Goal: Task Accomplishment & Management: Use online tool/utility

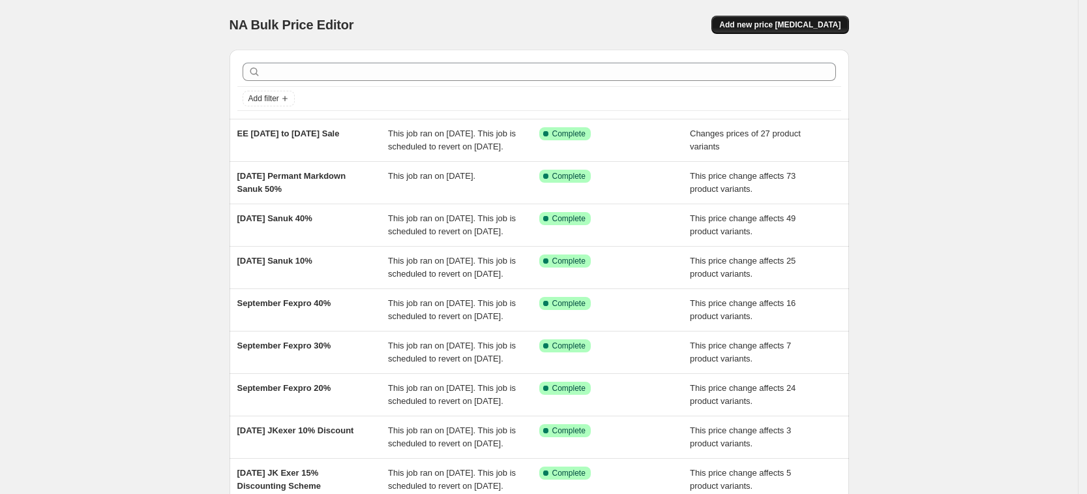
click at [821, 23] on span "Add new price [MEDICAL_DATA]" at bounding box center [779, 25] width 121 height 10
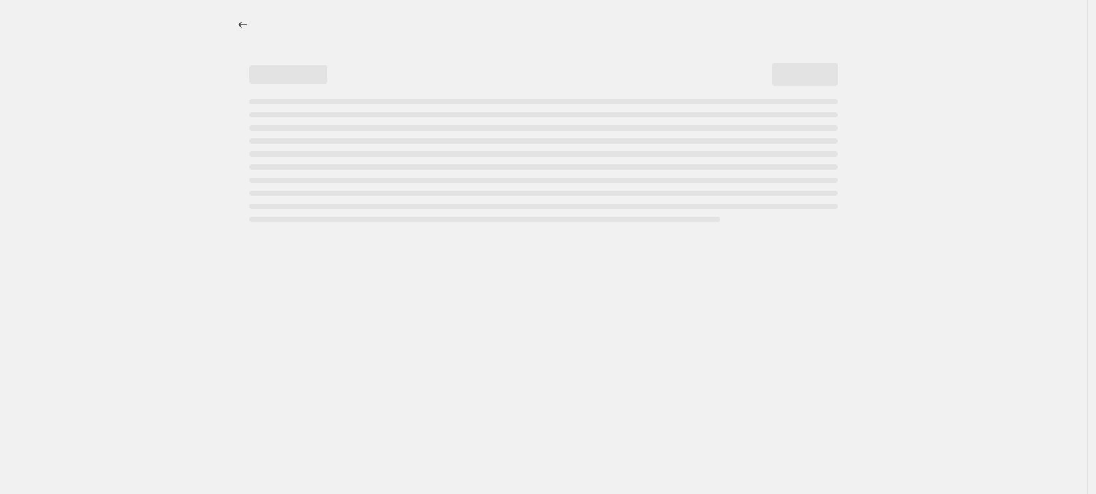
select select "percentage"
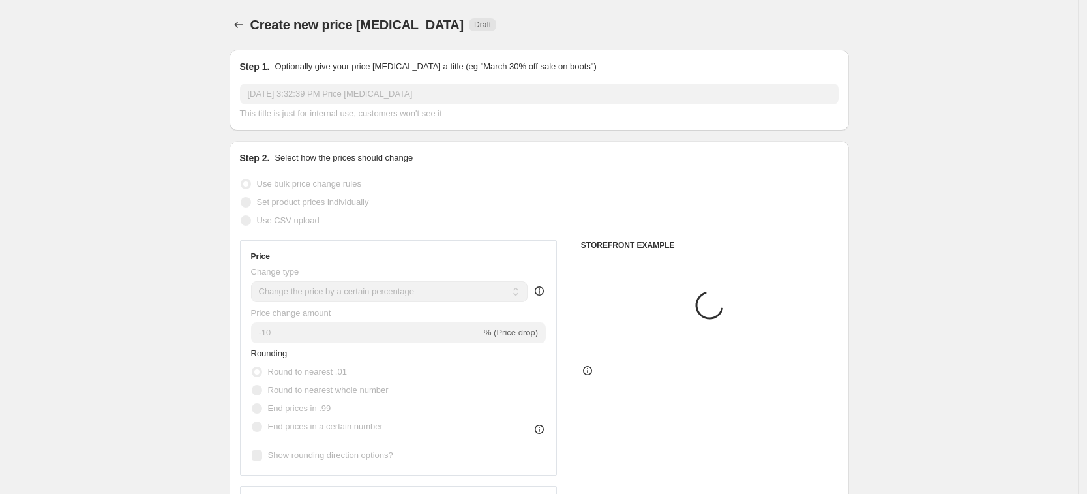
click at [394, 106] on div "Sep 10, 2025, 3:32:39 PM Price change job This title is just for internal use, …" at bounding box center [539, 101] width 599 height 37
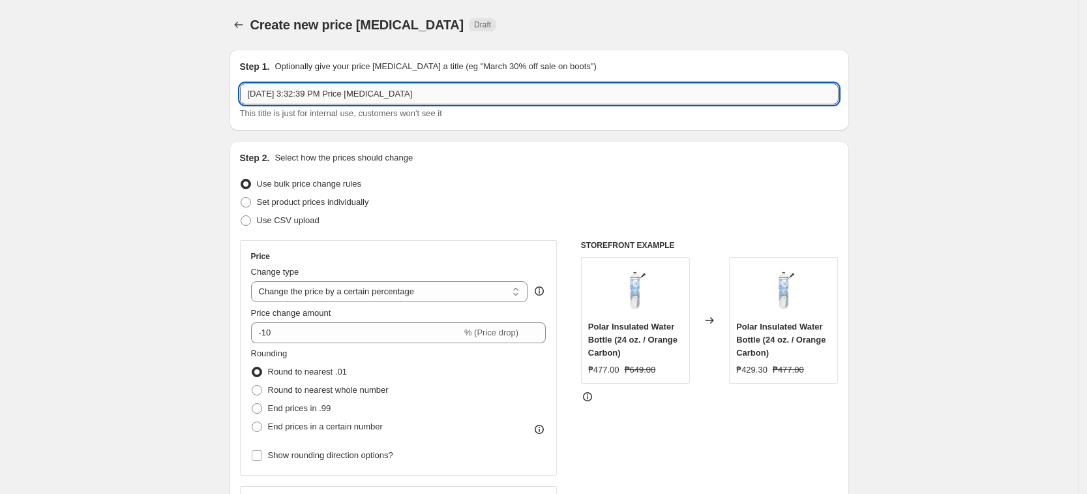
click at [398, 93] on input "Sep 10, 2025, 3:32:39 PM Price change job" at bounding box center [539, 93] width 599 height 21
paste input "ADISEPT202510%"
type input "ADISEPT202510%"
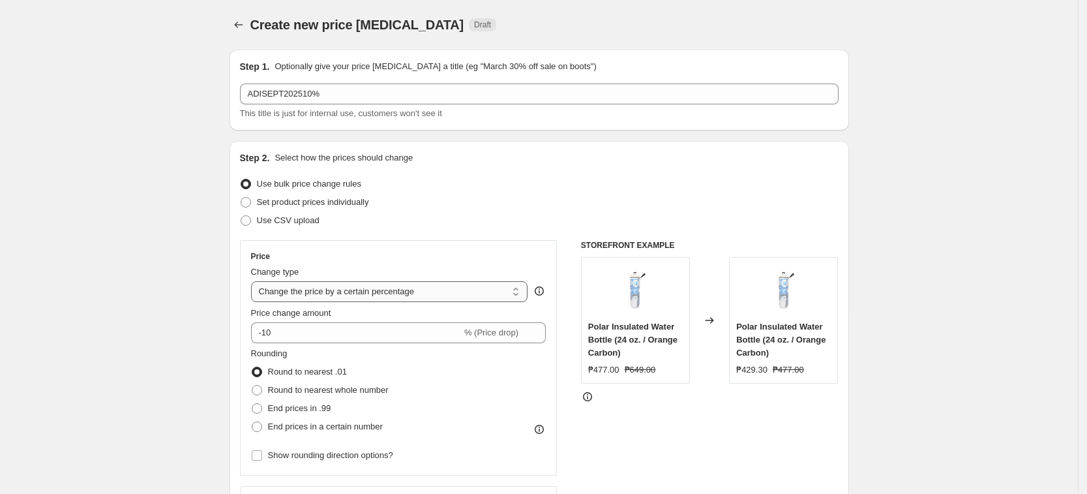
click at [351, 283] on select "Change the price to a certain amount Change the price by a certain amount Chang…" at bounding box center [389, 291] width 277 height 21
select select "pcap"
click at [255, 281] on select "Change the price to a certain amount Change the price by a certain amount Chang…" at bounding box center [389, 291] width 277 height 21
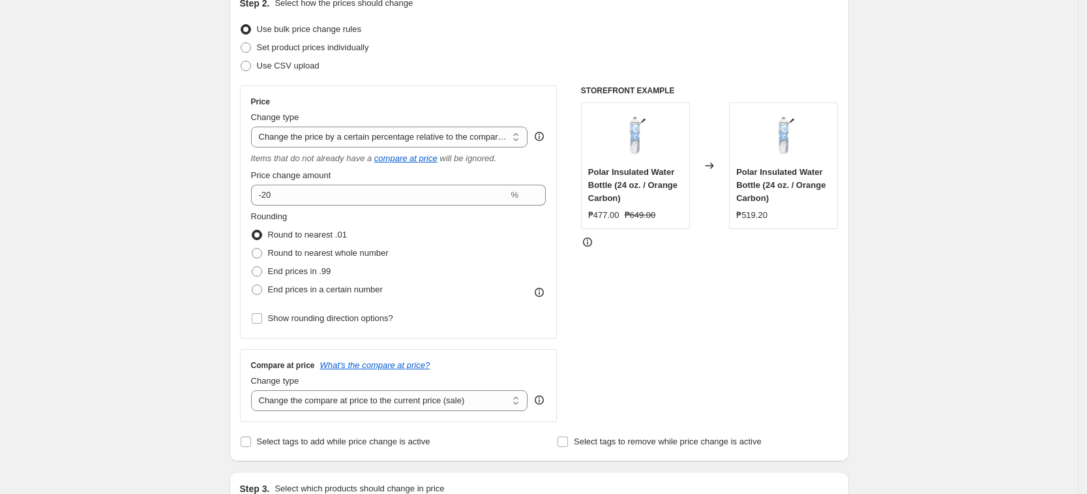
scroll to position [163, 0]
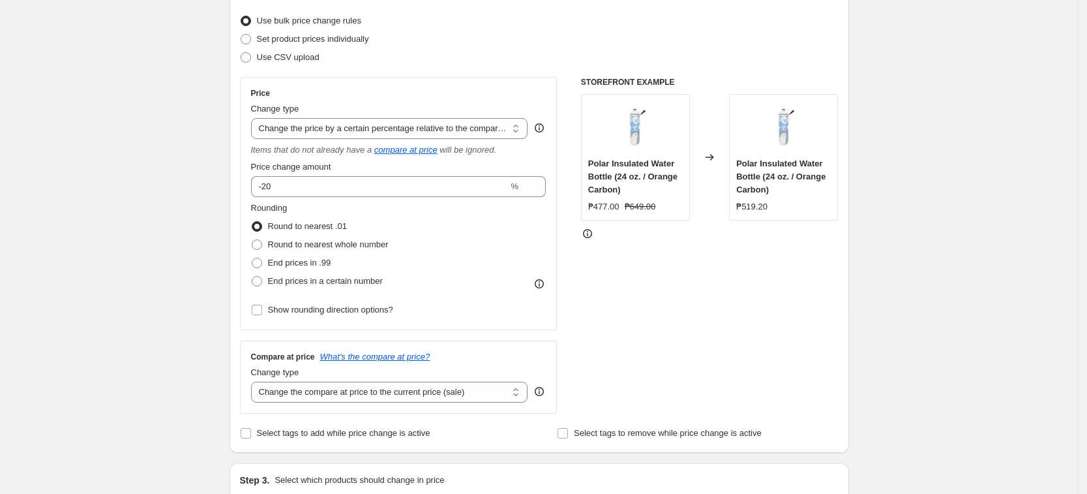
click at [318, 209] on fieldset "Rounding Round to nearest .01 Round to nearest whole number End prices in .99 E…" at bounding box center [320, 246] width 138 height 89
click at [314, 179] on input "-20" at bounding box center [380, 186] width 258 height 21
type input "-2"
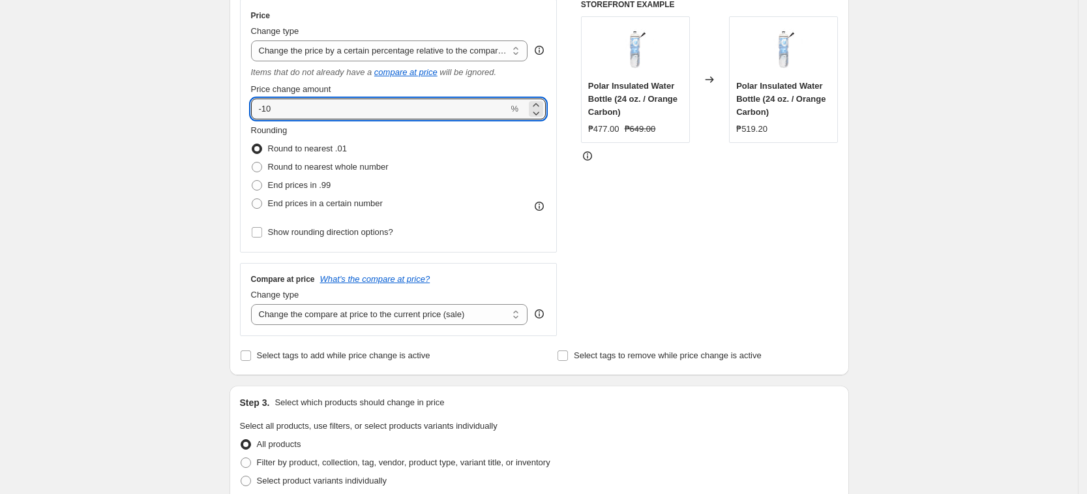
scroll to position [245, 0]
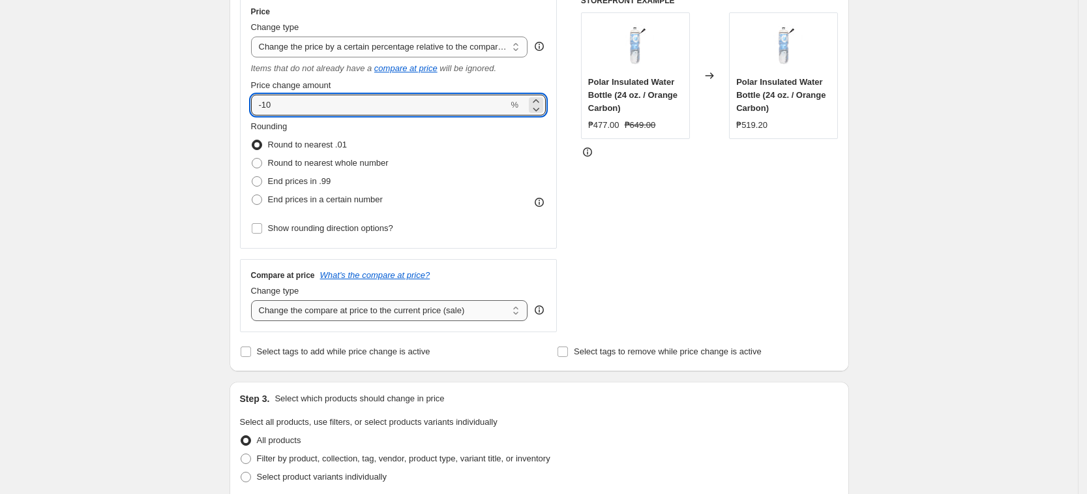
type input "-10"
click at [477, 312] on select "Change the compare at price to the current price (sale) Change the compare at p…" at bounding box center [389, 310] width 277 height 21
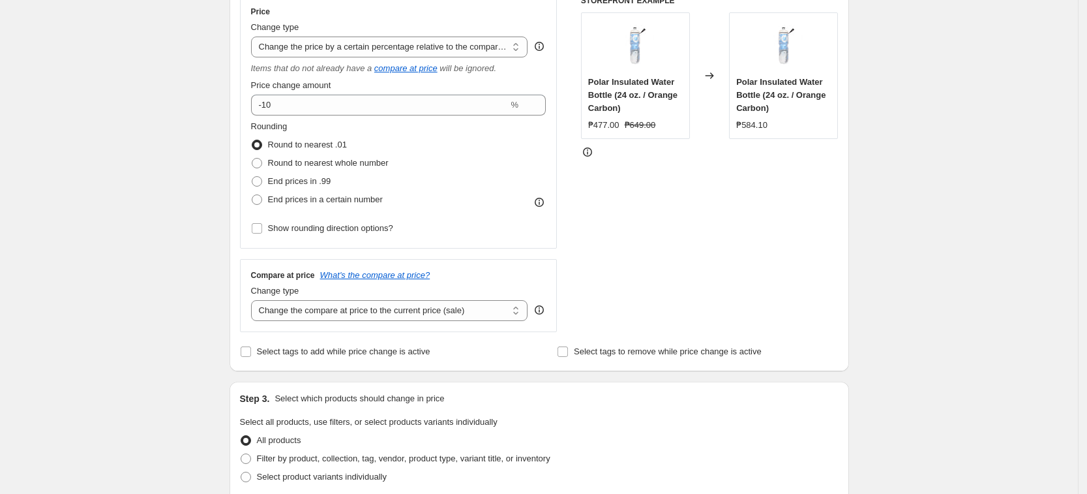
select select "no_change"
click at [255, 300] on select "Change the compare at price to the current price (sale) Change the compare at p…" at bounding box center [389, 310] width 277 height 21
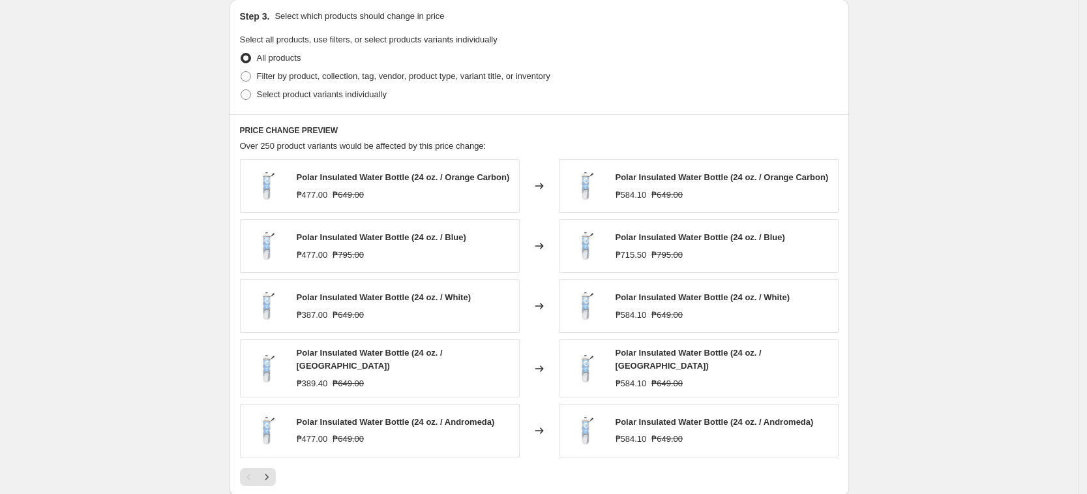
scroll to position [652, 0]
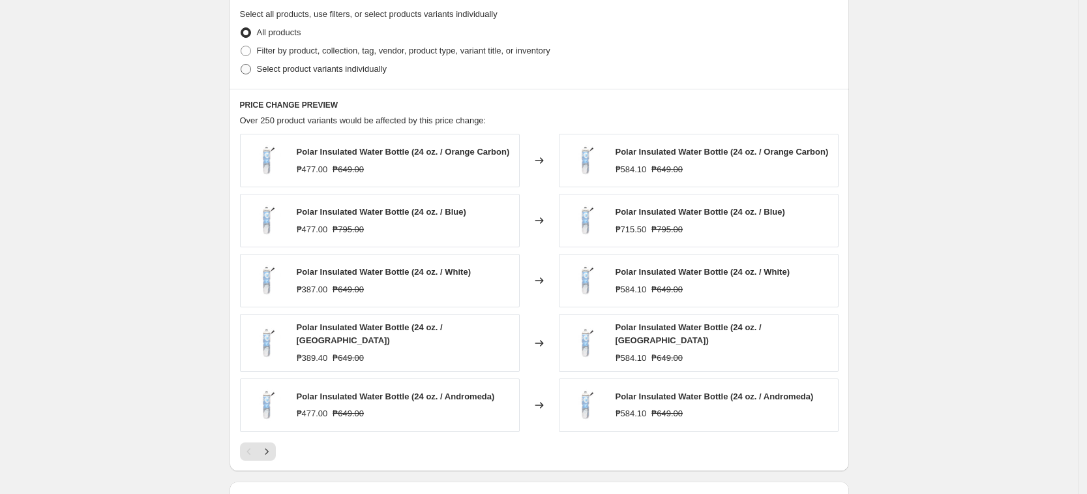
click at [351, 75] on span "Select product variants individually" at bounding box center [322, 69] width 130 height 13
click at [241, 65] on input "Select product variants individually" at bounding box center [241, 64] width 1 height 1
radio input "true"
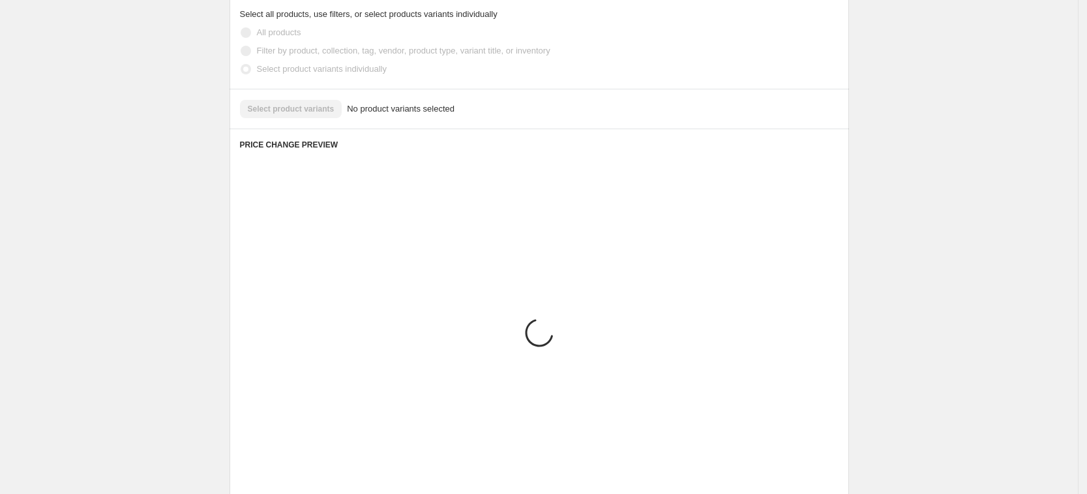
scroll to position [539, 0]
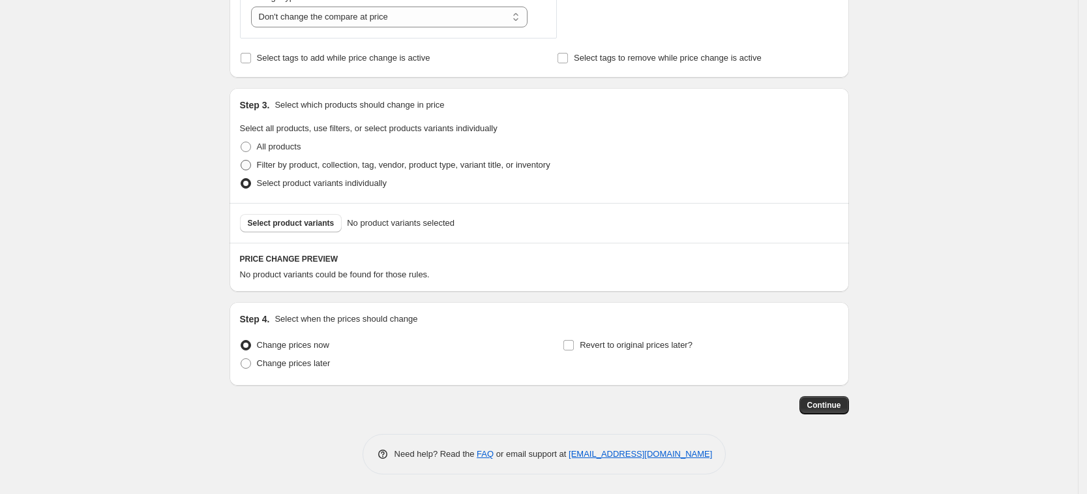
click at [356, 157] on label "Filter by product, collection, tag, vendor, product type, variant title, or inv…" at bounding box center [395, 165] width 310 height 18
click at [241, 160] on input "Filter by product, collection, tag, vendor, product type, variant title, or inv…" at bounding box center [241, 160] width 1 height 1
radio input "true"
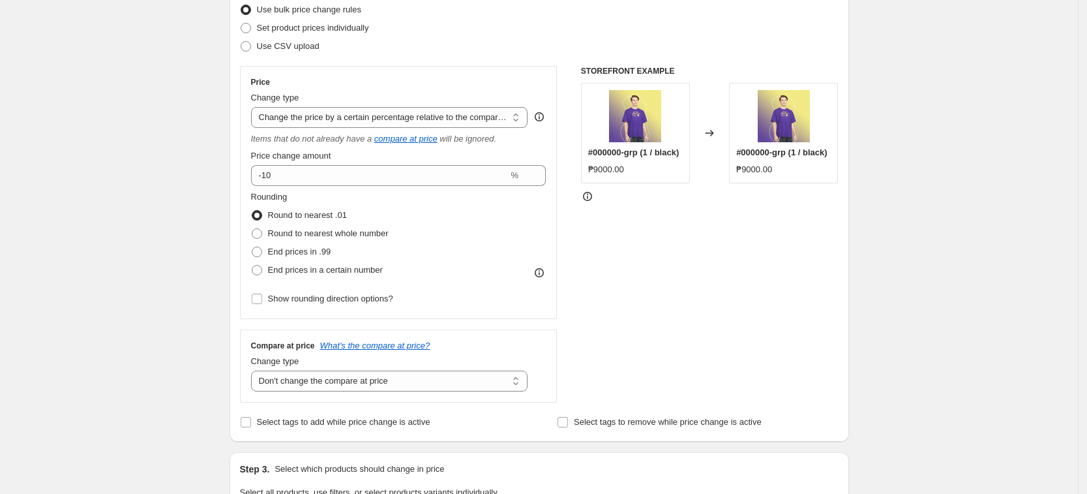
scroll to position [0, 0]
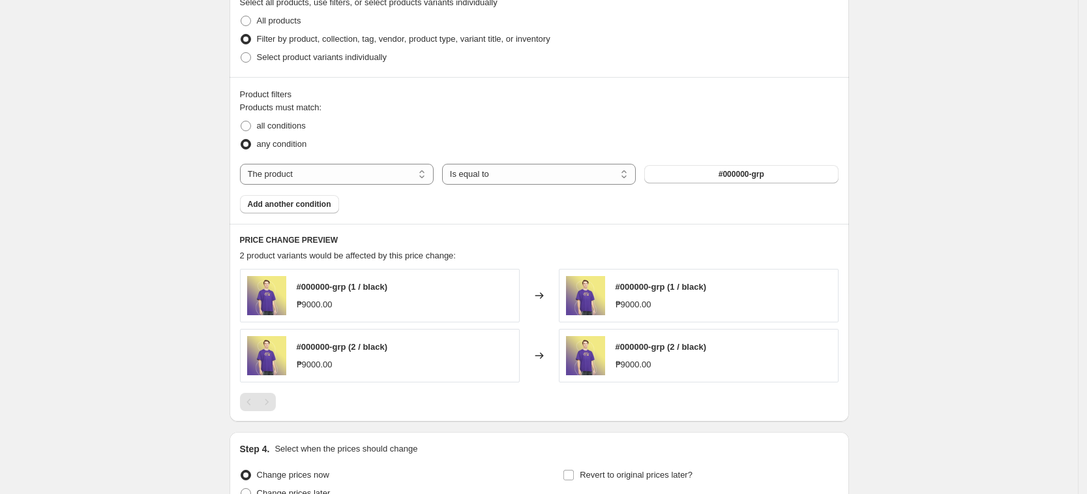
scroll to position [734, 0]
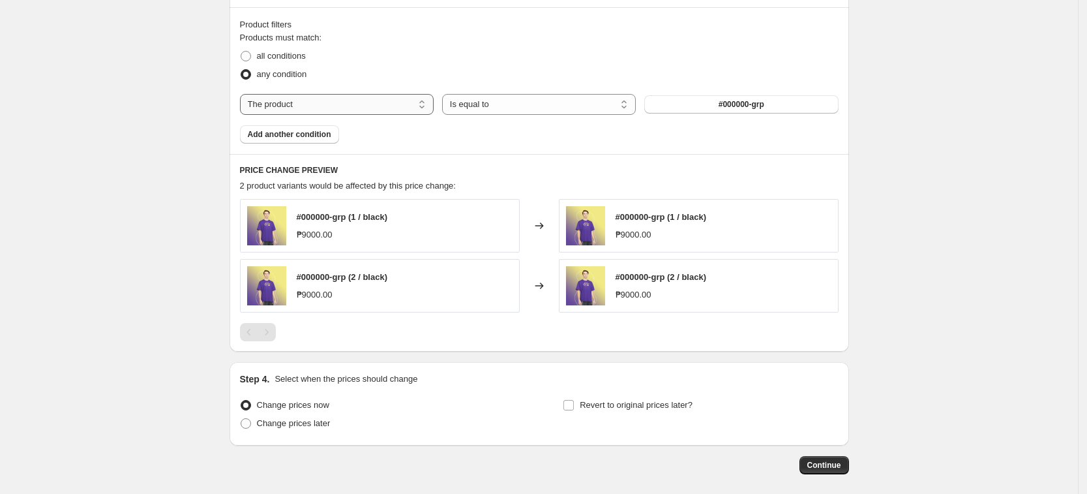
click at [432, 102] on select "The product The product's collection The product's tag The product's vendor The…" at bounding box center [337, 104] width 194 height 21
select select "tag"
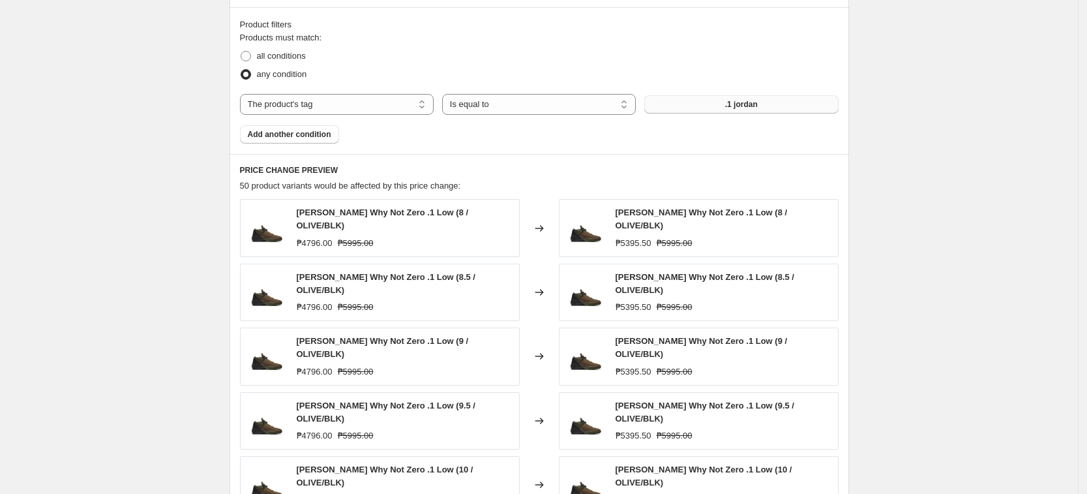
click at [761, 109] on button ".1 jordan" at bounding box center [741, 104] width 194 height 18
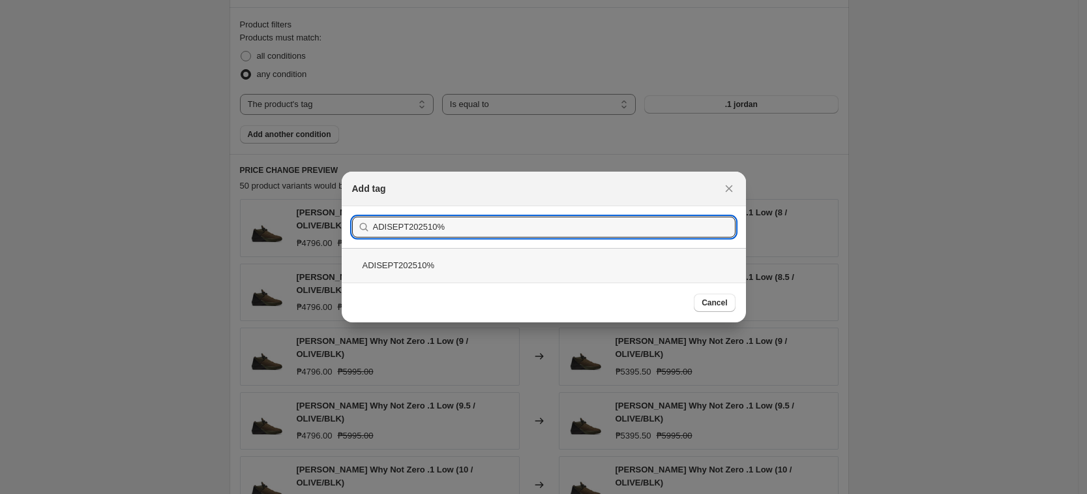
type input "ADISEPT202510%"
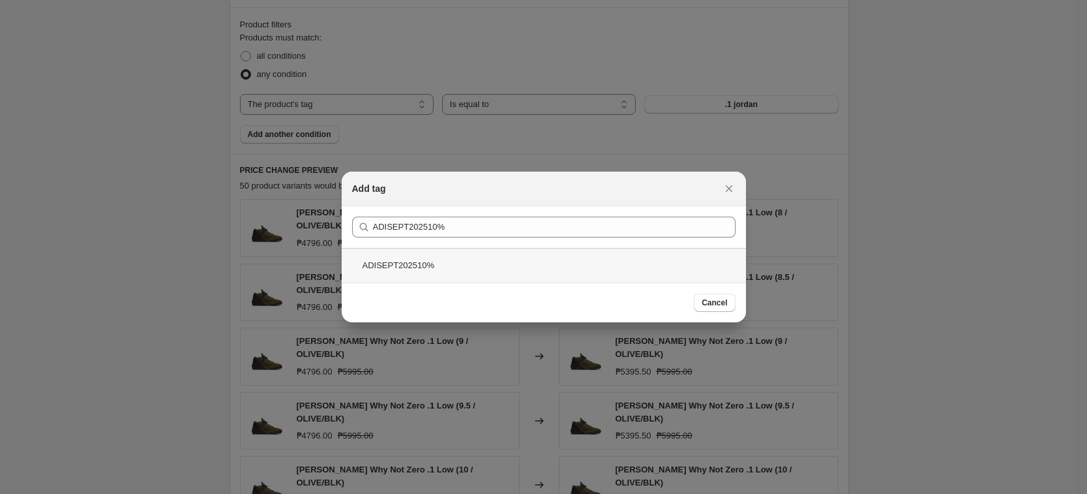
click at [622, 267] on div "ADISEPT202510%" at bounding box center [544, 265] width 404 height 35
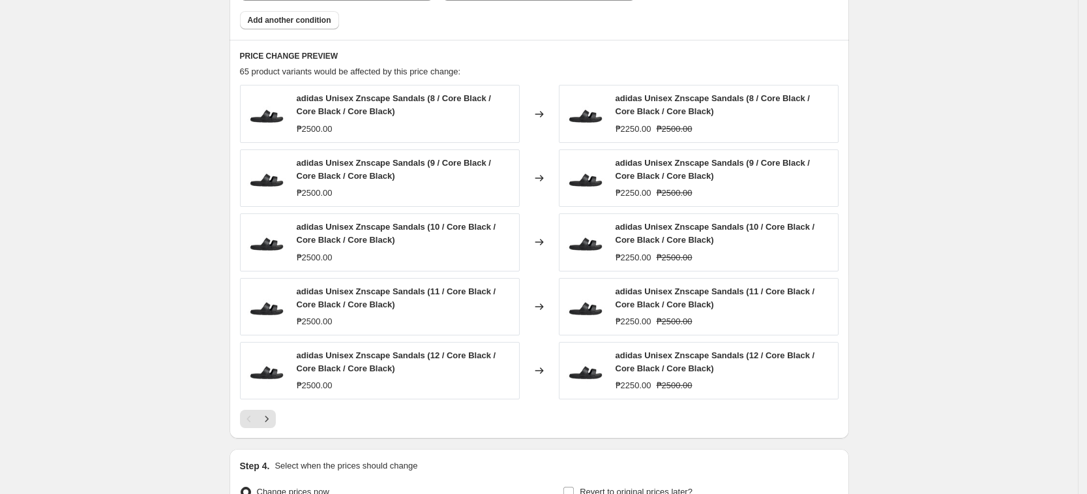
scroll to position [995, 0]
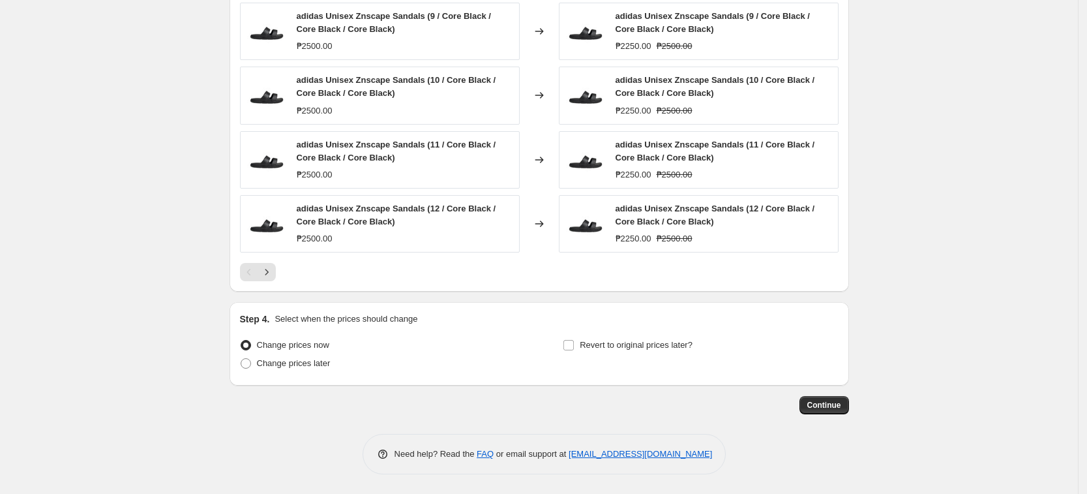
click at [683, 359] on div "Revert to original prices later?" at bounding box center [700, 355] width 275 height 39
click at [644, 340] on span "Revert to original prices later?" at bounding box center [636, 345] width 113 height 10
click at [574, 340] on input "Revert to original prices later?" at bounding box center [568, 345] width 10 height 10
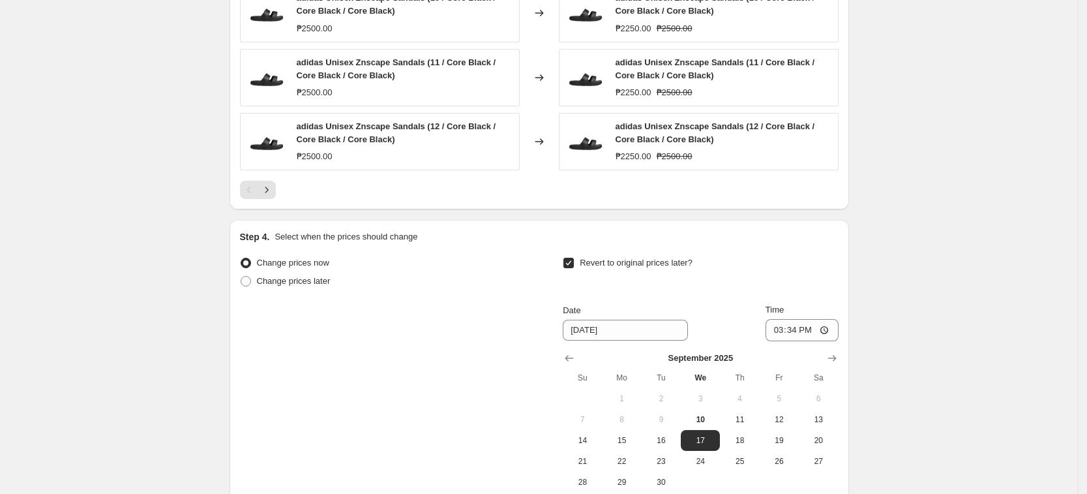
scroll to position [1218, 0]
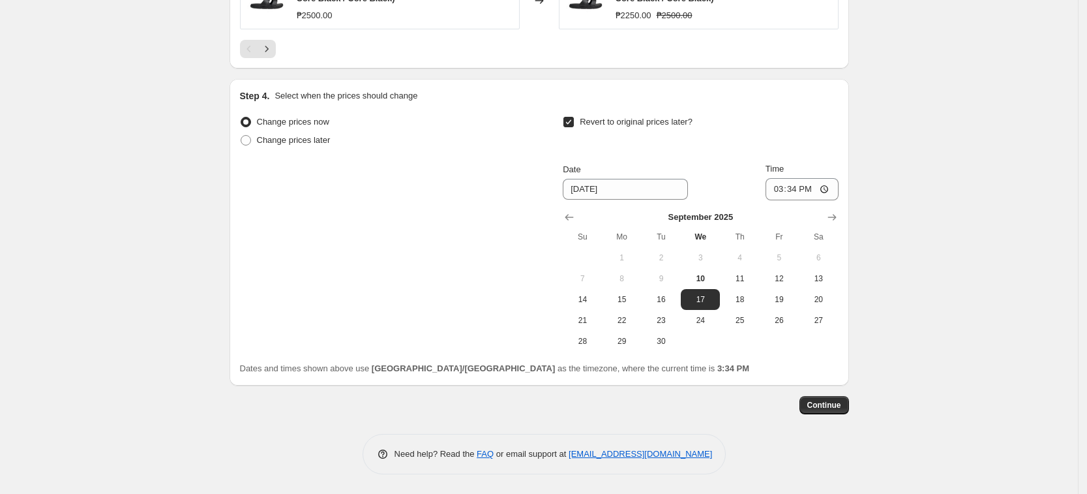
click at [648, 130] on label "Revert to original prices later?" at bounding box center [628, 122] width 130 height 18
click at [574, 127] on input "Revert to original prices later?" at bounding box center [568, 122] width 10 height 10
checkbox input "false"
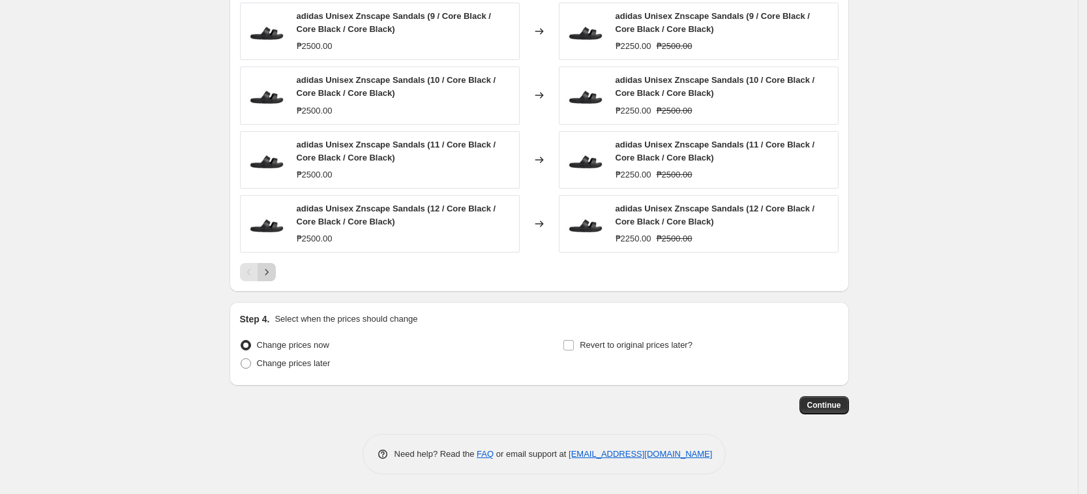
click at [268, 273] on icon "Next" at bounding box center [266, 272] width 3 height 6
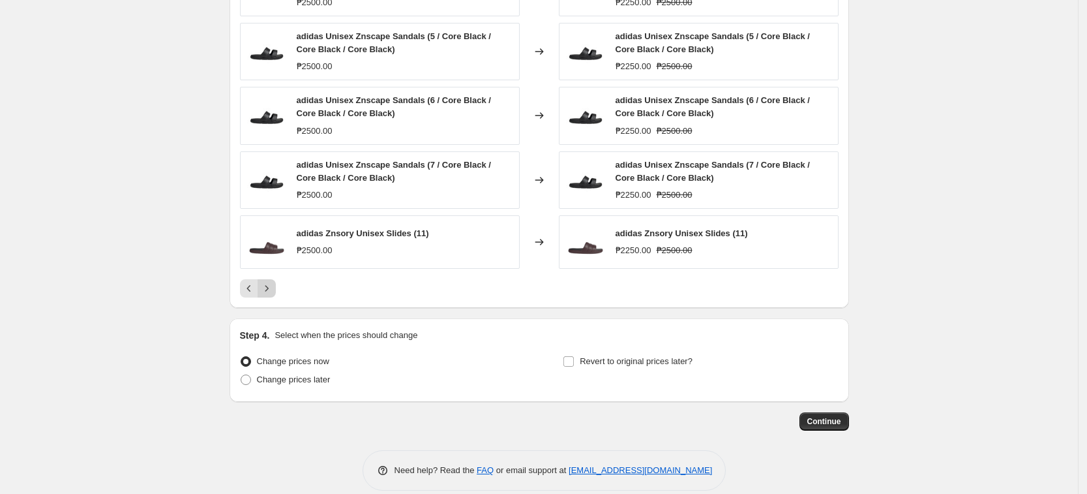
scroll to position [991, 0]
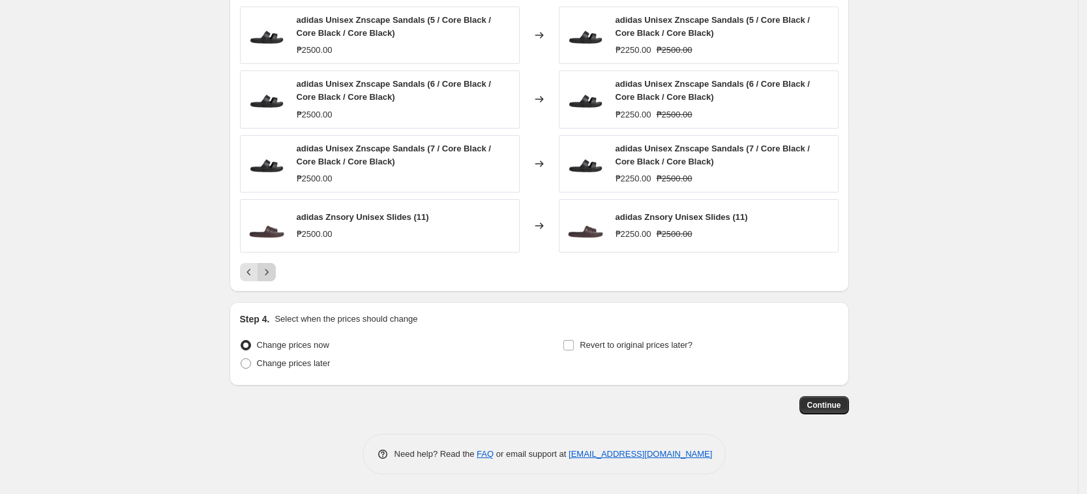
click at [268, 273] on icon "Next" at bounding box center [266, 272] width 3 height 6
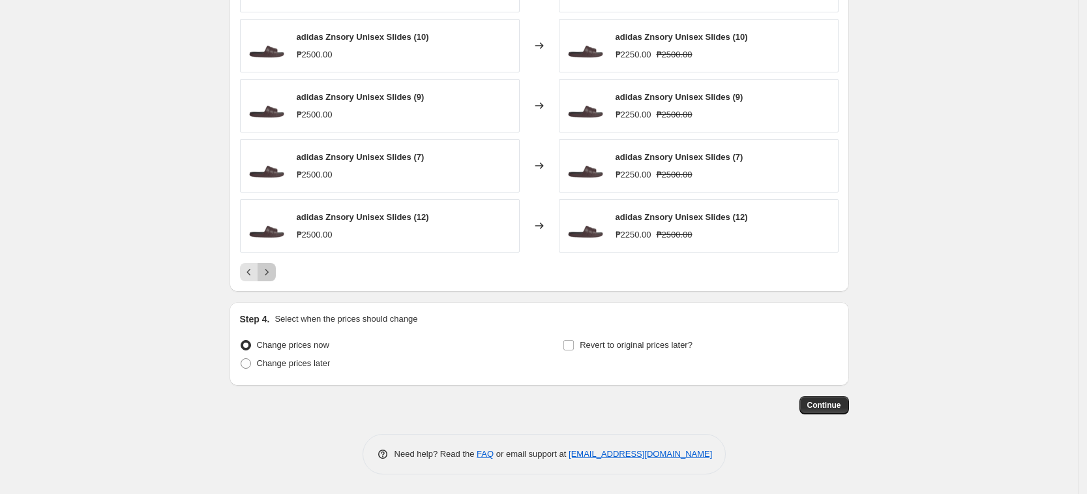
click at [269, 275] on icon "Next" at bounding box center [266, 271] width 13 height 13
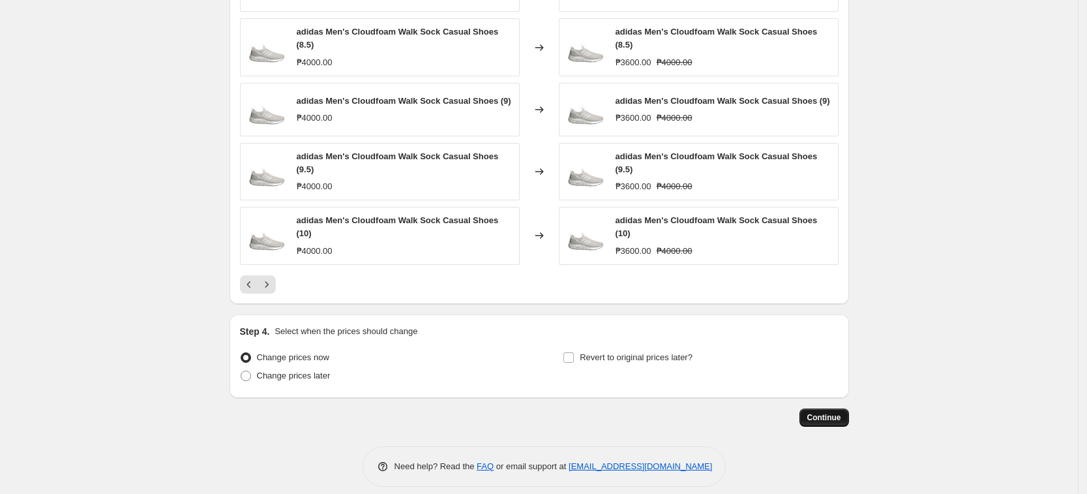
click at [839, 408] on button "Continue" at bounding box center [825, 417] width 50 height 18
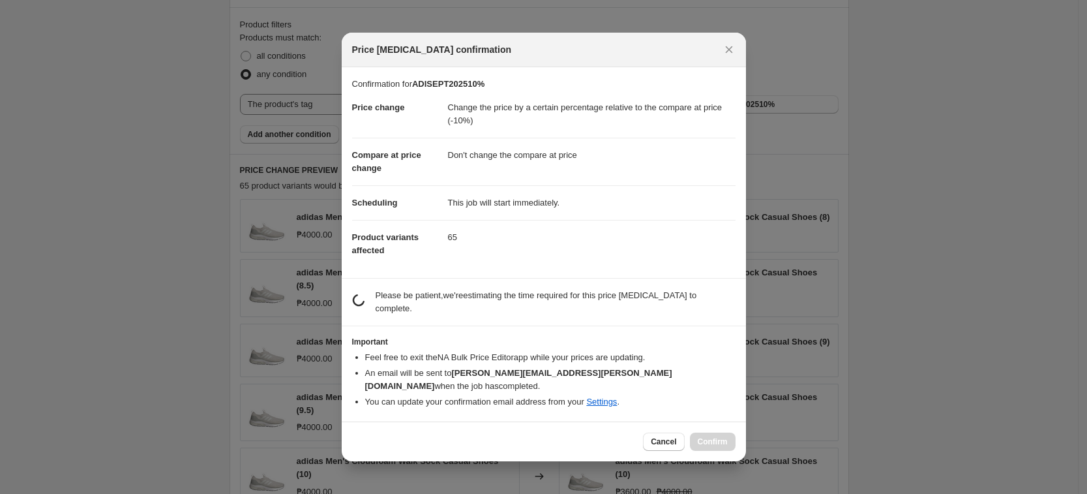
scroll to position [0, 0]
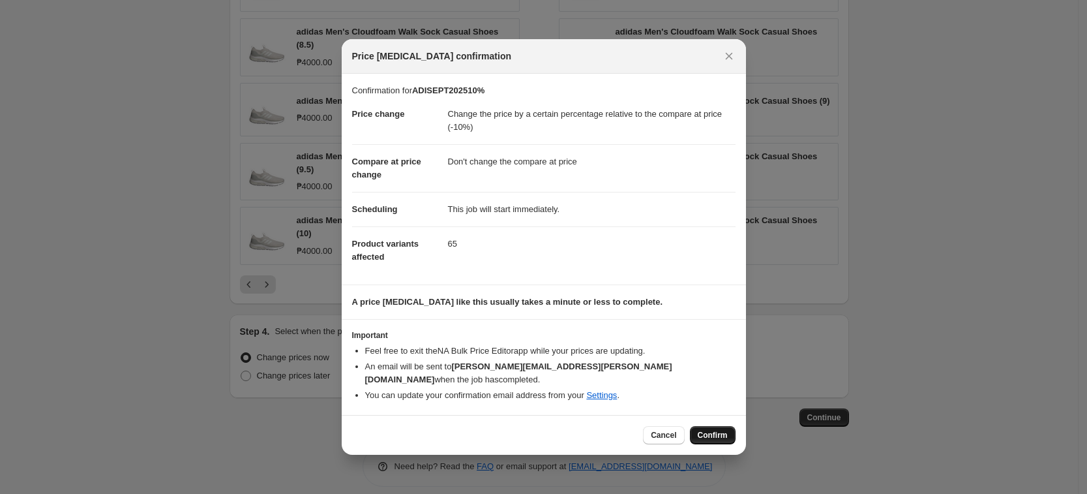
click at [735, 431] on button "Confirm" at bounding box center [713, 435] width 46 height 18
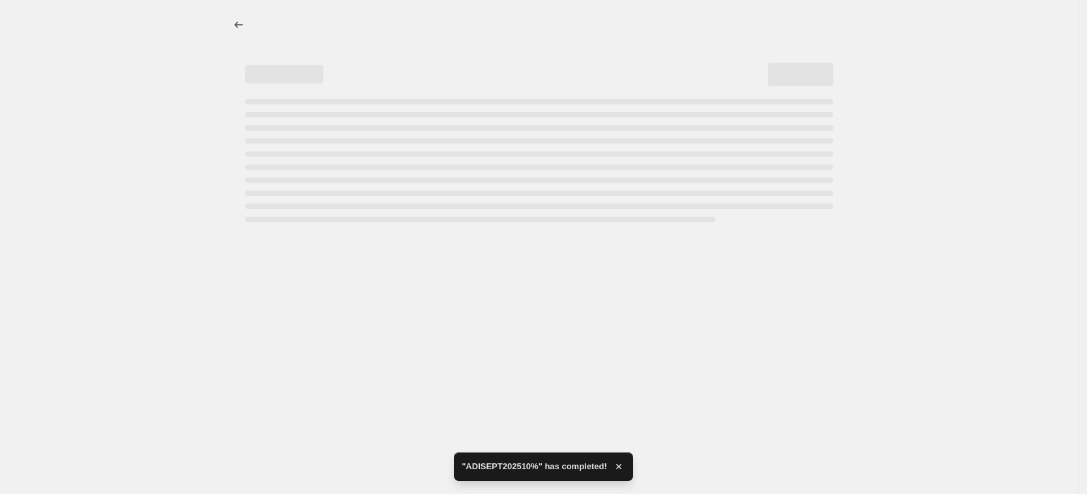
select select "pcap"
select select "no_change"
select select "tag"
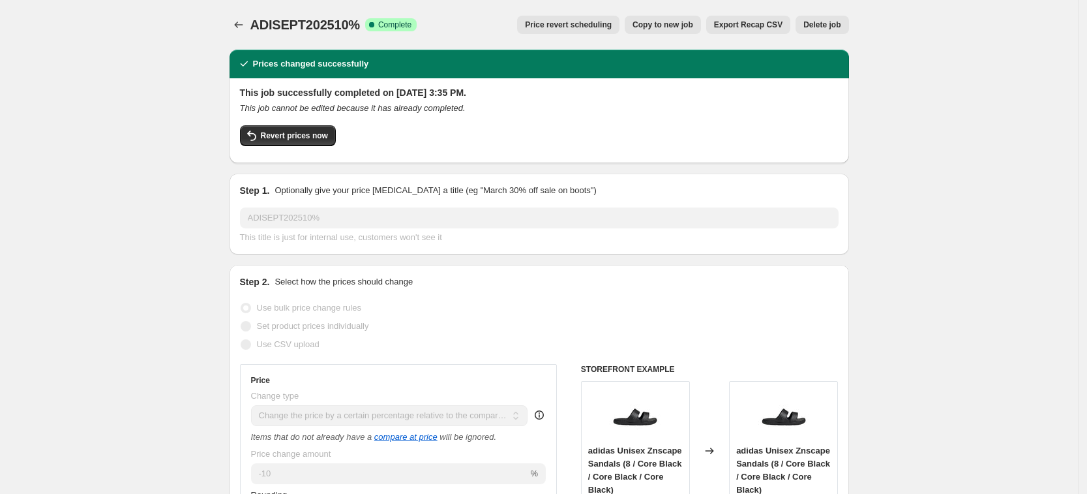
drag, startPoint x: 200, startPoint y: 101, endPoint x: 196, endPoint y: 108, distance: 7.6
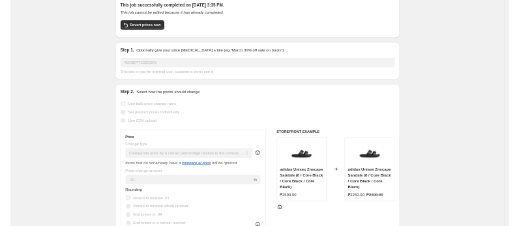
scroll to position [58, 0]
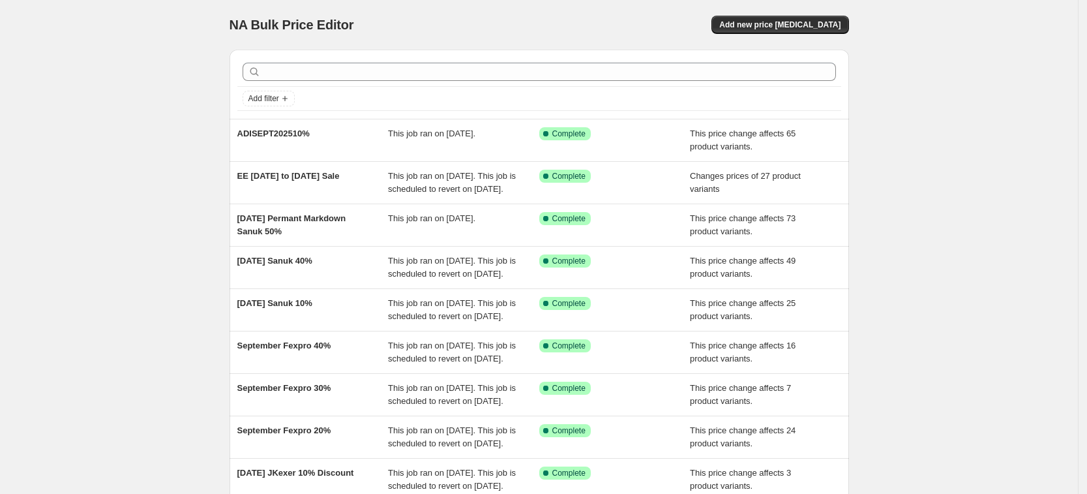
click at [528, 32] on div "NA Bulk Price Editor" at bounding box center [379, 25] width 298 height 18
click at [507, 14] on div "NA Bulk Price Editor. This page is ready NA Bulk Price Editor Add new price [ME…" at bounding box center [540, 25] width 620 height 50
click at [528, 31] on div "NA Bulk Price Editor" at bounding box center [379, 25] width 298 height 18
click at [790, 17] on button "Add new price [MEDICAL_DATA]" at bounding box center [780, 25] width 137 height 18
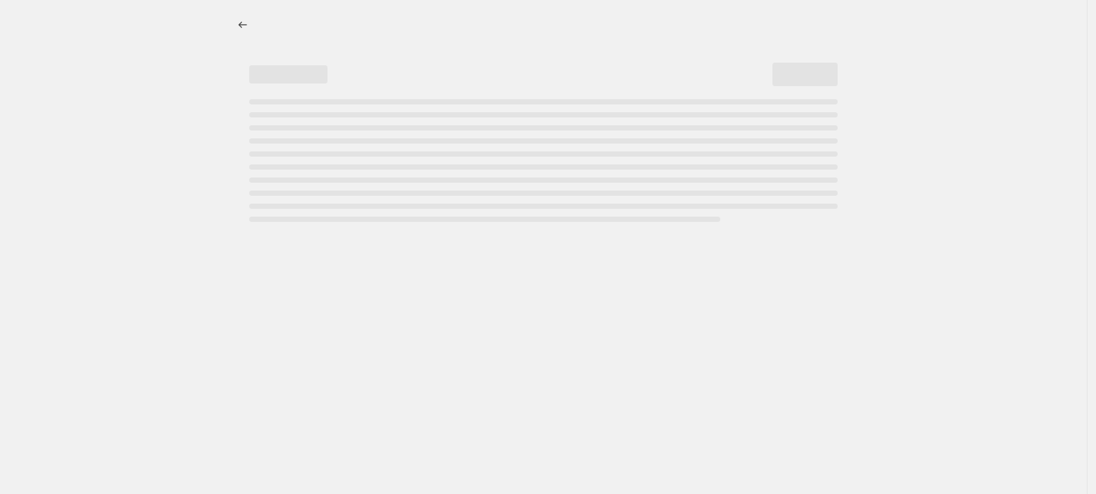
select select "percentage"
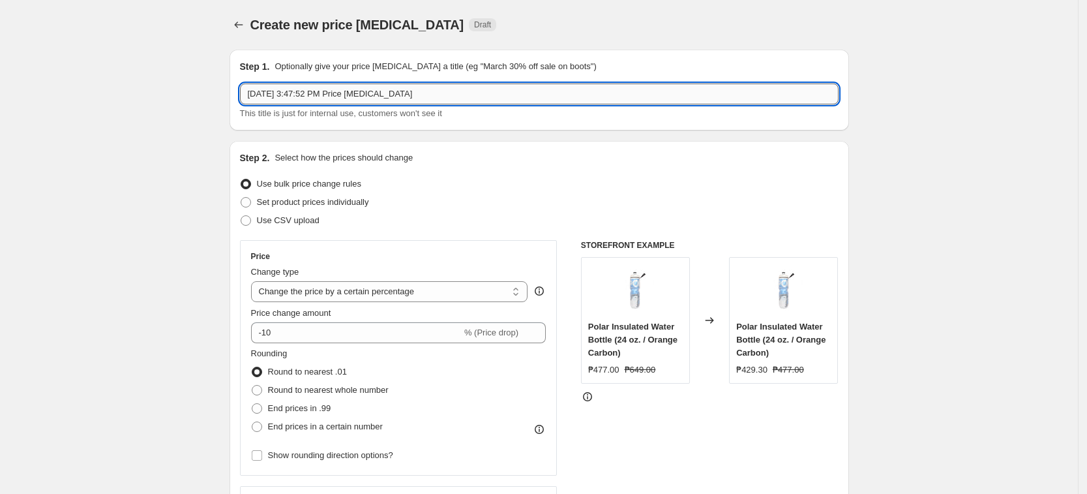
click at [371, 97] on input "[DATE] 3:47:52 PM Price [MEDICAL_DATA]" at bounding box center [539, 93] width 599 height 21
paste input "ADISEPT202520%"
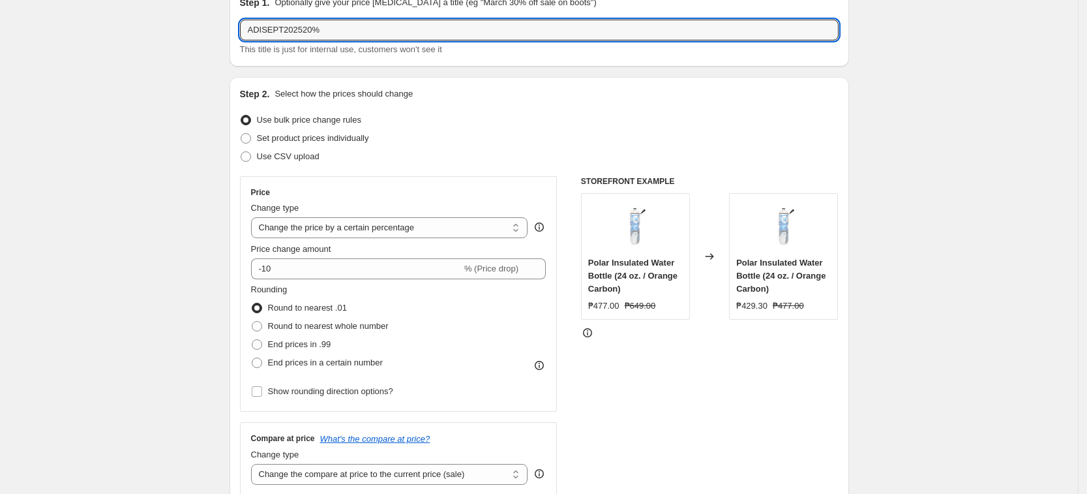
scroll to position [82, 0]
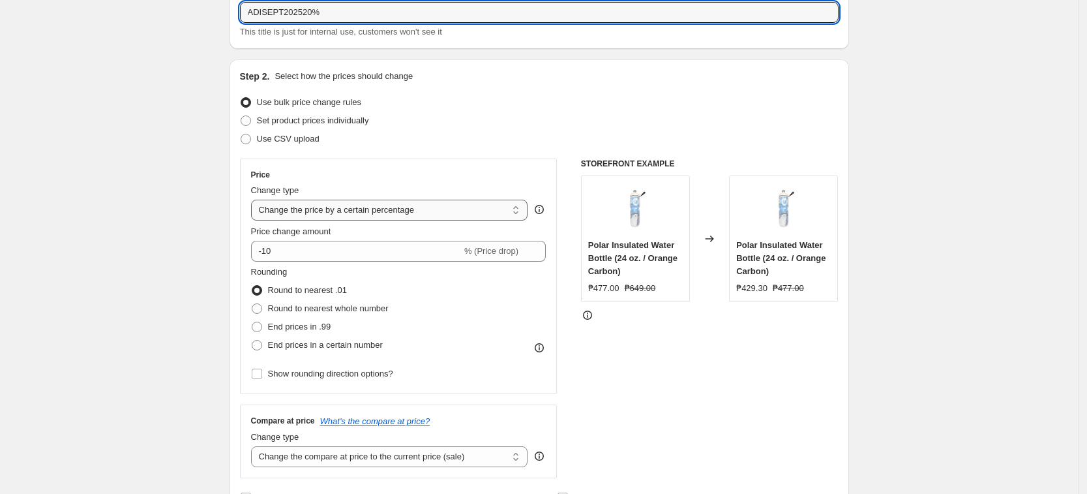
type input "ADISEPT202520%"
click at [329, 210] on select "Change the price to a certain amount Change the price by a certain amount Chang…" at bounding box center [389, 210] width 277 height 21
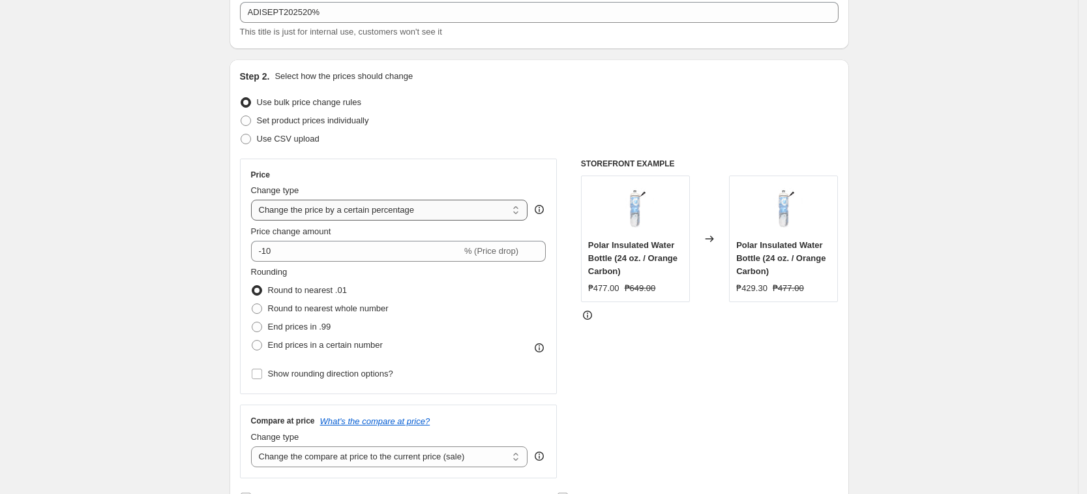
select select "pcap"
click at [255, 200] on select "Change the price to a certain amount Change the price by a certain amount Chang…" at bounding box center [389, 210] width 277 height 21
type input "-20"
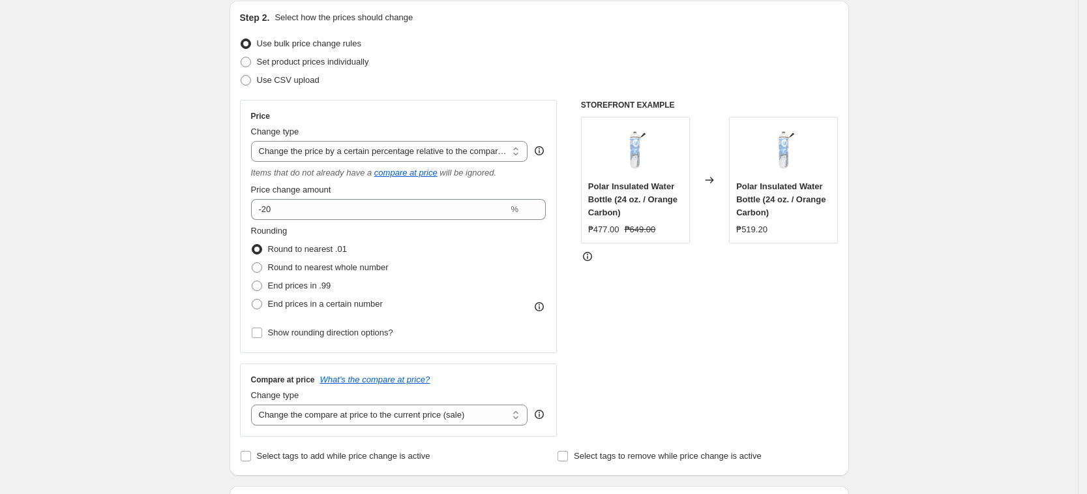
scroll to position [163, 0]
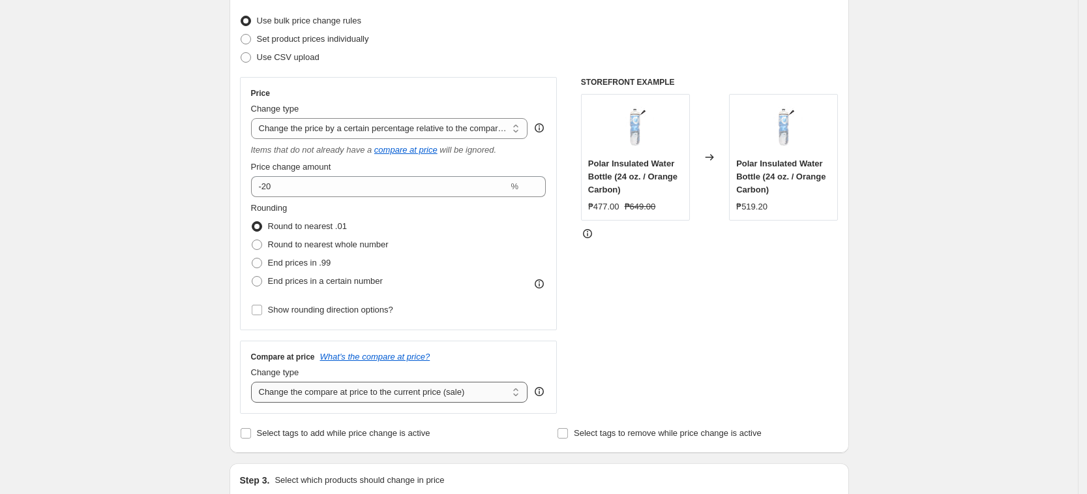
click at [370, 392] on select "Change the compare at price to the current price (sale) Change the compare at p…" at bounding box center [389, 392] width 277 height 21
select select "no_change"
click at [255, 382] on select "Change the compare at price to the current price (sale) Change the compare at p…" at bounding box center [389, 392] width 277 height 21
click at [348, 356] on icon "What's the compare at price?" at bounding box center [375, 357] width 110 height 10
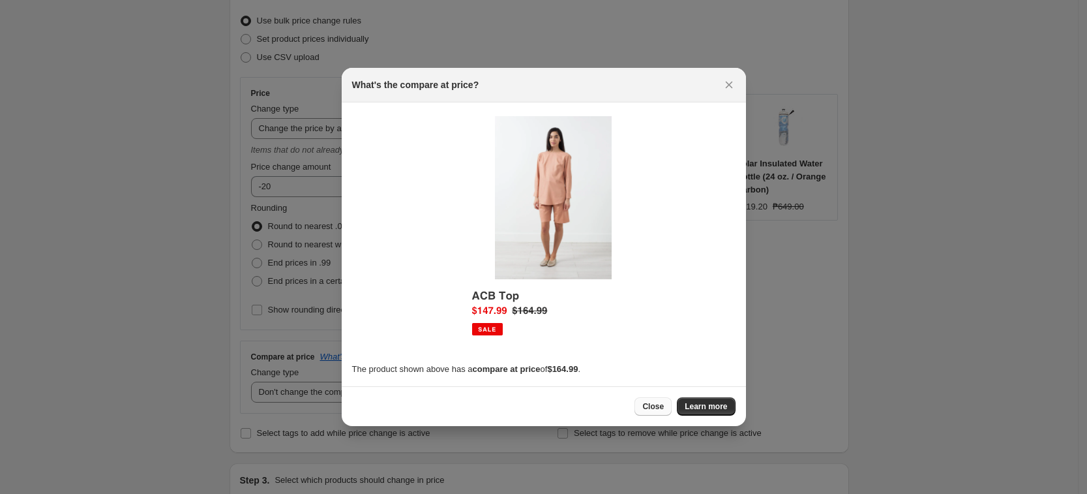
click at [658, 412] on button "Close" at bounding box center [653, 406] width 37 height 18
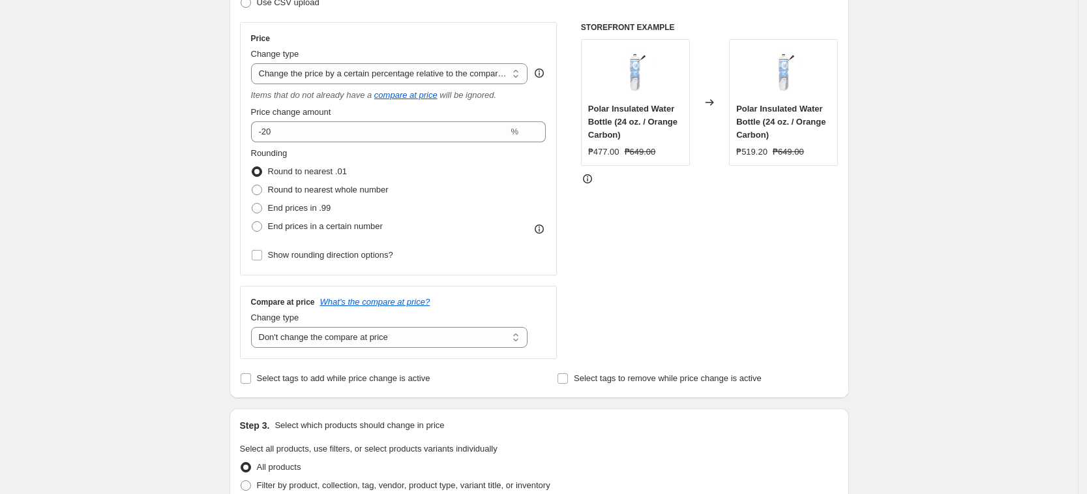
scroll to position [245, 0]
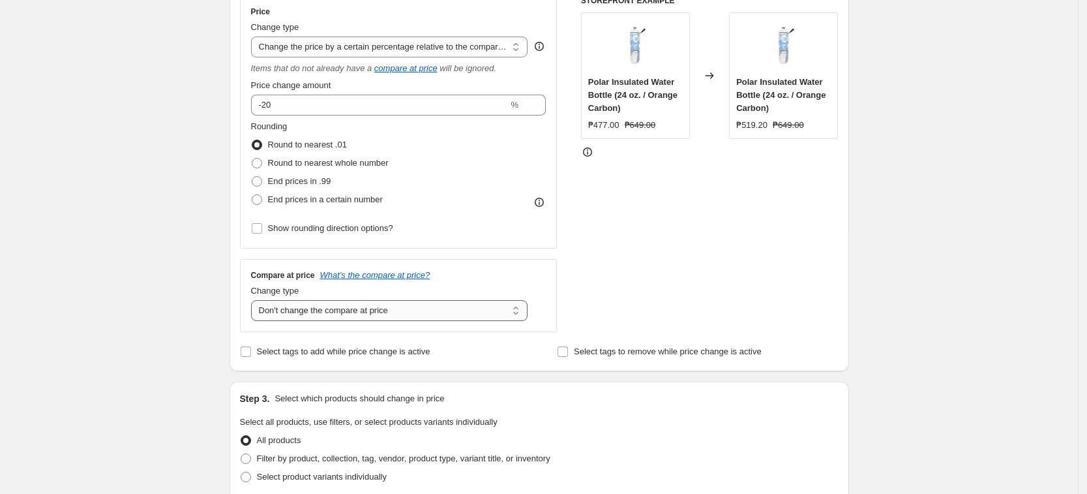
click at [398, 315] on select "Change the compare at price to the current price (sale) Change the compare at p…" at bounding box center [389, 310] width 277 height 21
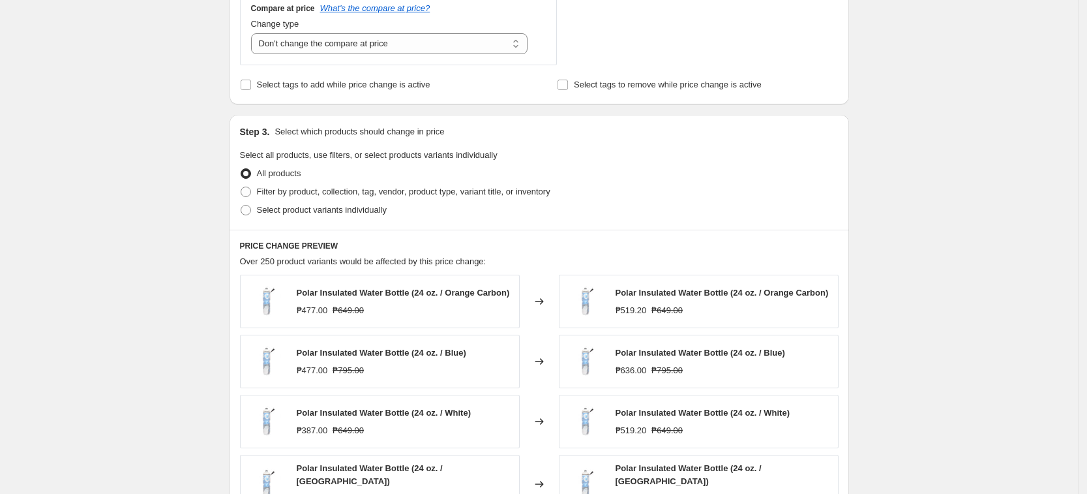
scroll to position [652, 0]
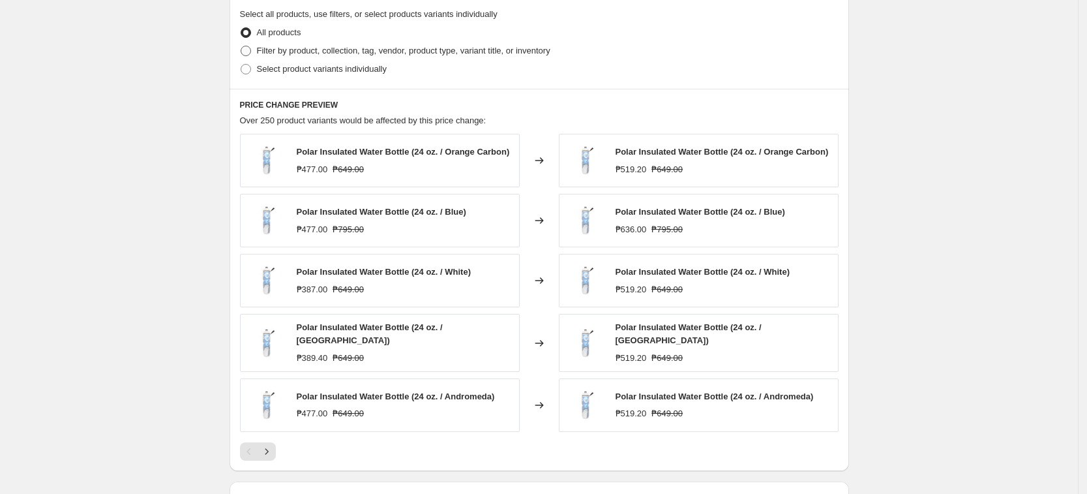
click at [481, 51] on span "Filter by product, collection, tag, vendor, product type, variant title, or inv…" at bounding box center [403, 51] width 293 height 10
click at [241, 46] on input "Filter by product, collection, tag, vendor, product type, variant title, or inv…" at bounding box center [241, 46] width 1 height 1
radio input "true"
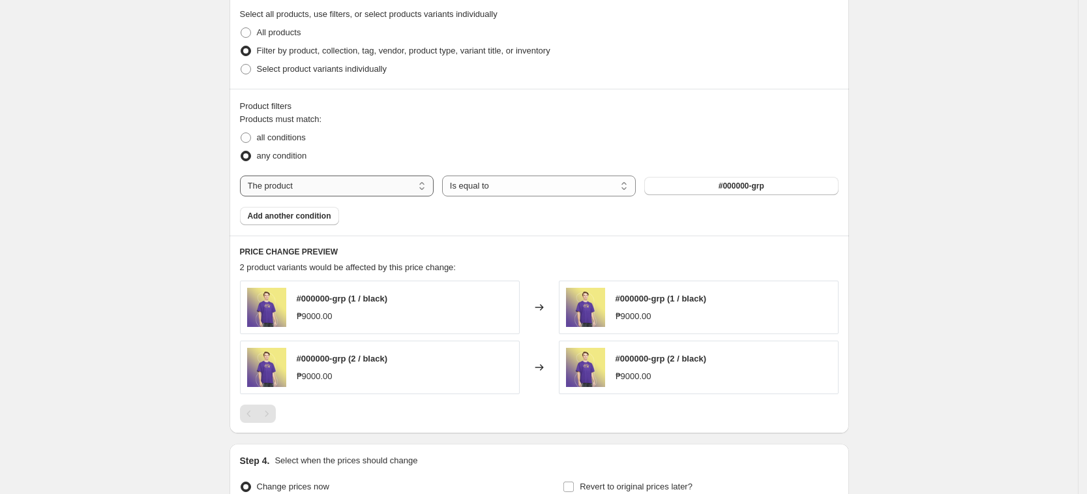
click at [345, 177] on select "The product The product's collection The product's tag The product's vendor The…" at bounding box center [337, 185] width 194 height 21
select select "tag"
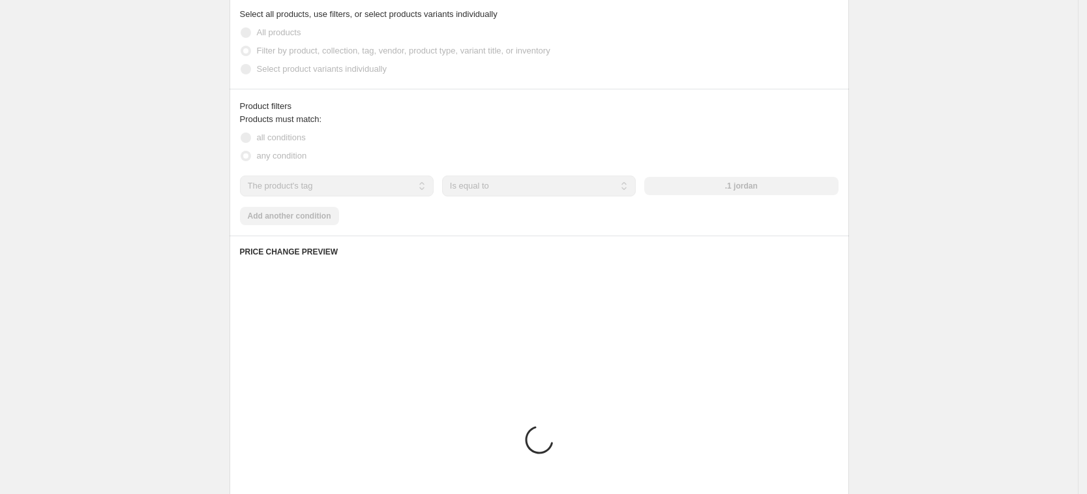
click at [753, 185] on div ".1 jordan" at bounding box center [741, 186] width 194 height 18
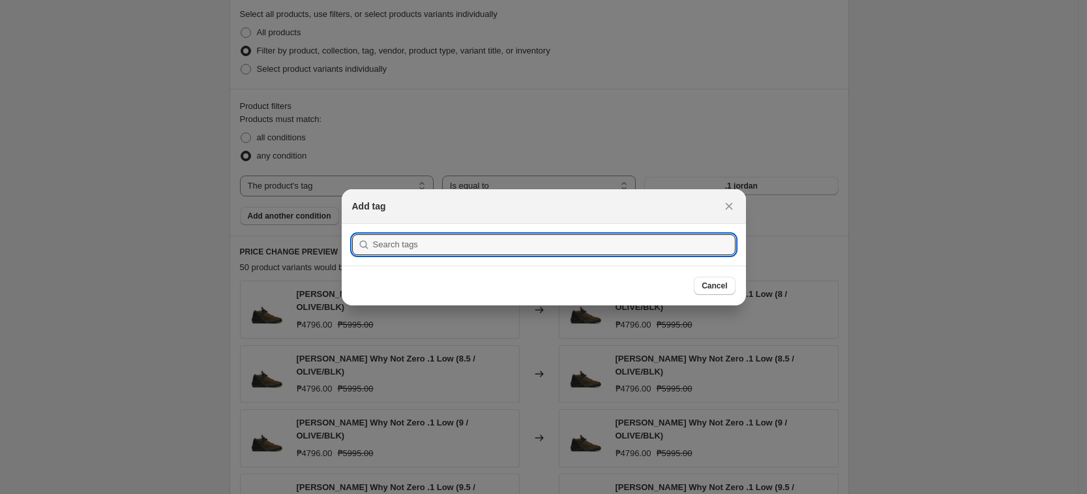
click at [753, 185] on div at bounding box center [543, 247] width 1087 height 494
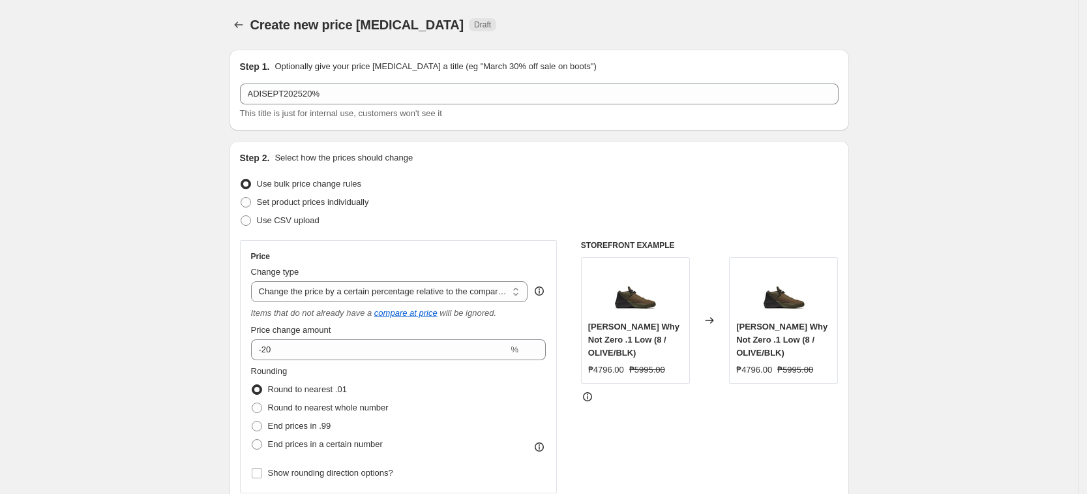
scroll to position [652, 0]
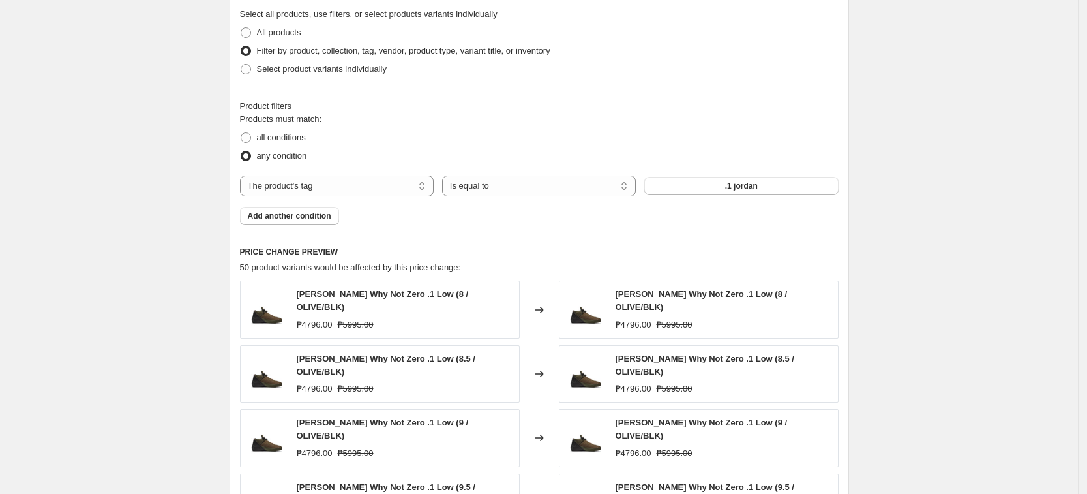
click at [723, 171] on div "Products must match: all conditions any condition The product The product's col…" at bounding box center [539, 169] width 599 height 112
click at [706, 176] on div "The product The product's collection The product's tag The product's vendor The…" at bounding box center [539, 185] width 599 height 21
click at [700, 188] on button ".1 jordan" at bounding box center [741, 186] width 194 height 18
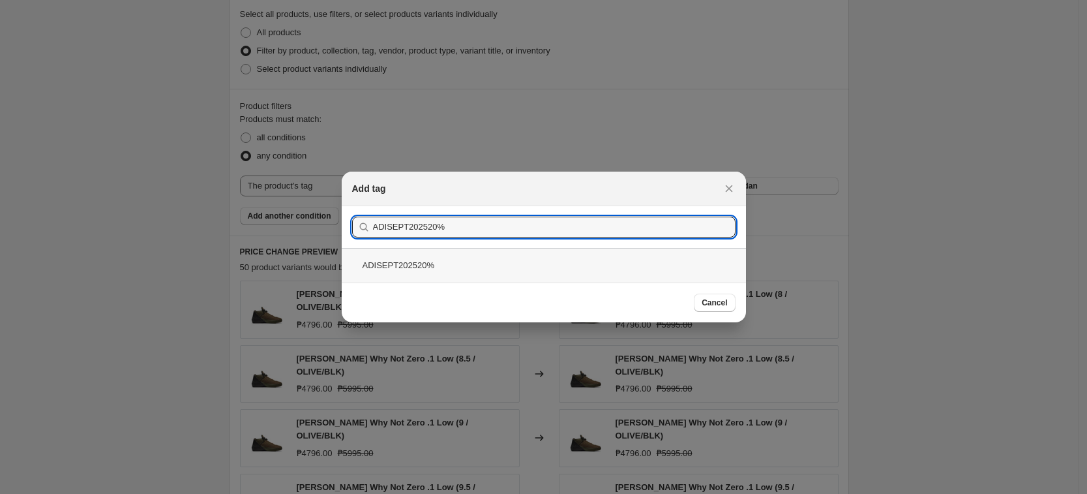
type input "ADISEPT202520%"
click at [623, 276] on div "ADISEPT202520%" at bounding box center [544, 265] width 404 height 35
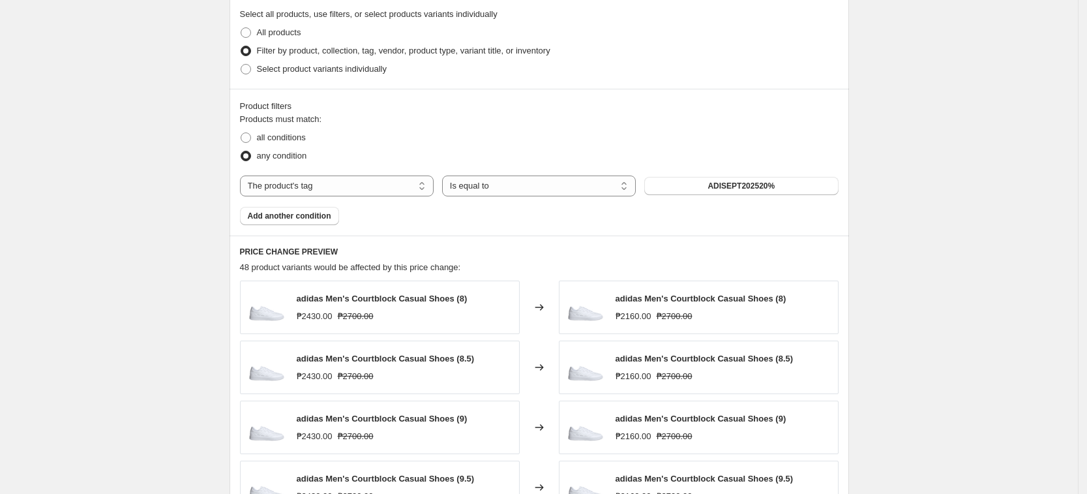
click at [901, 217] on div "Create new price [MEDICAL_DATA]. This page is ready Create new price [MEDICAL_D…" at bounding box center [539, 81] width 1078 height 1467
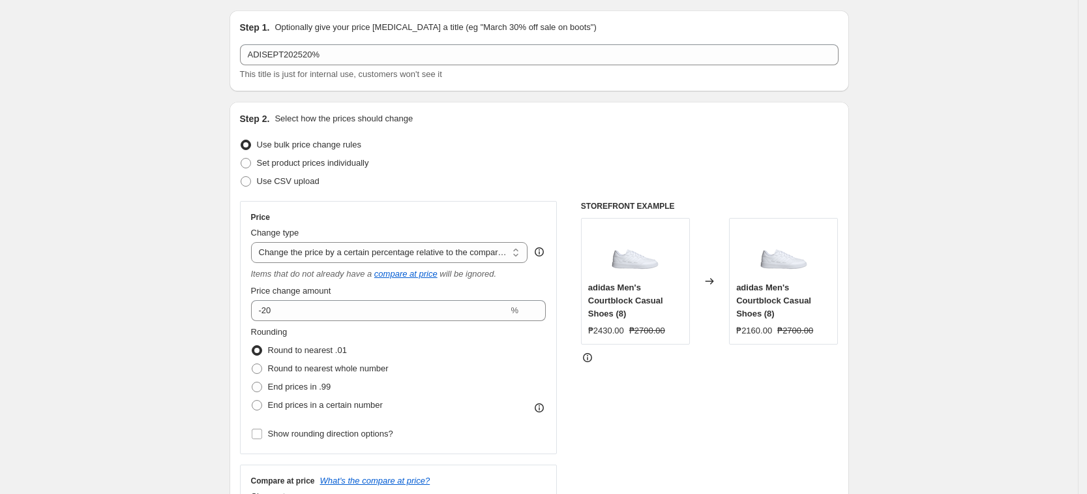
scroll to position [0, 0]
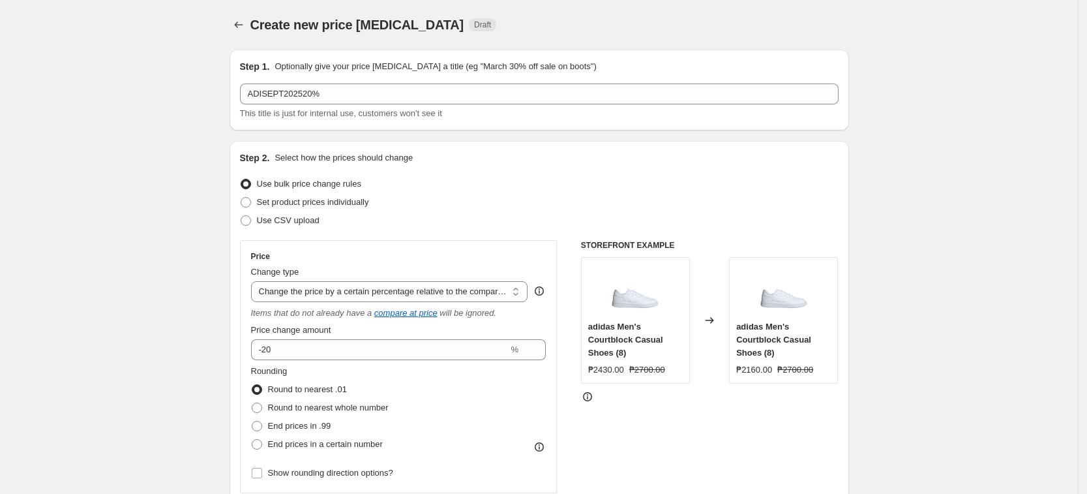
select select "pcap"
select select "no_change"
select select "tag"
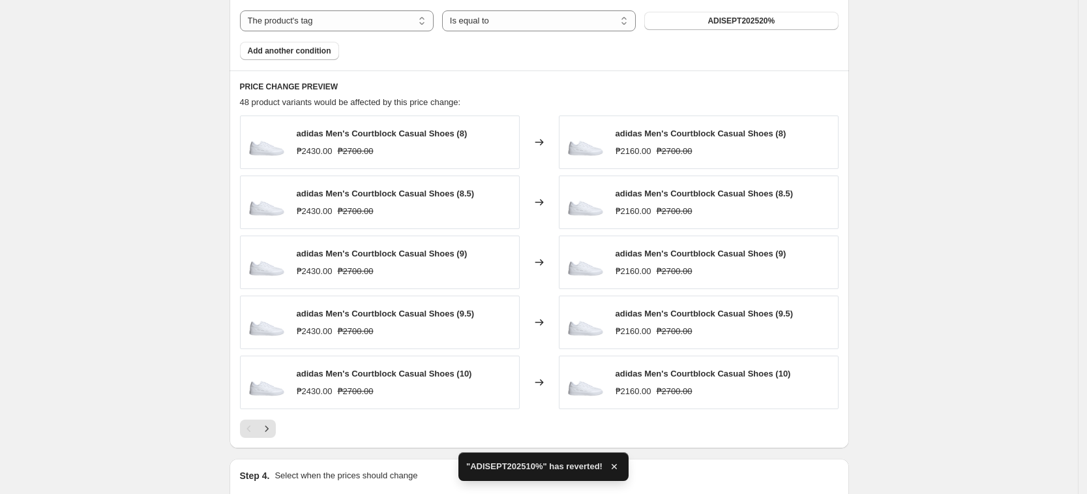
scroll to position [974, 0]
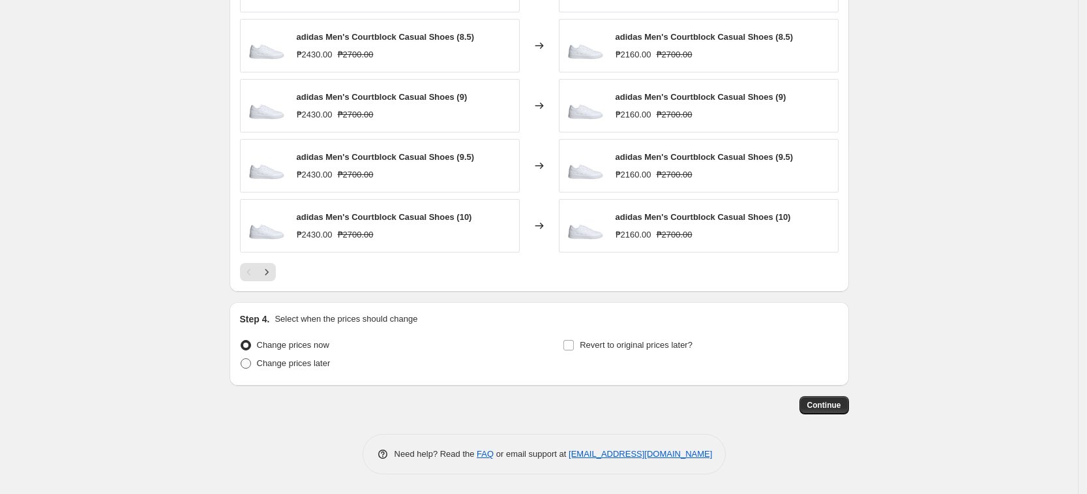
click at [299, 367] on span "Change prices later" at bounding box center [294, 363] width 74 height 10
click at [241, 359] on input "Change prices later" at bounding box center [241, 358] width 1 height 1
radio input "true"
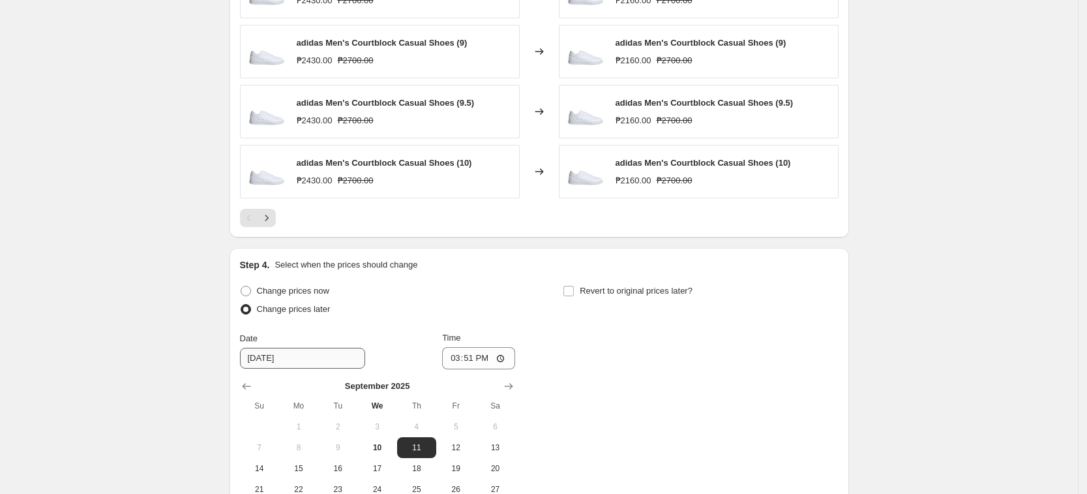
scroll to position [1056, 0]
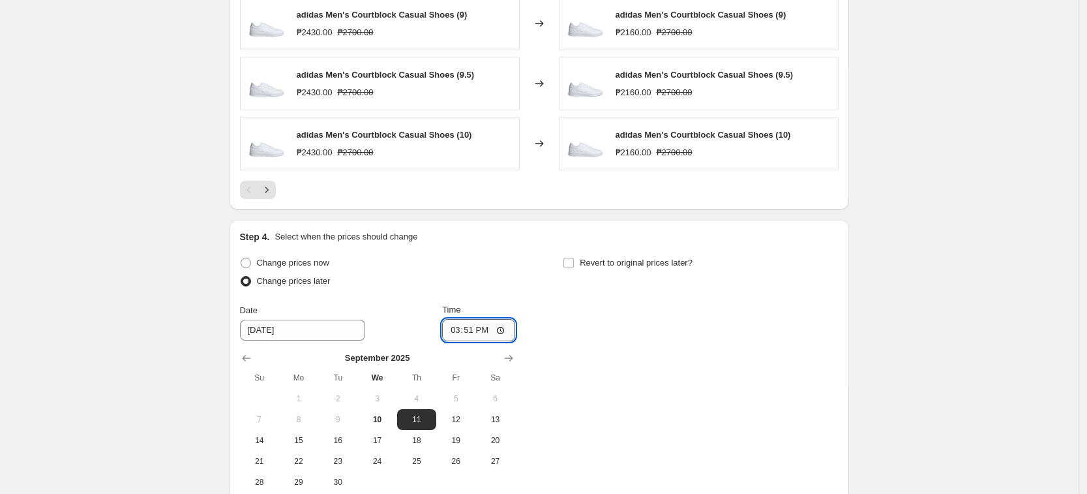
click at [460, 334] on input "15:51" at bounding box center [478, 330] width 73 height 22
type input "00:00"
click at [696, 348] on div "Change prices now Change prices later Date [DATE] Time 00:00 [DATE] Su Mo Tu We…" at bounding box center [539, 373] width 599 height 239
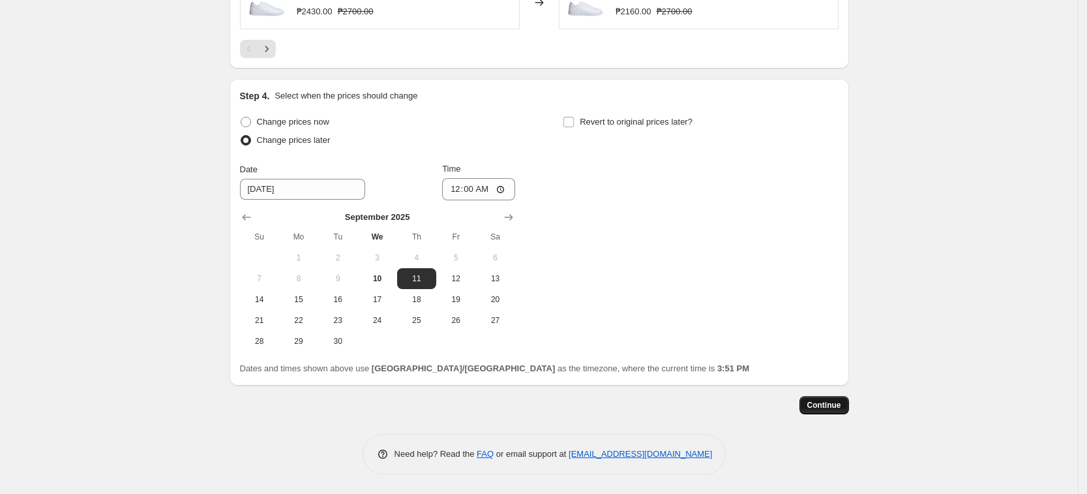
click at [833, 404] on span "Continue" at bounding box center [824, 405] width 34 height 10
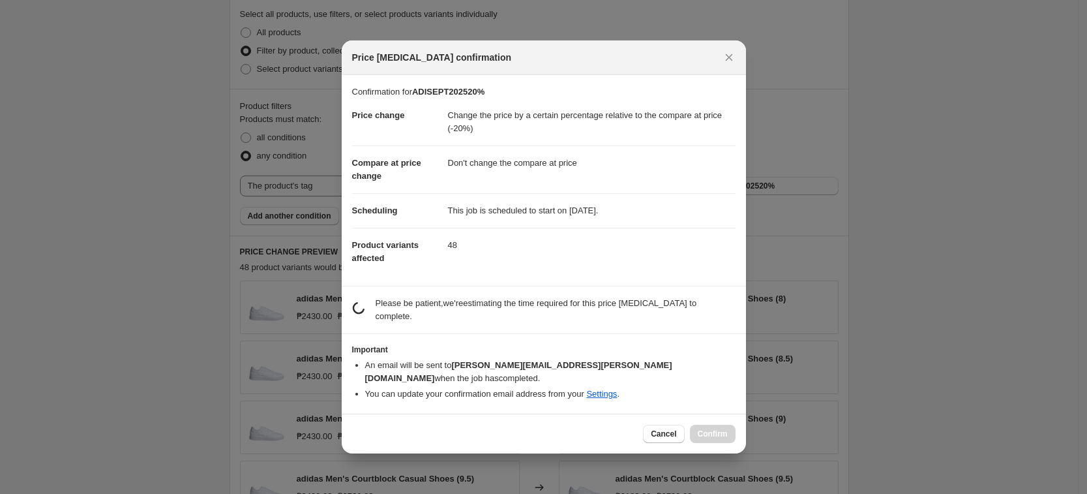
scroll to position [0, 0]
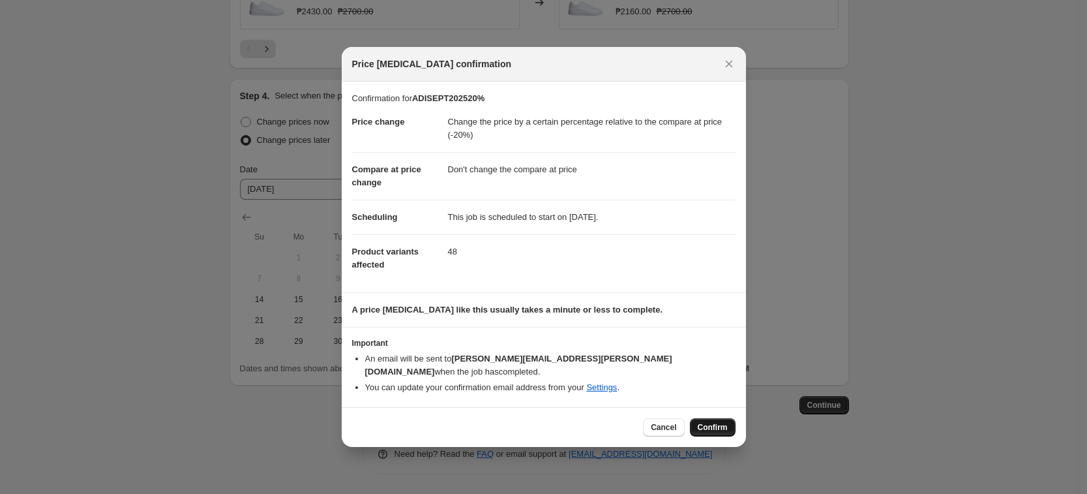
click at [710, 422] on span "Confirm" at bounding box center [713, 427] width 30 height 10
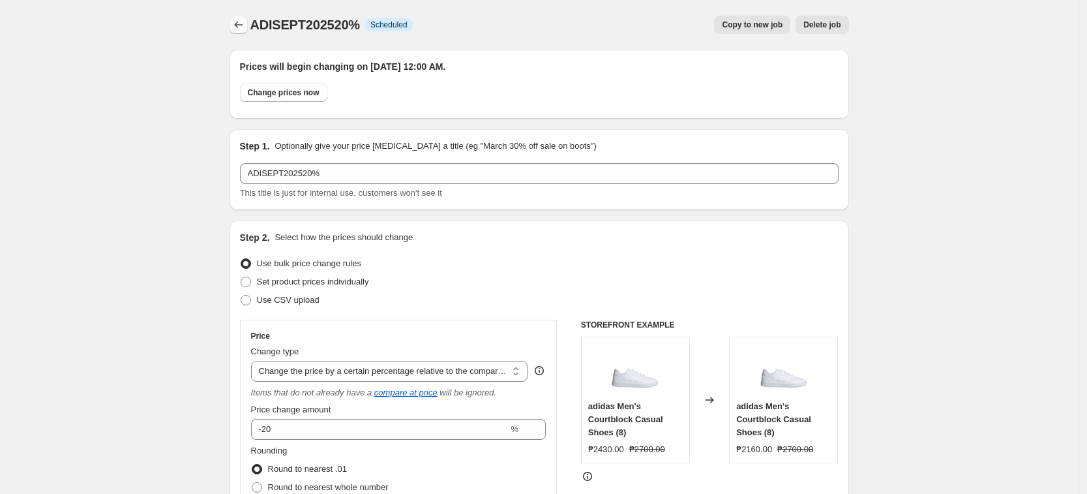
click at [245, 25] on icon "Price change jobs" at bounding box center [238, 24] width 13 height 13
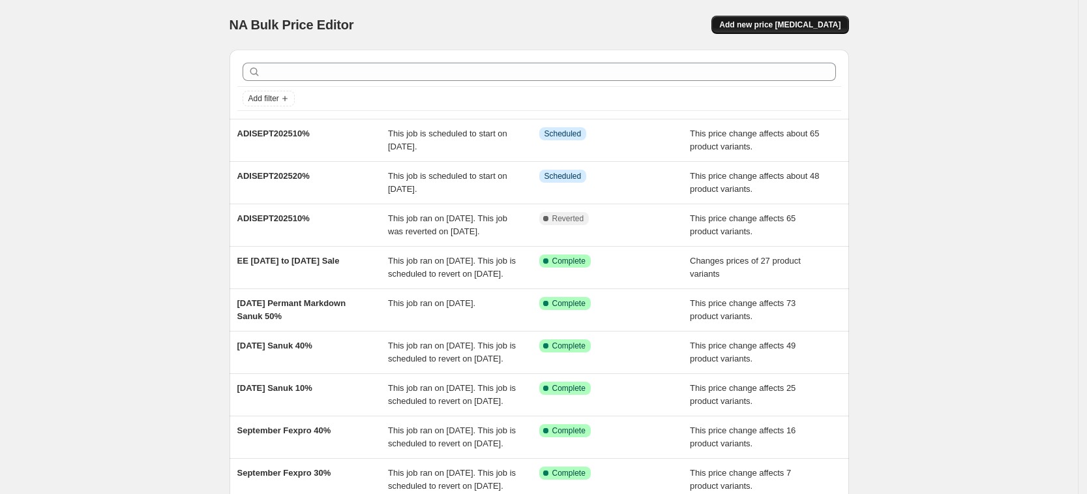
click at [835, 19] on button "Add new price [MEDICAL_DATA]" at bounding box center [780, 25] width 137 height 18
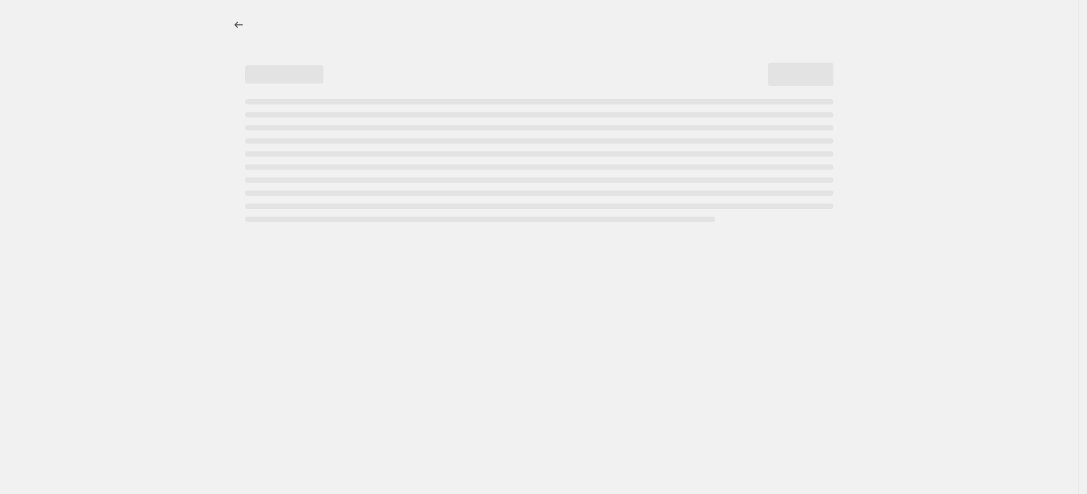
select select "percentage"
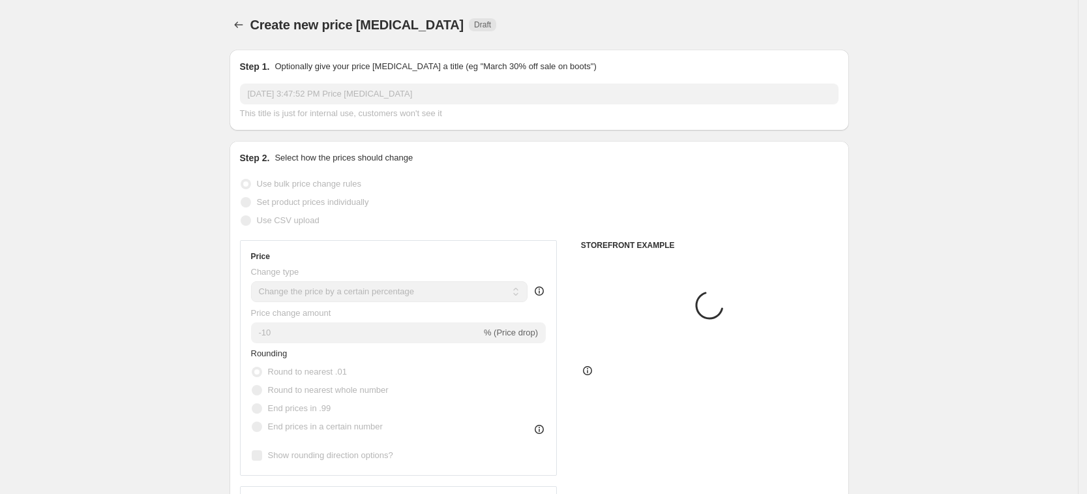
click at [333, 75] on div "Step 1. Optionally give your price [MEDICAL_DATA] a title (eg "March 30% off sa…" at bounding box center [539, 90] width 599 height 60
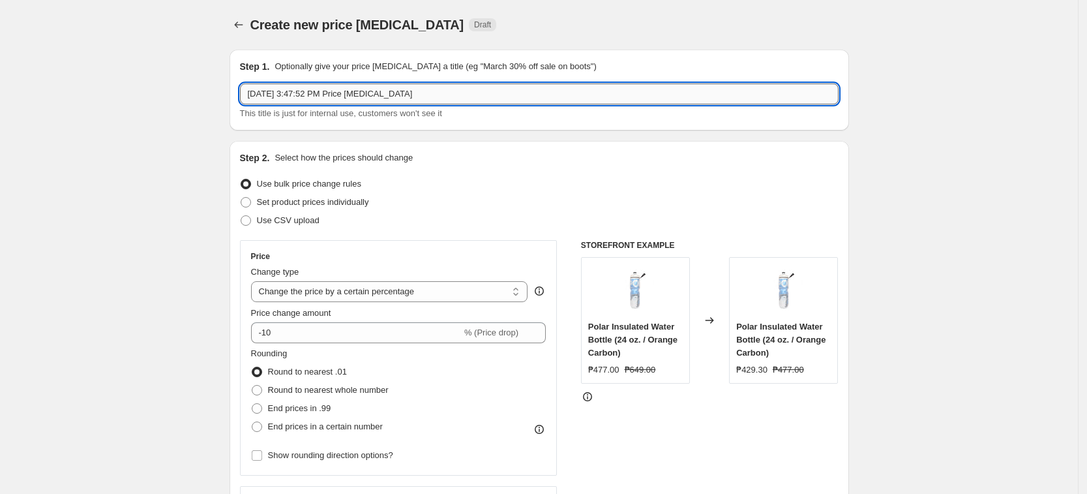
click at [320, 89] on input "[DATE] 3:47:52 PM Price [MEDICAL_DATA]" at bounding box center [539, 93] width 599 height 21
paste input "ADISEPT202520%"
click at [304, 100] on input "ADISEPT202520%" at bounding box center [539, 93] width 599 height 21
type input "ADISEPT202530%"
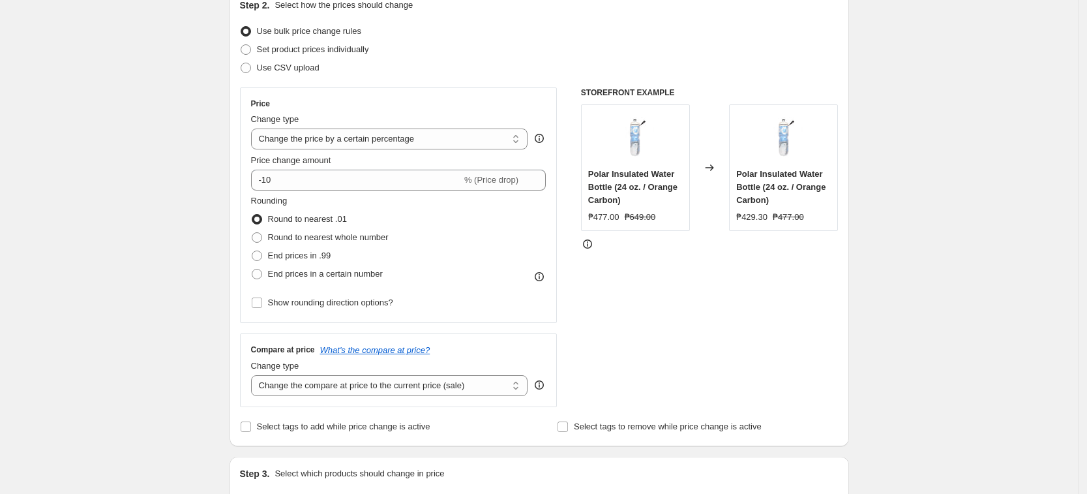
scroll to position [163, 0]
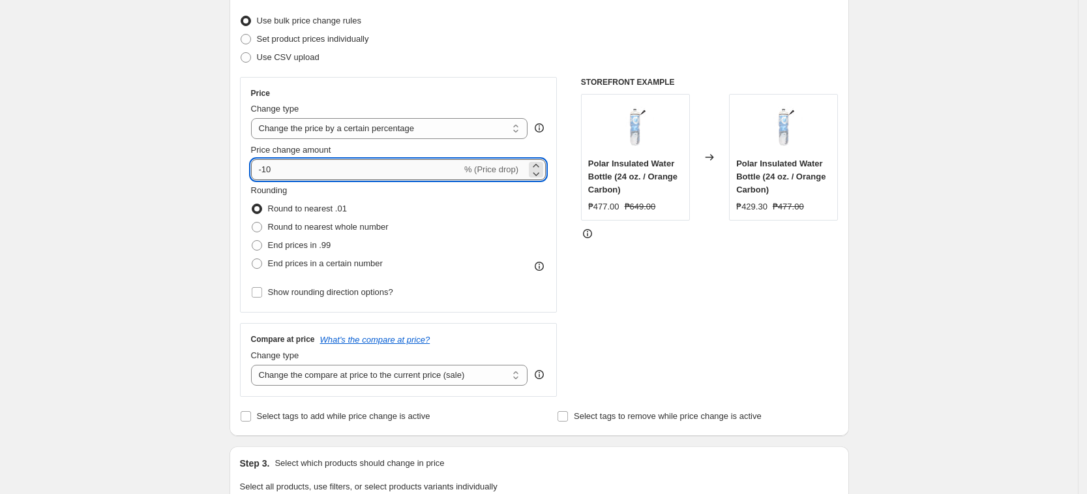
click at [345, 164] on input "-10" at bounding box center [356, 169] width 211 height 21
click at [378, 126] on select "Change the price to a certain amount Change the price by a certain amount Chang…" at bounding box center [389, 128] width 277 height 21
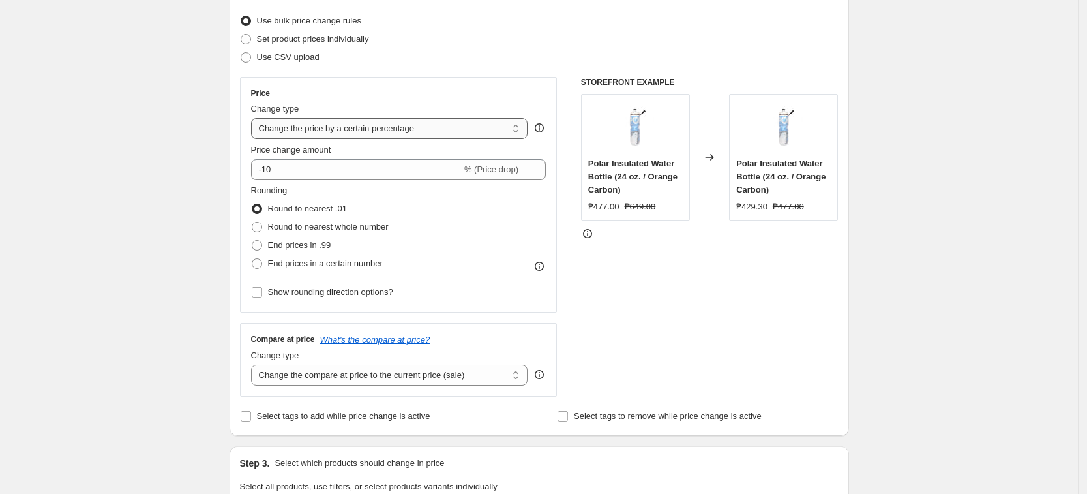
select select "pcap"
click at [255, 118] on select "Change the price to a certain amount Change the price by a certain amount Chang…" at bounding box center [389, 128] width 277 height 21
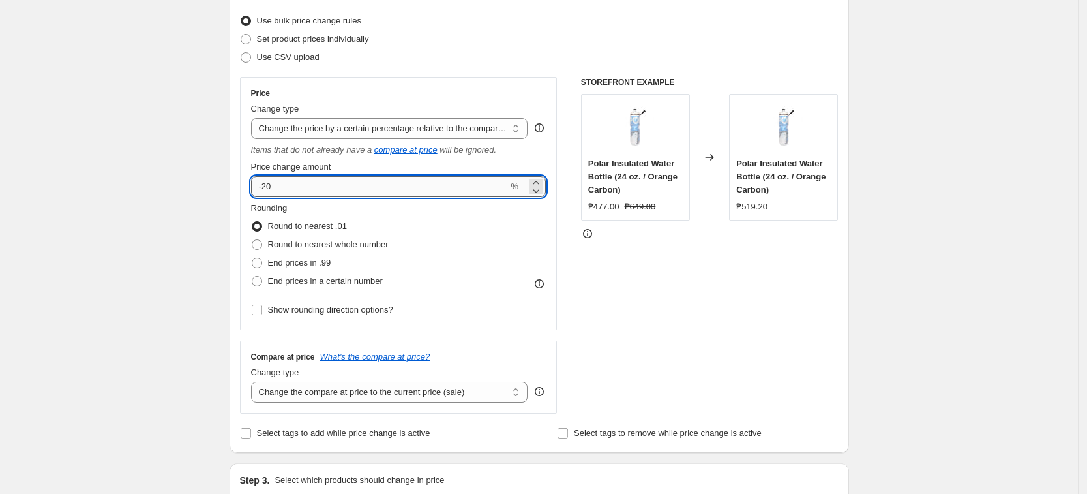
click at [376, 196] on input "-20" at bounding box center [380, 186] width 258 height 21
type input "-2"
type input "-30"
click at [473, 230] on div "Rounding Round to nearest .01 Round to nearest whole number End prices in .99 E…" at bounding box center [398, 246] width 295 height 89
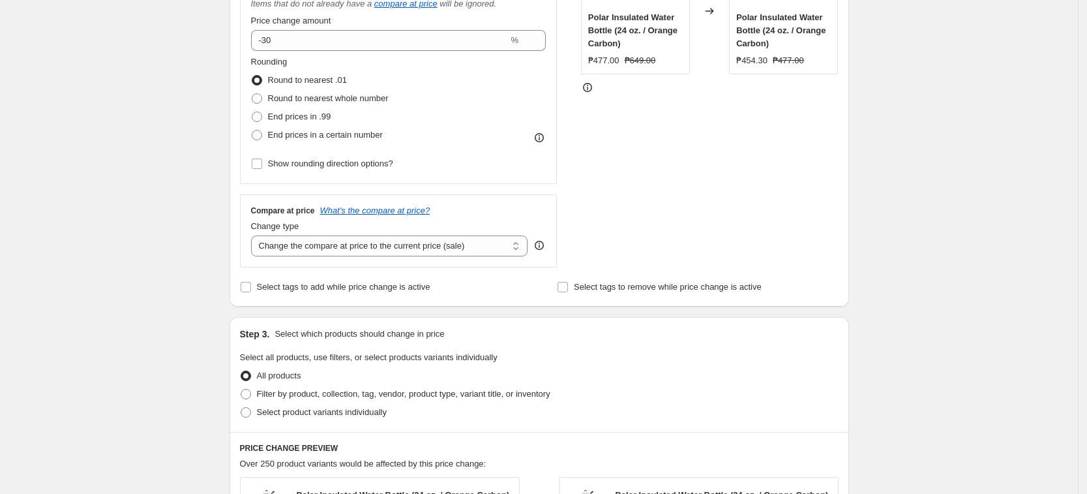
scroll to position [326, 0]
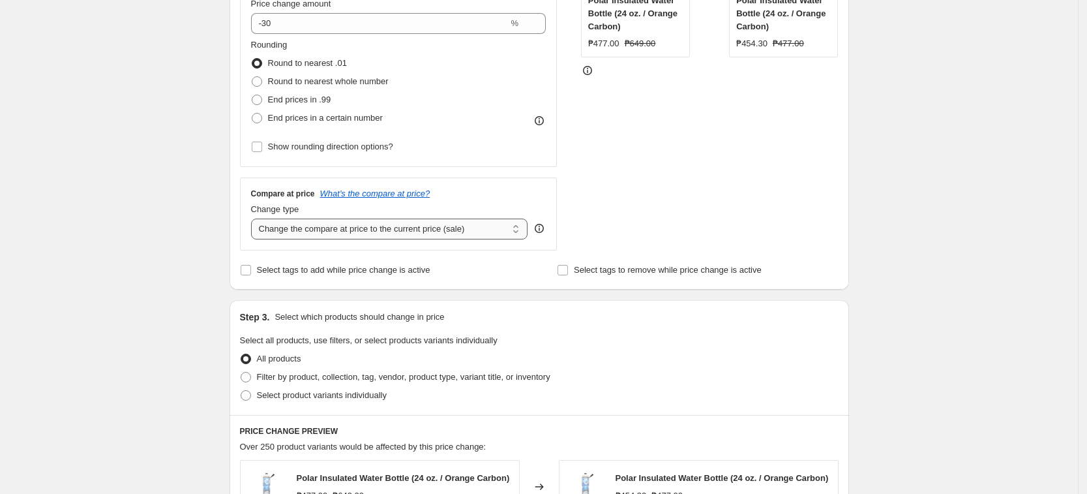
click at [400, 222] on select "Change the compare at price to the current price (sale) Change the compare at p…" at bounding box center [389, 228] width 277 height 21
select select "no_change"
click at [255, 218] on select "Change the compare at price to the current price (sale) Change the compare at p…" at bounding box center [389, 228] width 277 height 21
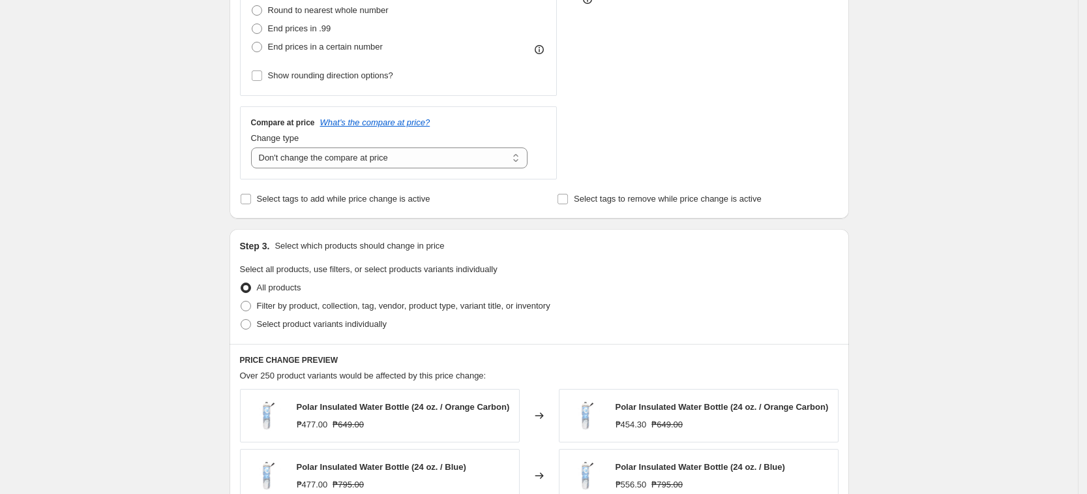
scroll to position [489, 0]
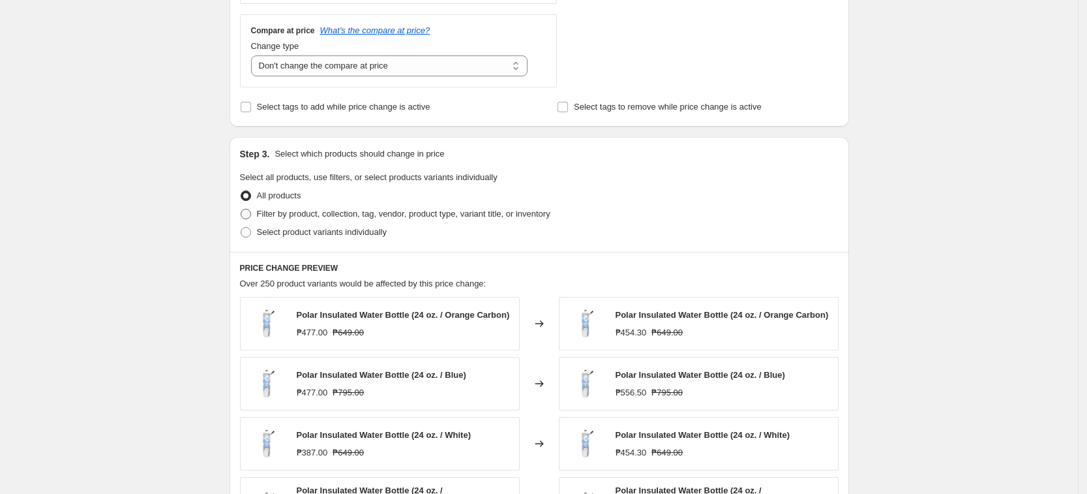
click at [386, 209] on span "Filter by product, collection, tag, vendor, product type, variant title, or inv…" at bounding box center [403, 214] width 293 height 10
click at [241, 209] on input "Filter by product, collection, tag, vendor, product type, variant title, or inv…" at bounding box center [241, 209] width 1 height 1
radio input "true"
click at [386, 209] on span "Filter by product, collection, tag, vendor, product type, variant title, or inv…" at bounding box center [403, 214] width 293 height 10
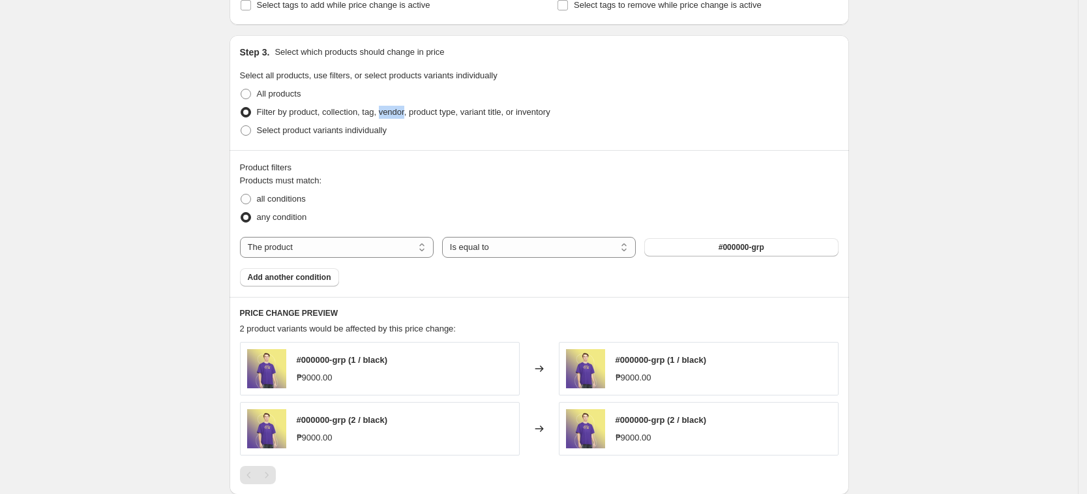
scroll to position [652, 0]
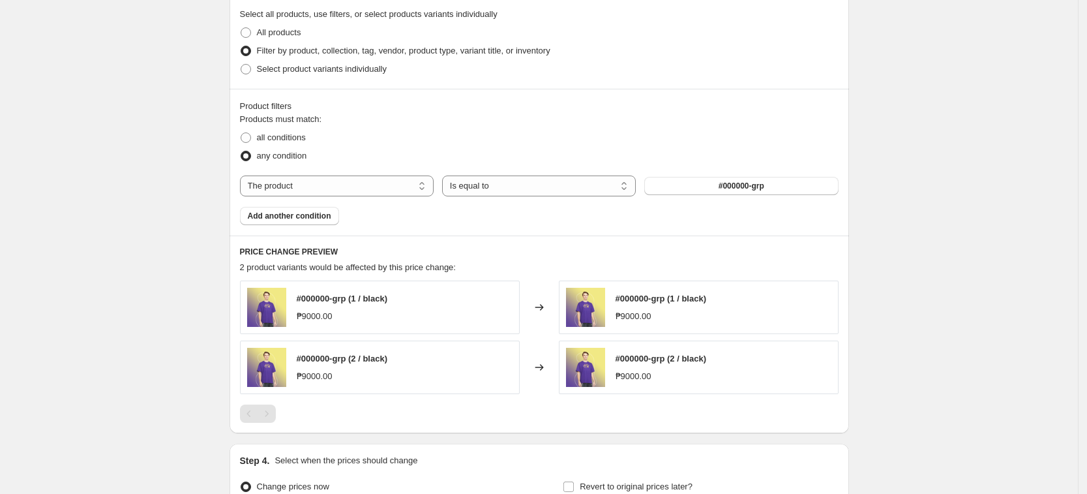
click at [385, 173] on div "Products must match: all conditions any condition The product The product's col…" at bounding box center [539, 169] width 599 height 112
drag, startPoint x: 377, startPoint y: 181, endPoint x: 368, endPoint y: 192, distance: 13.4
click at [377, 181] on select "The product The product's collection The product's tag The product's vendor The…" at bounding box center [337, 185] width 194 height 21
select select "tag"
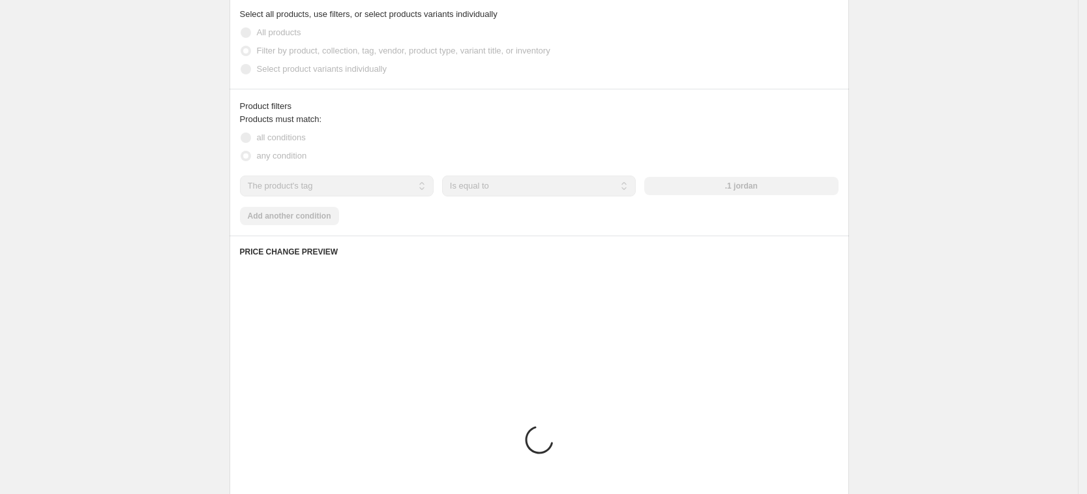
click at [722, 181] on div ".1 jordan" at bounding box center [741, 186] width 194 height 18
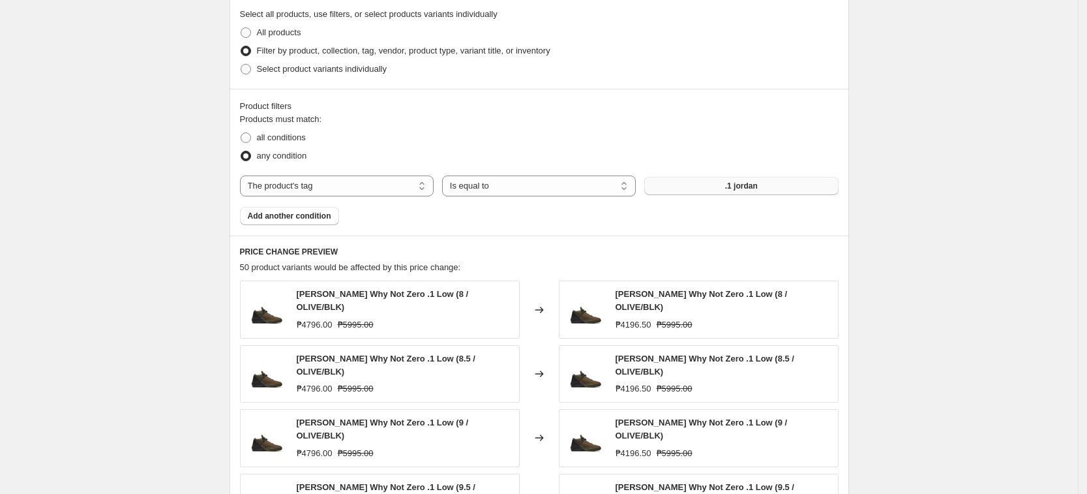
click at [711, 191] on button ".1 jordan" at bounding box center [741, 186] width 194 height 18
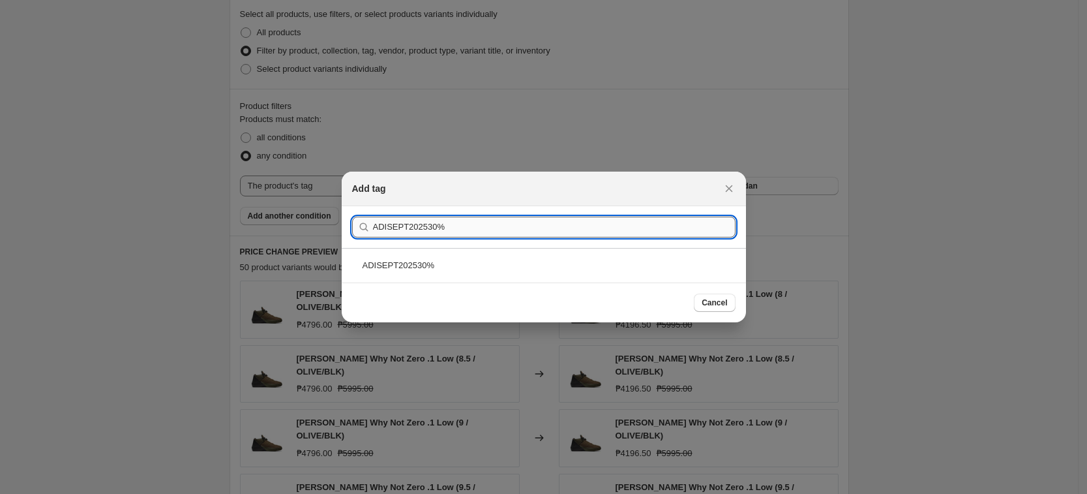
click at [626, 233] on input "ADISEPT202530%" at bounding box center [554, 227] width 363 height 21
type input "ADISEPT202530%"
click at [623, 261] on div "ADISEPT202530%" at bounding box center [544, 265] width 404 height 35
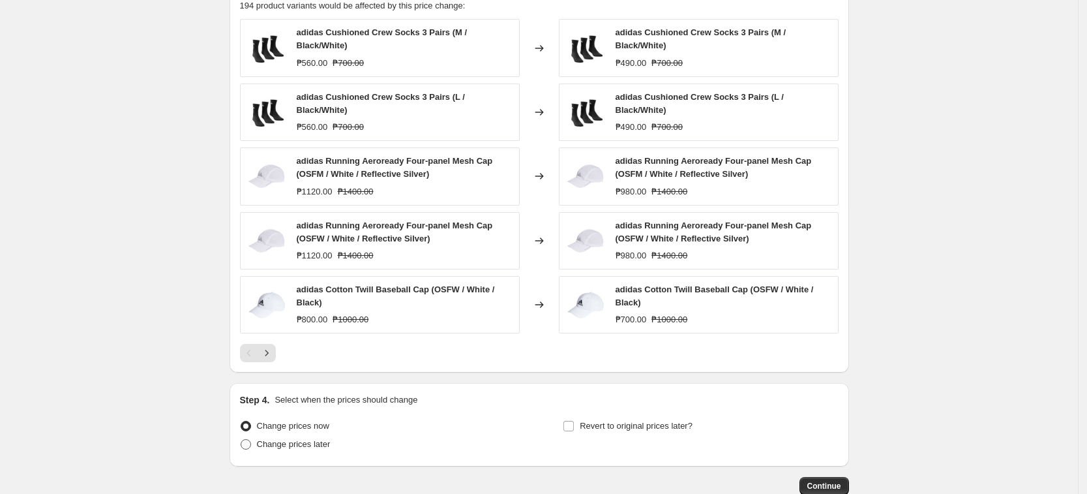
click at [306, 445] on span "Change prices later" at bounding box center [294, 444] width 74 height 10
click at [241, 440] on input "Change prices later" at bounding box center [241, 439] width 1 height 1
radio input "true"
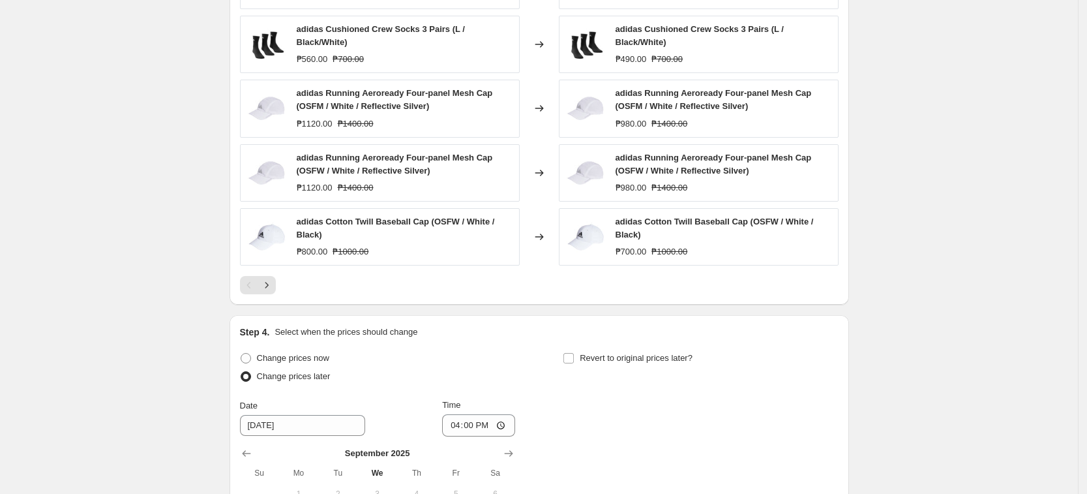
scroll to position [1077, 0]
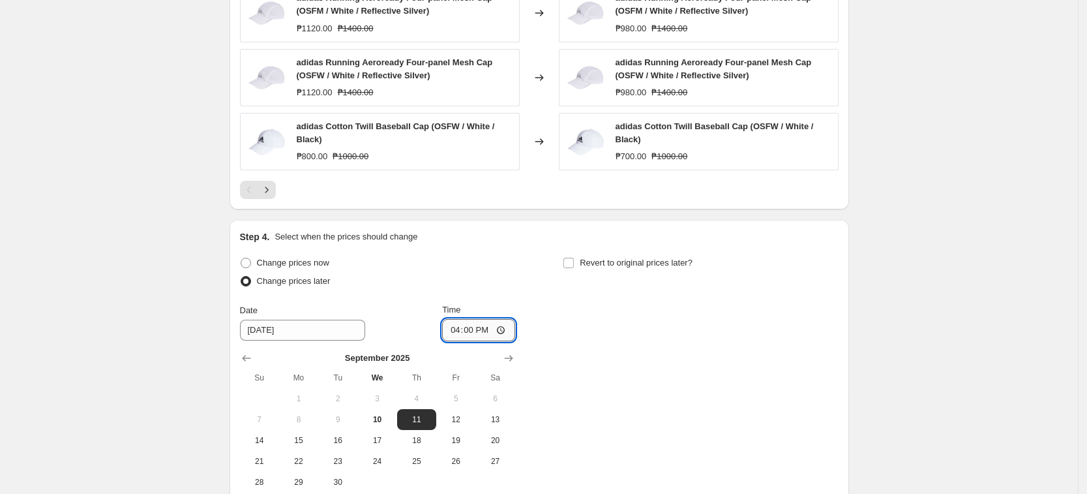
click at [463, 329] on input "16:00" at bounding box center [478, 330] width 73 height 22
type input "00:00"
click at [677, 351] on div "Change prices now Change prices later Date [DATE] Time 00:00 [DATE] Su Mo Tu We…" at bounding box center [539, 373] width 599 height 239
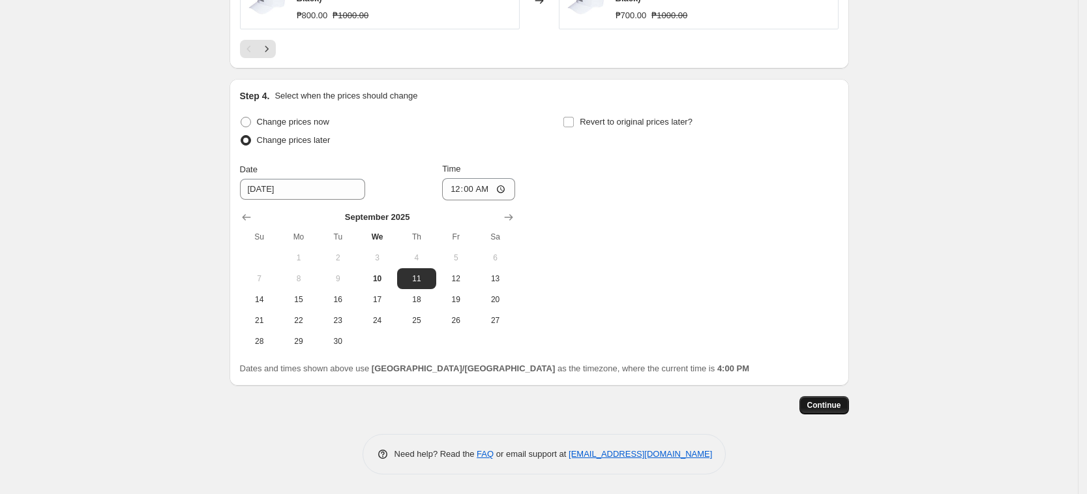
click at [847, 406] on button "Continue" at bounding box center [825, 405] width 50 height 18
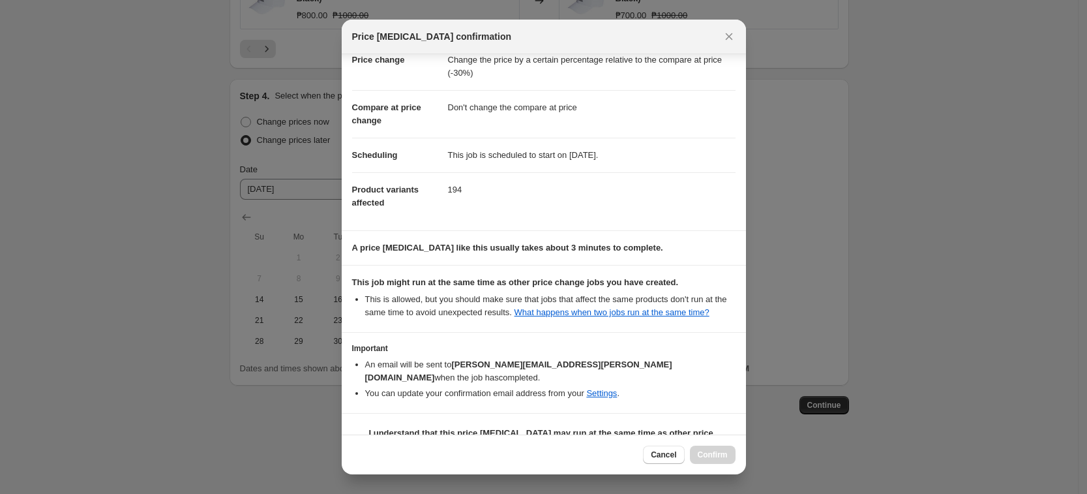
scroll to position [53, 0]
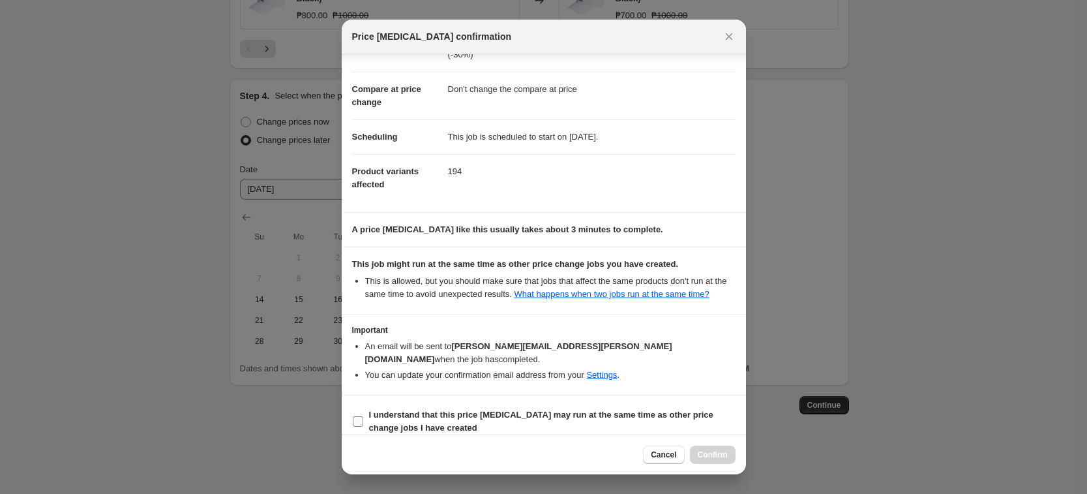
click at [669, 410] on b "I understand that this price [MEDICAL_DATA] may run at the same time as other p…" at bounding box center [541, 421] width 344 height 23
click at [363, 416] on input "I understand that this price [MEDICAL_DATA] may run at the same time as other p…" at bounding box center [358, 421] width 10 height 10
click at [669, 410] on b "I understand that this price [MEDICAL_DATA] may run at the same time as other p…" at bounding box center [541, 421] width 344 height 23
click at [363, 416] on input "I understand that this price [MEDICAL_DATA] may run at the same time as other p…" at bounding box center [358, 421] width 10 height 10
click at [697, 408] on span "I understand that this price [MEDICAL_DATA] may run at the same time as other p…" at bounding box center [552, 421] width 367 height 26
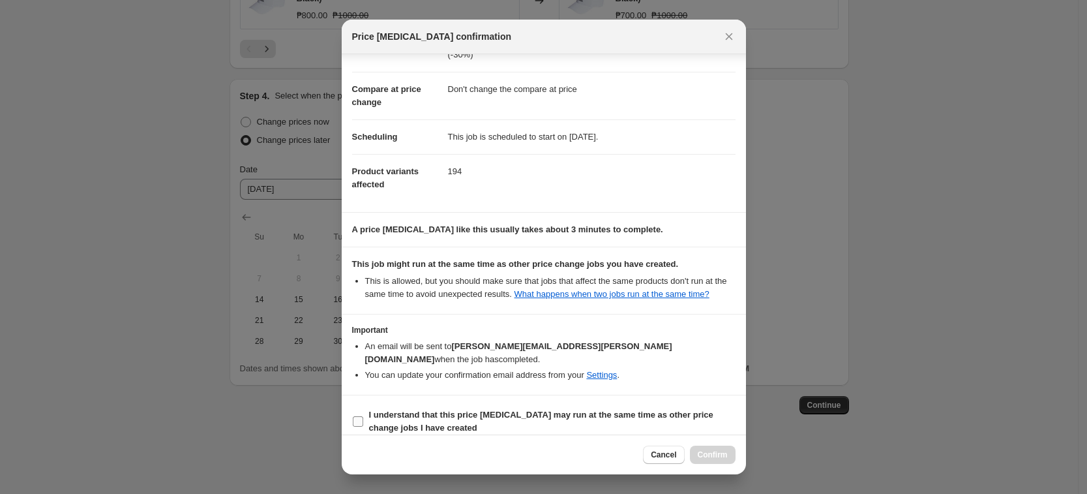
click at [363, 416] on input "I understand that this price [MEDICAL_DATA] may run at the same time as other p…" at bounding box center [358, 421] width 10 height 10
checkbox input "true"
click at [710, 446] on button "Confirm" at bounding box center [713, 454] width 46 height 18
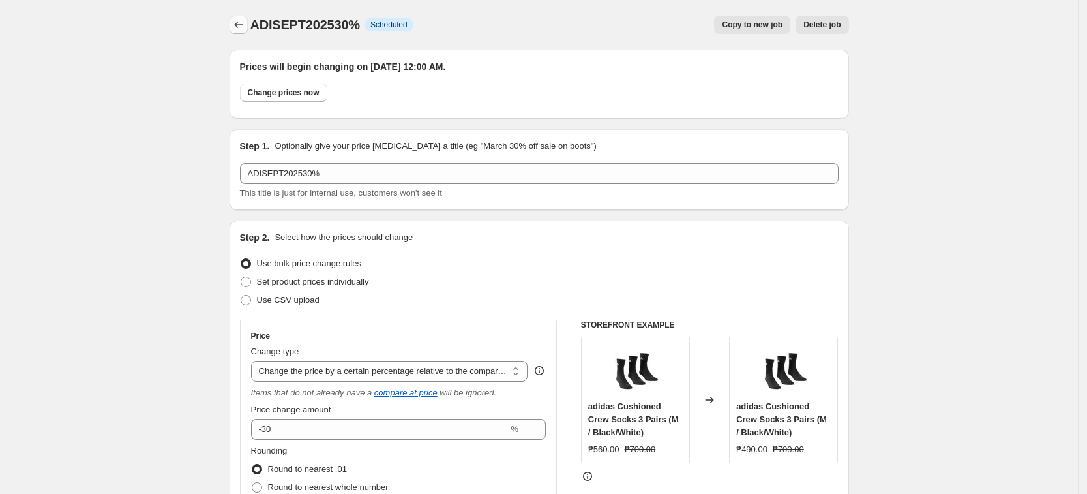
click at [243, 24] on icon "Price change jobs" at bounding box center [238, 24] width 13 height 13
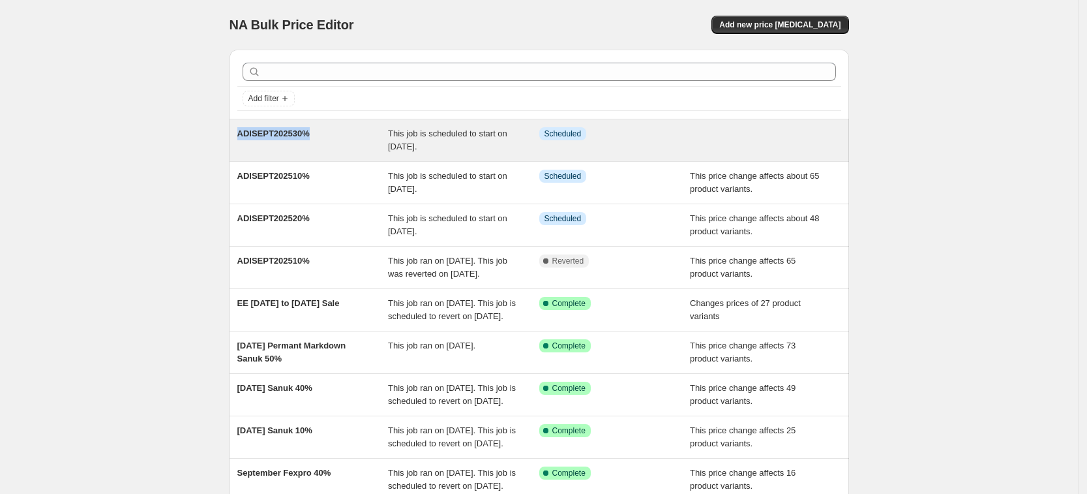
drag, startPoint x: 262, startPoint y: 134, endPoint x: 367, endPoint y: 140, distance: 104.5
click at [367, 140] on div "NA Bulk Price Editor. This page is ready NA Bulk Price Editor Add new price [ME…" at bounding box center [539, 336] width 651 height 672
click at [367, 140] on div "ADISEPT202530%" at bounding box center [312, 140] width 151 height 26
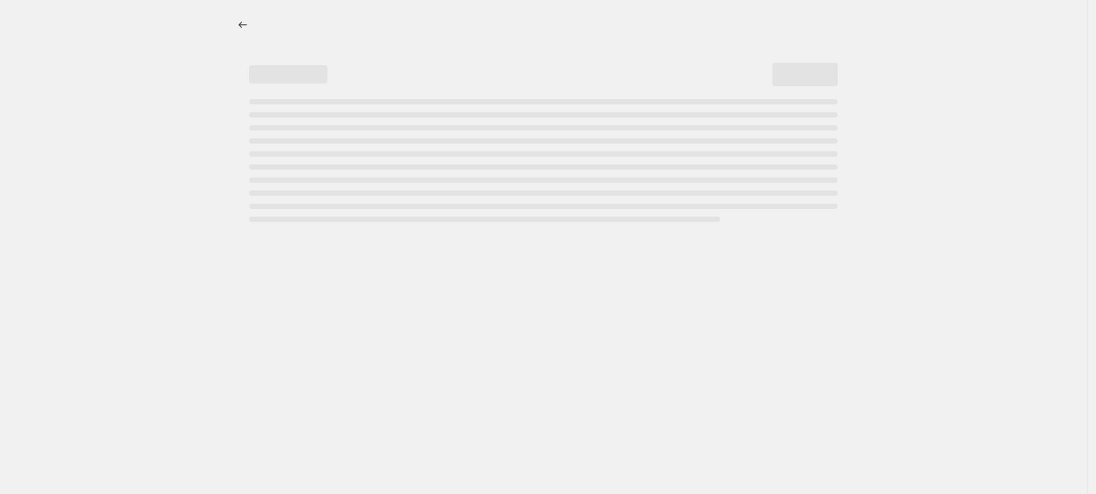
select select "pcap"
select select "no_change"
select select "tag"
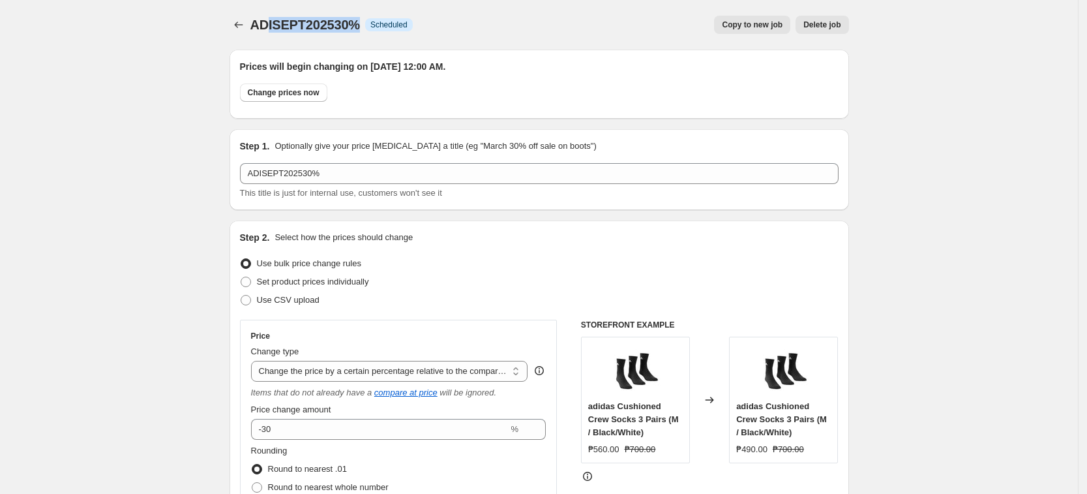
drag, startPoint x: 359, startPoint y: 29, endPoint x: 264, endPoint y: 29, distance: 94.6
click at [267, 29] on span "ADISEPT202530%" at bounding box center [305, 25] width 110 height 14
copy span "DISEPT202530%"
drag, startPoint x: 258, startPoint y: 16, endPoint x: 365, endPoint y: 20, distance: 107.0
click at [365, 20] on div "ADISEPT202530% Info Scheduled" at bounding box center [331, 25] width 162 height 18
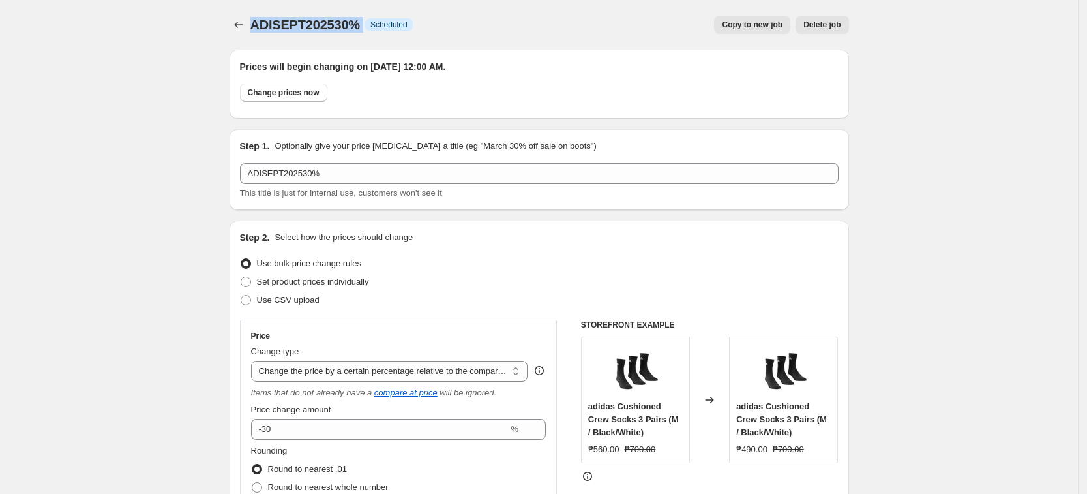
copy div "ADISEPT202530% Info"
click at [234, 21] on button "Price change jobs" at bounding box center [239, 25] width 18 height 18
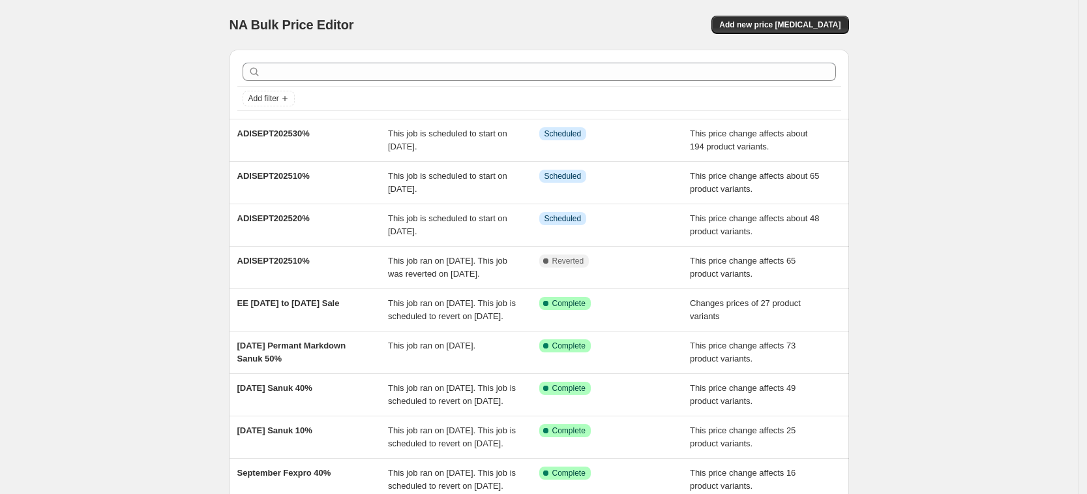
click at [740, 16] on div "Add new price [MEDICAL_DATA]" at bounding box center [693, 25] width 311 height 18
click at [767, 21] on span "Add new price [MEDICAL_DATA]" at bounding box center [779, 25] width 121 height 10
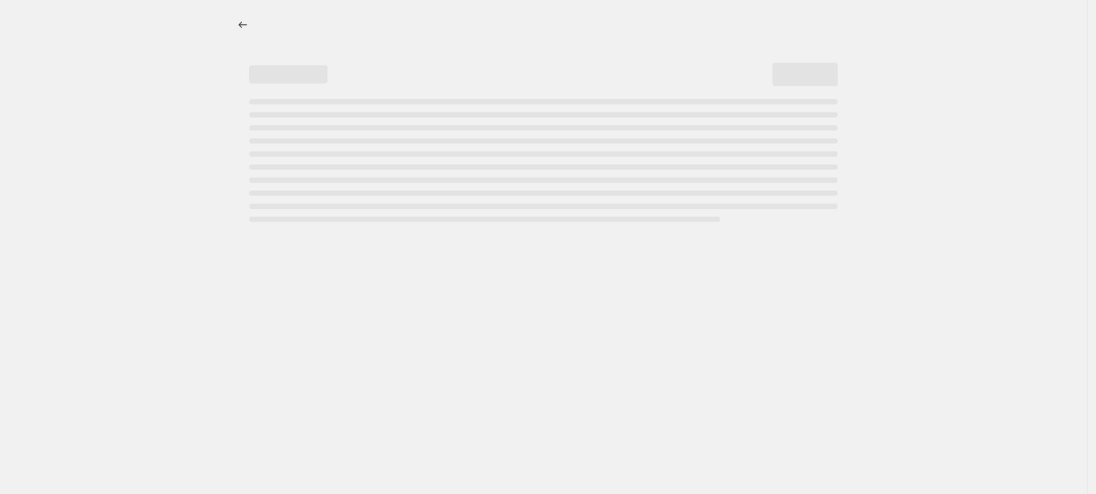
select select "percentage"
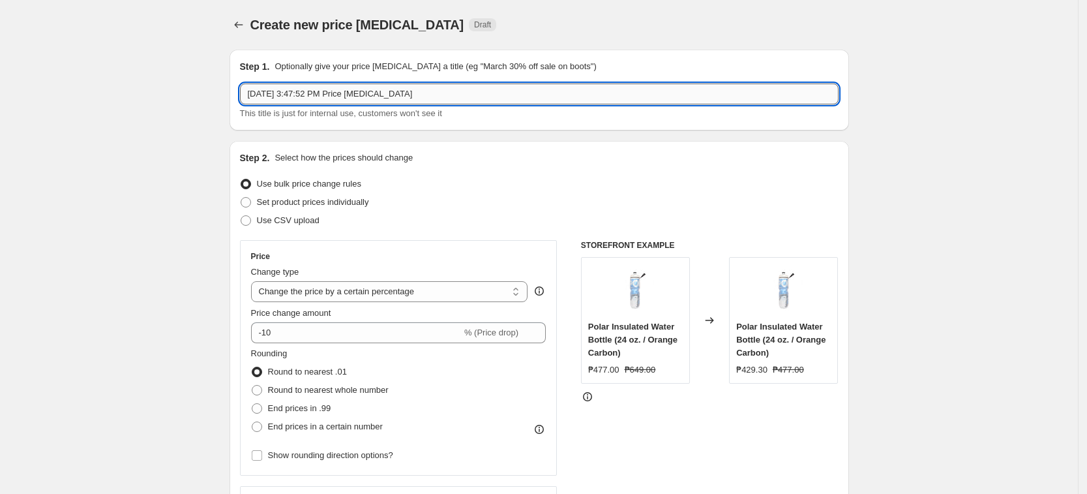
click at [406, 93] on input "[DATE] 3:47:52 PM Price [MEDICAL_DATA]" at bounding box center [539, 93] width 599 height 21
paste input "ADISEPT202530% Info"
type input "ADISEPT202530% Manual"
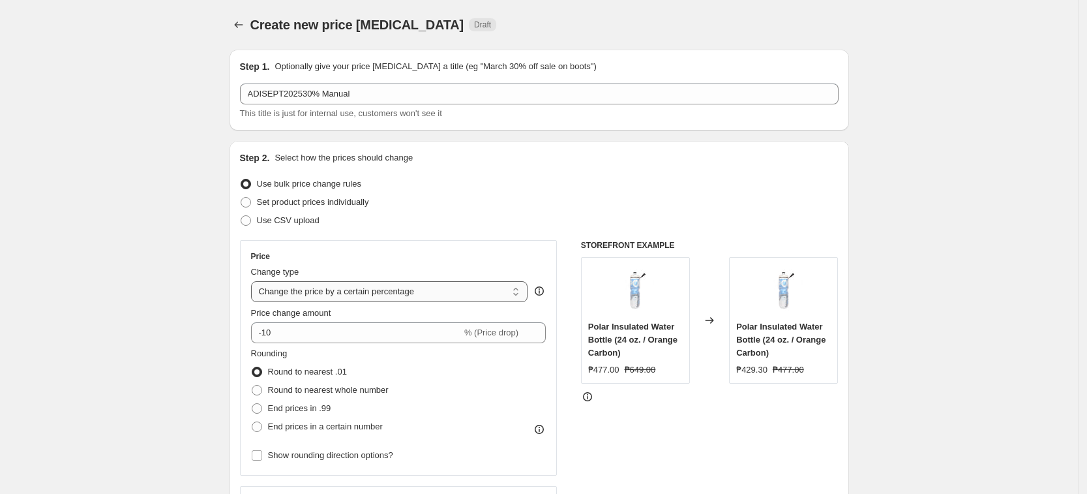
click at [335, 293] on select "Change the price to a certain amount Change the price by a certain amount Chang…" at bounding box center [389, 291] width 277 height 21
select select "pcap"
click at [255, 281] on select "Change the price to a certain amount Change the price by a certain amount Chang…" at bounding box center [389, 291] width 277 height 21
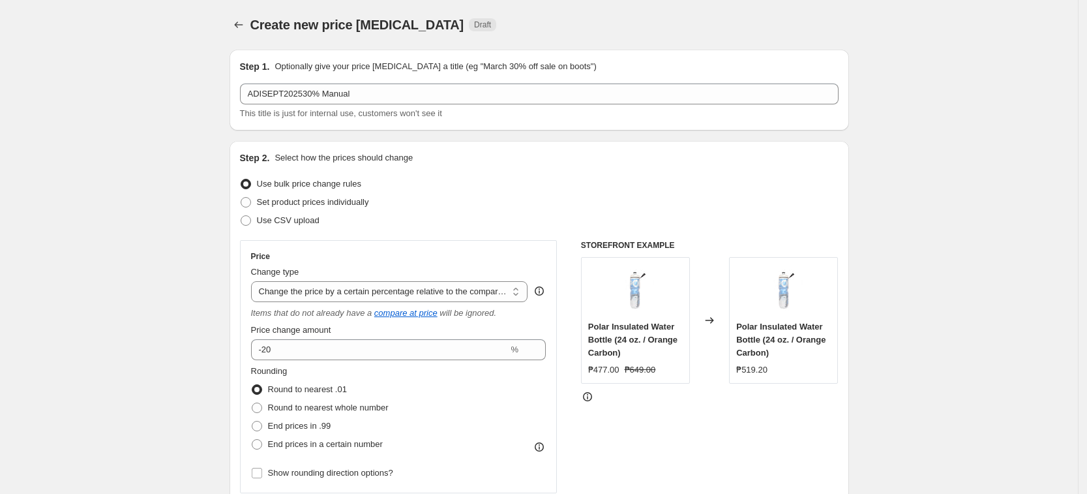
click at [318, 337] on div "Price change amount -20 %" at bounding box center [398, 341] width 295 height 37
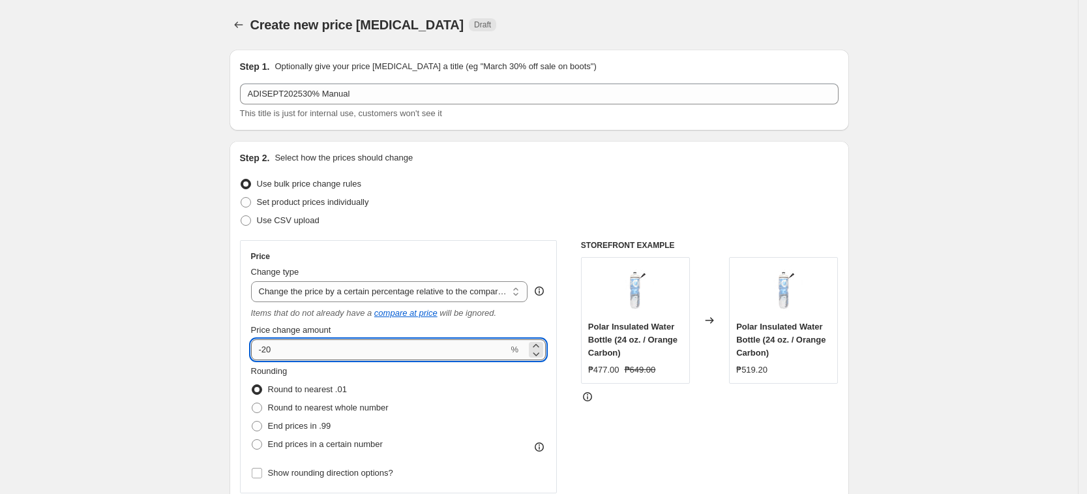
click at [317, 343] on input "-20" at bounding box center [380, 349] width 258 height 21
type input "-2"
type input "-30"
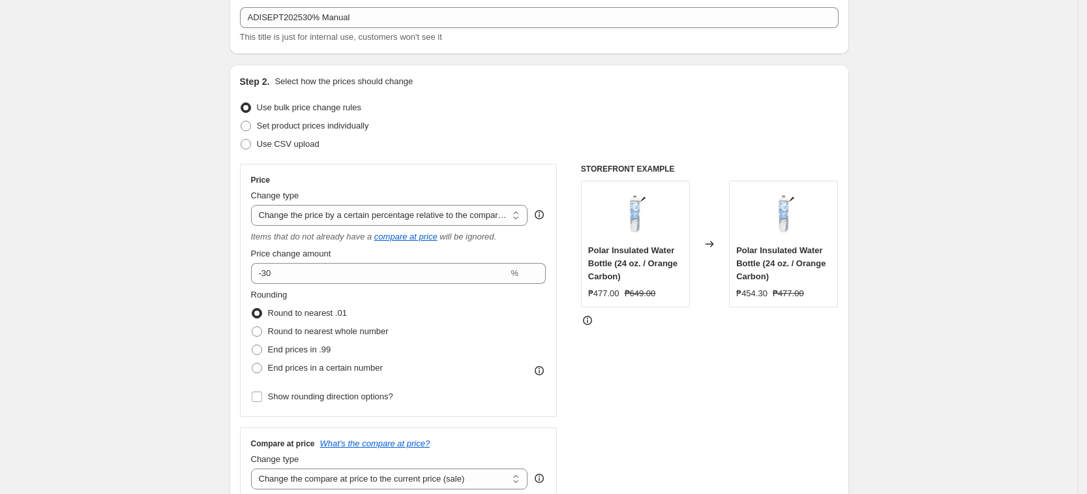
scroll to position [408, 0]
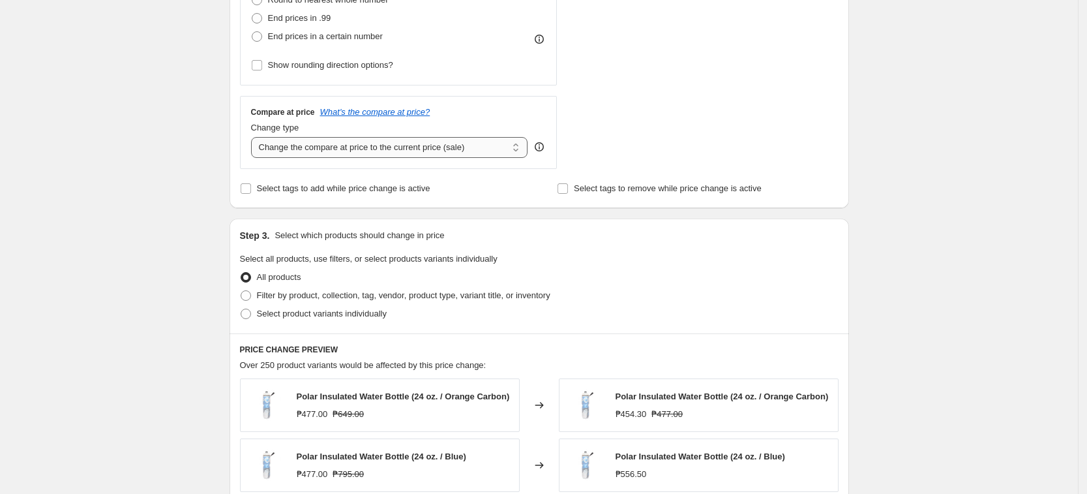
click at [343, 149] on select "Change the compare at price to the current price (sale) Change the compare at p…" at bounding box center [389, 147] width 277 height 21
select select "no_change"
click at [255, 137] on select "Change the compare at price to the current price (sale) Change the compare at p…" at bounding box center [389, 147] width 277 height 21
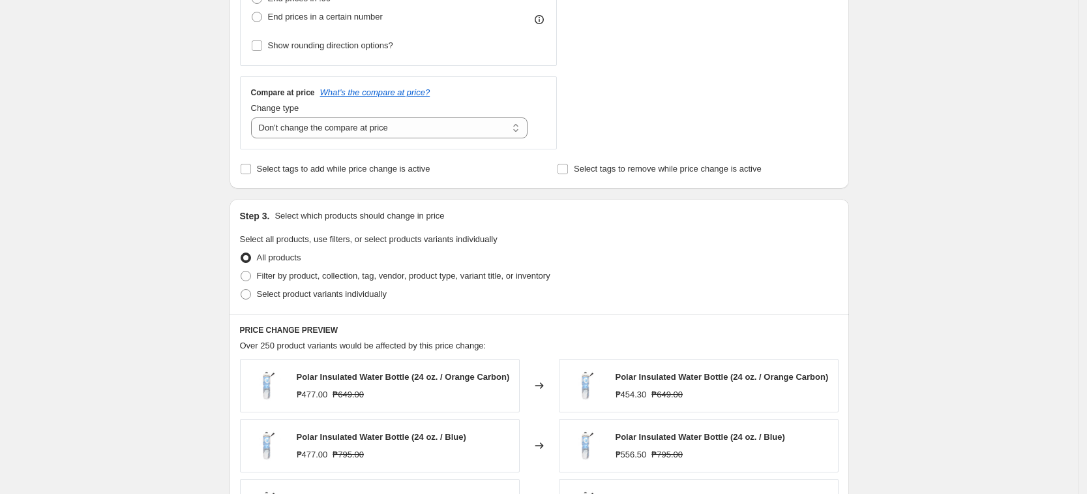
scroll to position [489, 0]
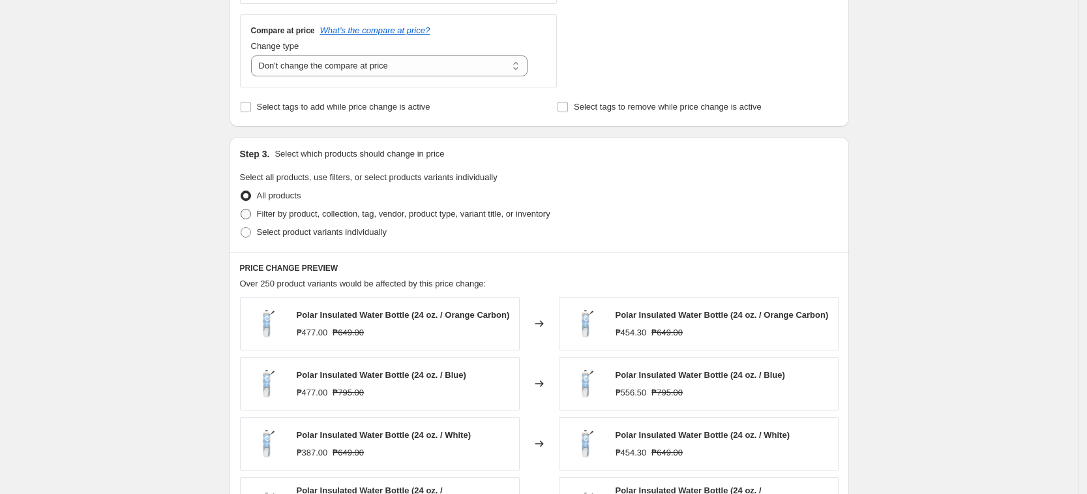
click at [343, 221] on label "Filter by product, collection, tag, vendor, product type, variant title, or inv…" at bounding box center [395, 214] width 310 height 18
click at [241, 209] on input "Filter by product, collection, tag, vendor, product type, variant title, or inv…" at bounding box center [241, 209] width 1 height 1
radio input "true"
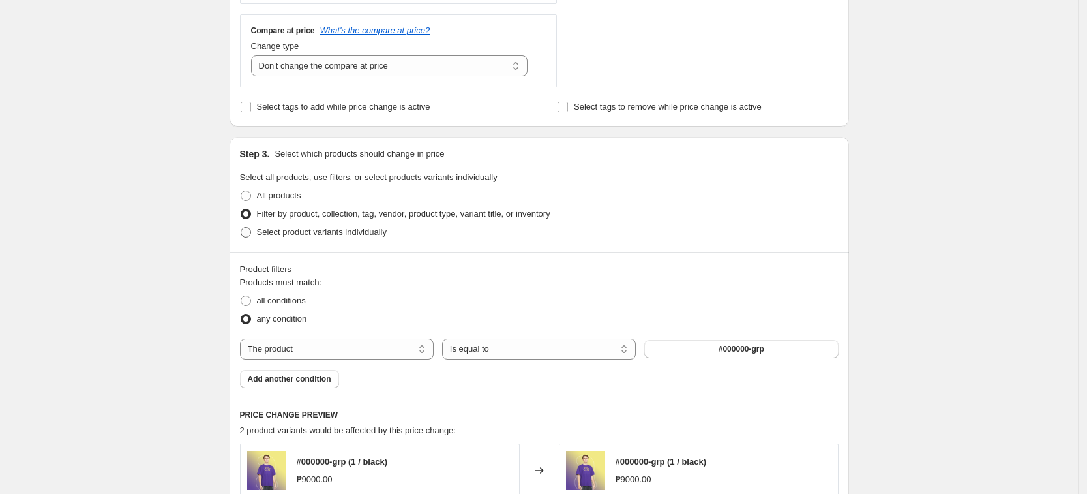
click at [338, 229] on span "Select product variants individually" at bounding box center [322, 232] width 130 height 10
click at [241, 228] on input "Select product variants individually" at bounding box center [241, 227] width 1 height 1
radio input "true"
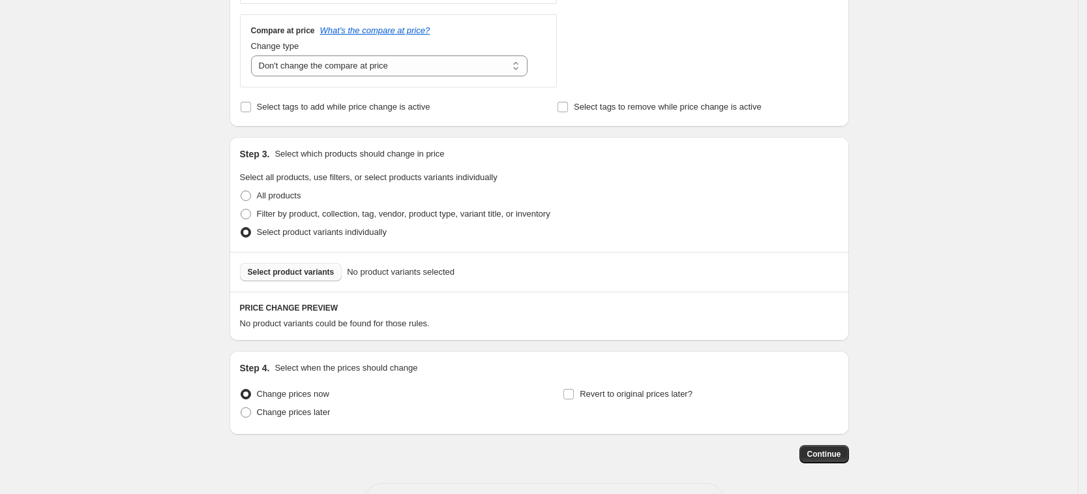
click at [313, 269] on span "Select product variants" at bounding box center [291, 272] width 87 height 10
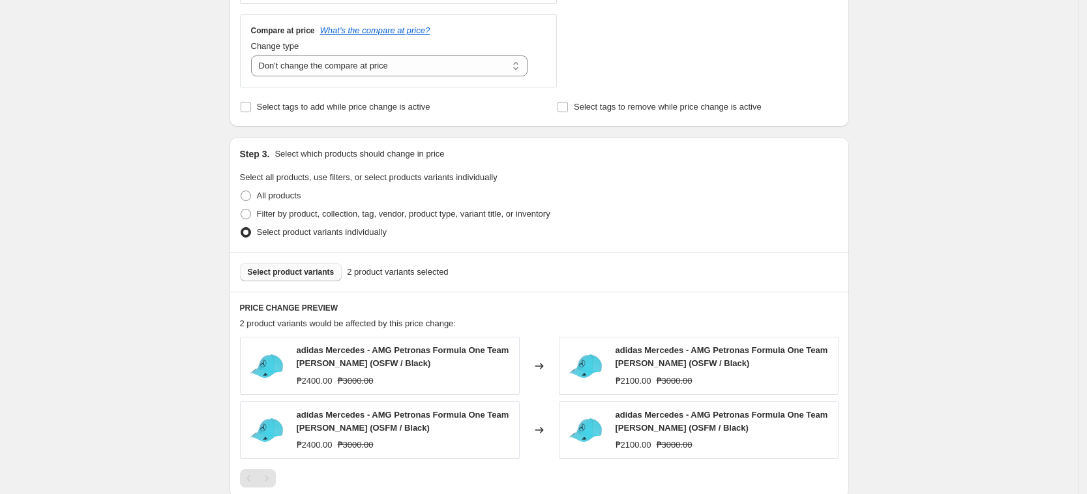
click at [289, 277] on span "Select product variants" at bounding box center [291, 272] width 87 height 10
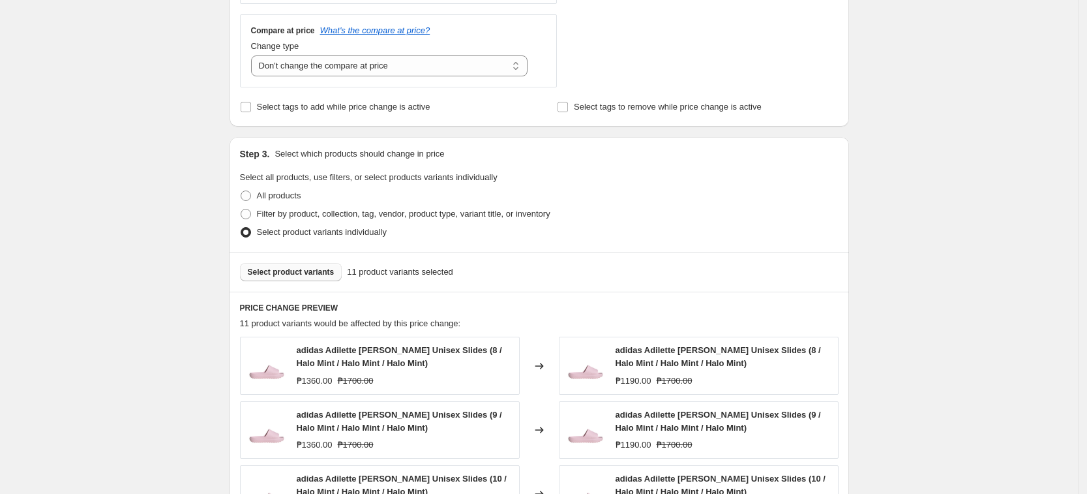
click at [297, 275] on span "Select product variants" at bounding box center [291, 272] width 87 height 10
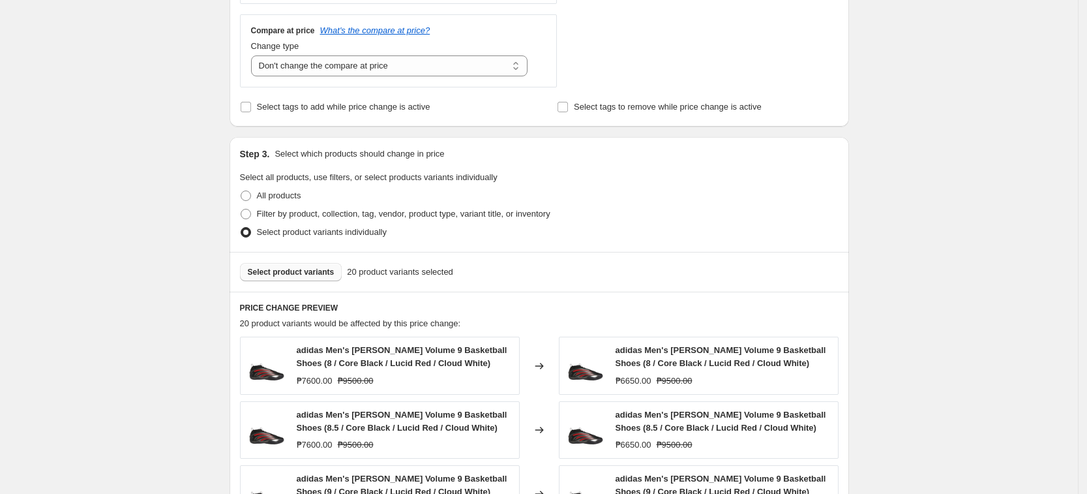
click at [303, 273] on span "Select product variants" at bounding box center [291, 272] width 87 height 10
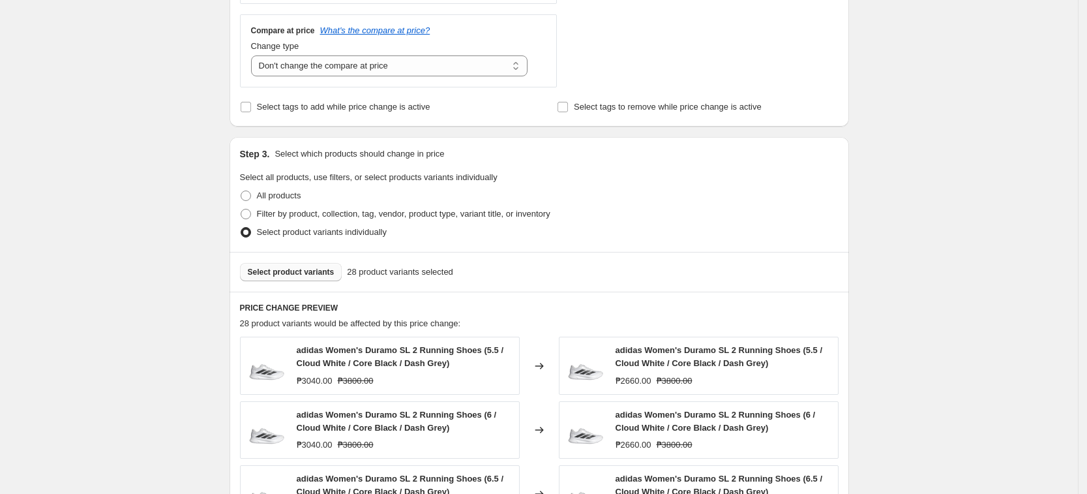
click at [275, 269] on span "Select product variants" at bounding box center [291, 272] width 87 height 10
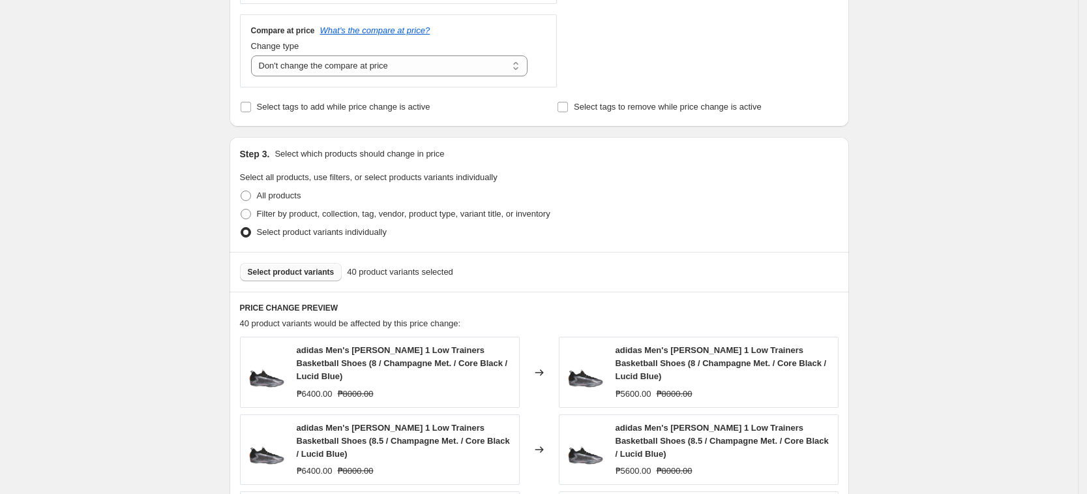
click at [322, 276] on span "Select product variants" at bounding box center [291, 272] width 87 height 10
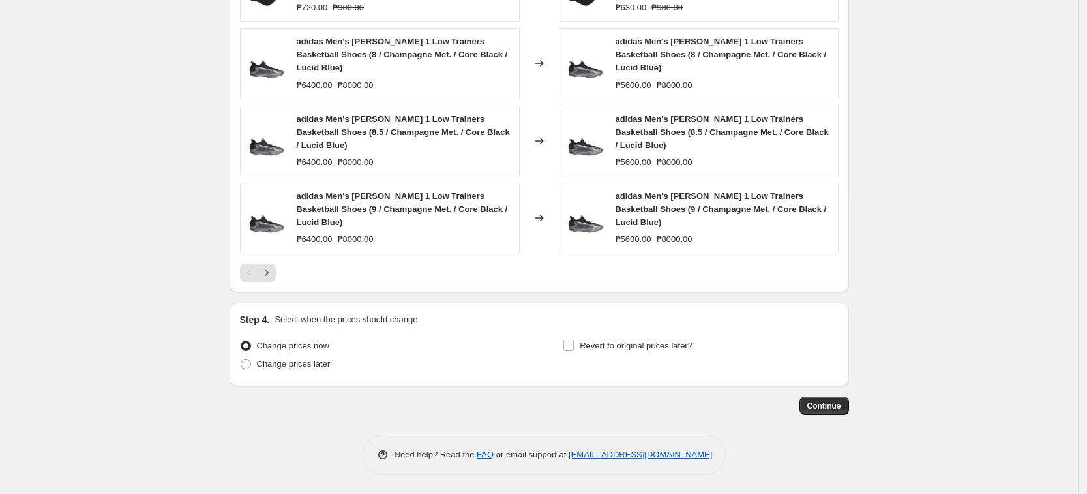
scroll to position [927, 0]
click at [296, 362] on span "Change prices later" at bounding box center [294, 363] width 74 height 10
click at [241, 359] on input "Change prices later" at bounding box center [241, 358] width 1 height 1
radio input "true"
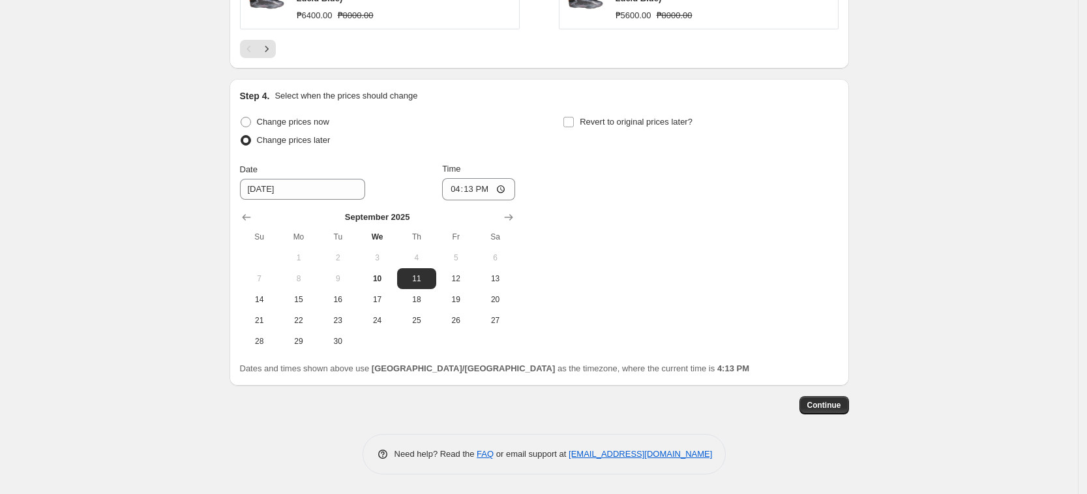
scroll to position [1069, 0]
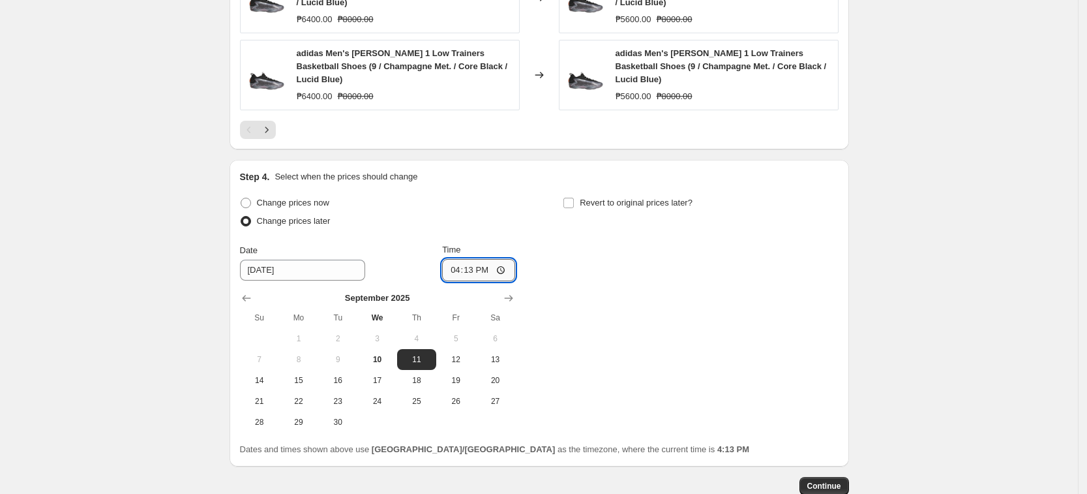
click at [460, 273] on input "16:13" at bounding box center [478, 270] width 73 height 22
type input "00:00"
click at [689, 315] on div "Change prices now Change prices later Date [DATE] Time 00:00 [DATE] Su Mo Tu We…" at bounding box center [539, 313] width 599 height 239
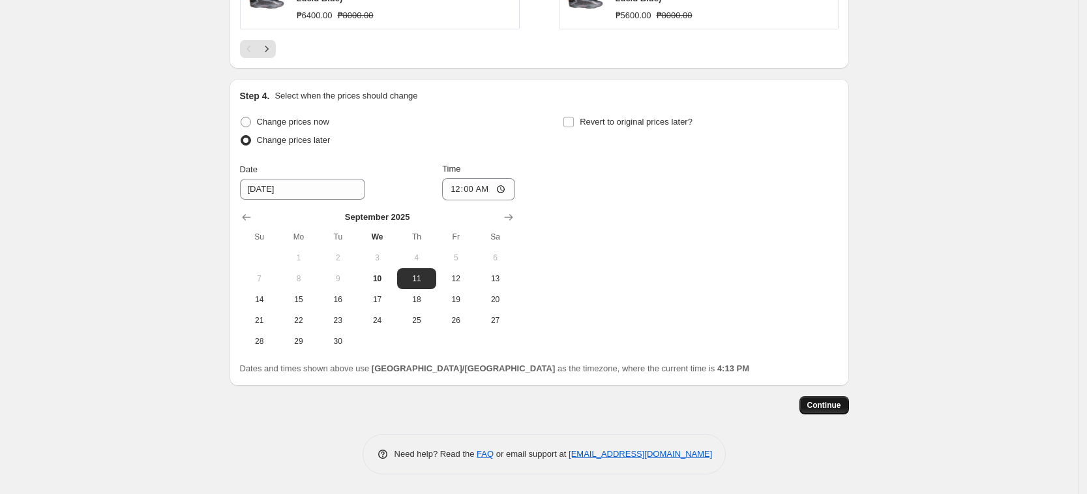
click at [822, 405] on span "Continue" at bounding box center [824, 405] width 34 height 10
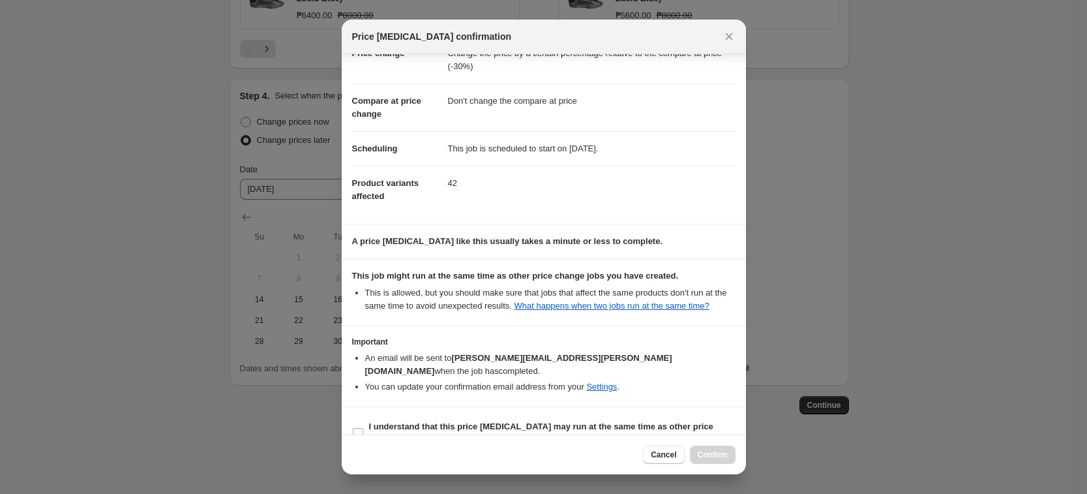
scroll to position [53, 0]
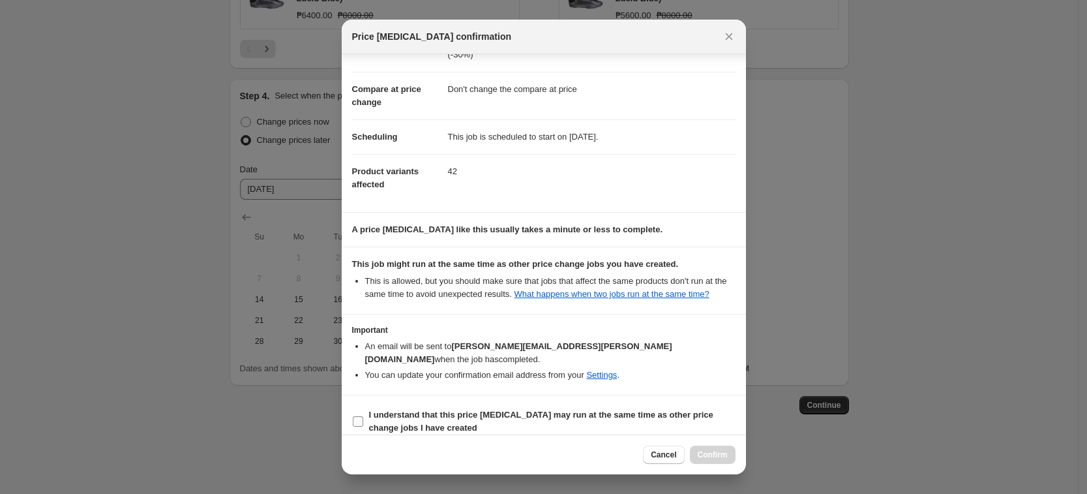
click at [548, 410] on b "I understand that this price [MEDICAL_DATA] may run at the same time as other p…" at bounding box center [541, 421] width 344 height 23
click at [363, 416] on input "I understand that this price [MEDICAL_DATA] may run at the same time as other p…" at bounding box center [358, 421] width 10 height 10
checkbox input "true"
click at [718, 454] on span "Confirm" at bounding box center [713, 454] width 30 height 10
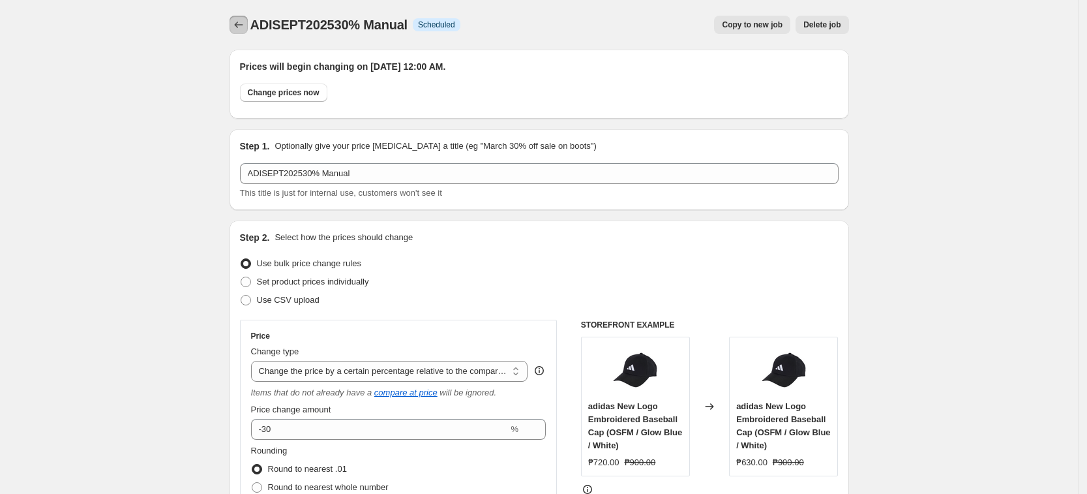
click at [245, 19] on icon "Price change jobs" at bounding box center [238, 24] width 13 height 13
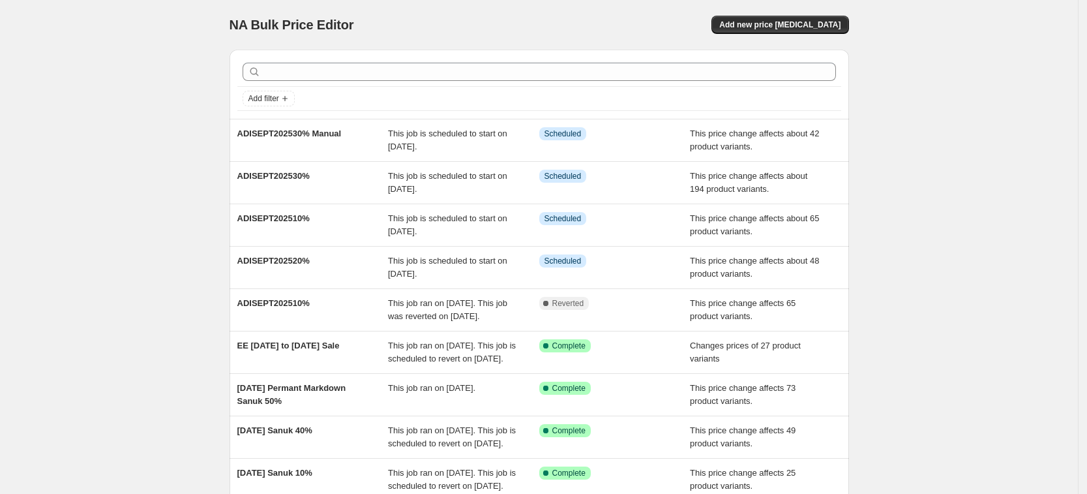
click at [179, 108] on div "NA Bulk Price Editor. This page is ready NA Bulk Price Editor Add new price [ME…" at bounding box center [539, 336] width 1078 height 672
click at [995, 123] on div "NA Bulk Price Editor. This page is ready NA Bulk Price Editor Add new price [ME…" at bounding box center [539, 336] width 1078 height 672
click at [928, 89] on div "NA Bulk Price Editor. This page is ready NA Bulk Price Editor Add new price [ME…" at bounding box center [539, 336] width 1078 height 672
click at [1001, 83] on div "NA Bulk Price Editor. This page is ready NA Bulk Price Editor Add new price [ME…" at bounding box center [539, 336] width 1078 height 672
click at [946, 255] on div "NA Bulk Price Editor. This page is ready NA Bulk Price Editor Add new price [ME…" at bounding box center [539, 336] width 1078 height 672
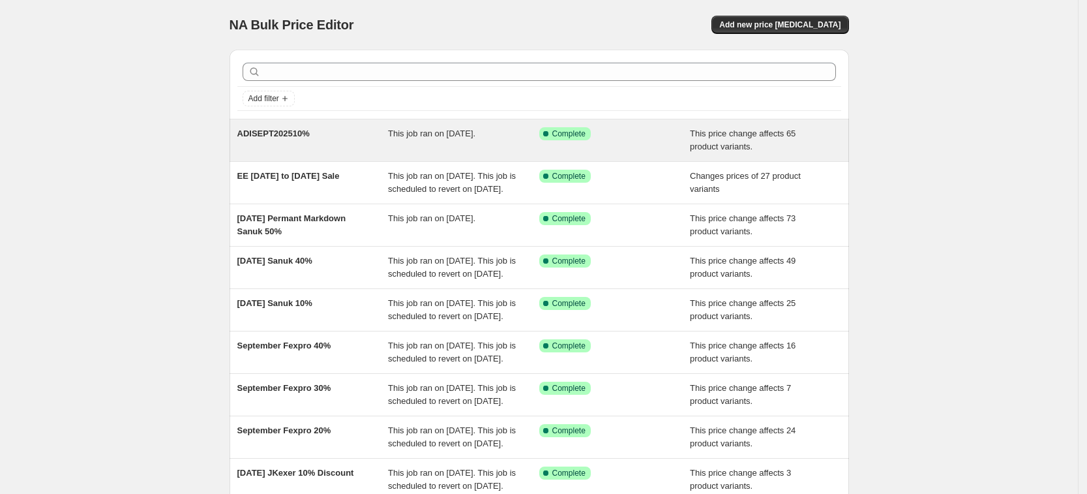
click at [335, 143] on div "ADISEPT202510%" at bounding box center [312, 140] width 151 height 26
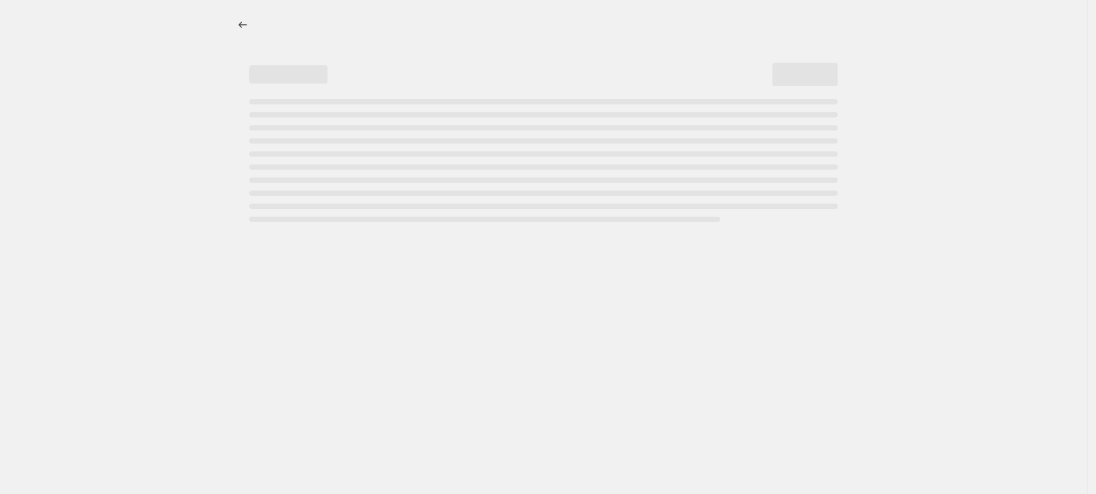
select select "pcap"
select select "no_change"
select select "tag"
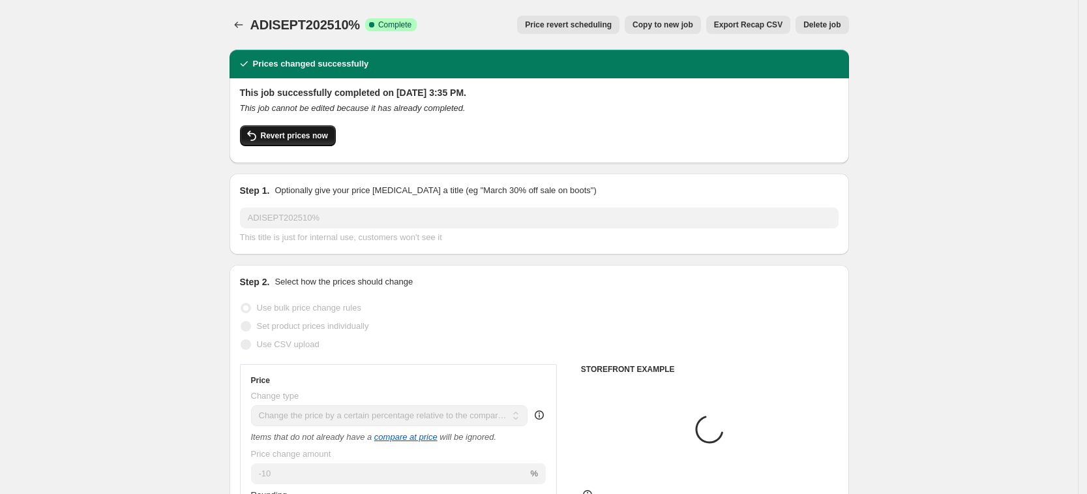
click at [310, 138] on span "Revert prices now" at bounding box center [294, 135] width 67 height 10
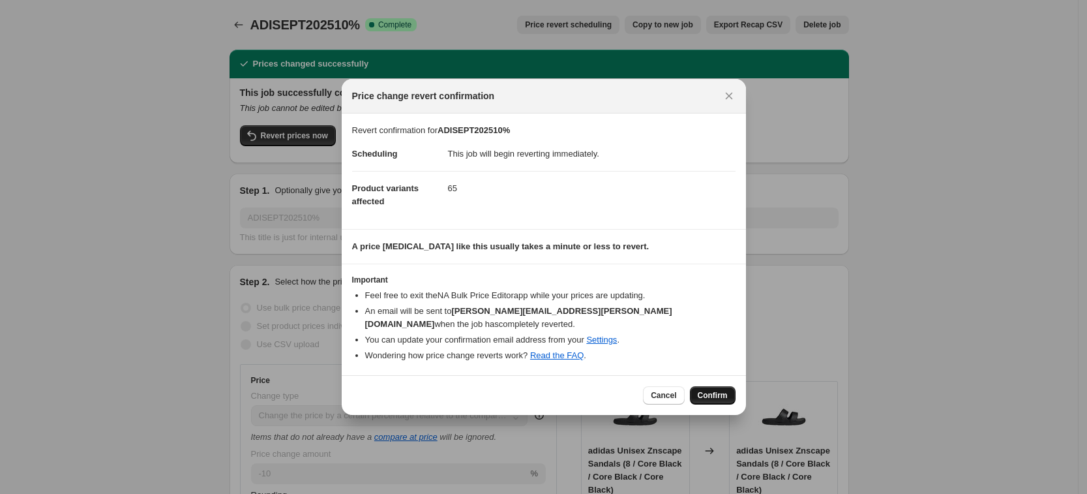
click at [710, 390] on span "Confirm" at bounding box center [713, 395] width 30 height 10
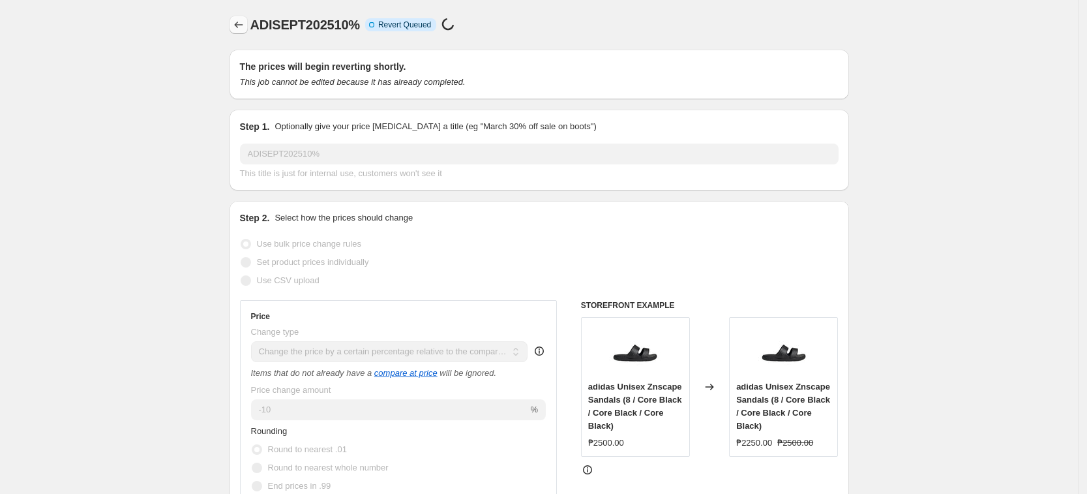
click at [239, 23] on icon "Price change jobs" at bounding box center [238, 24] width 13 height 13
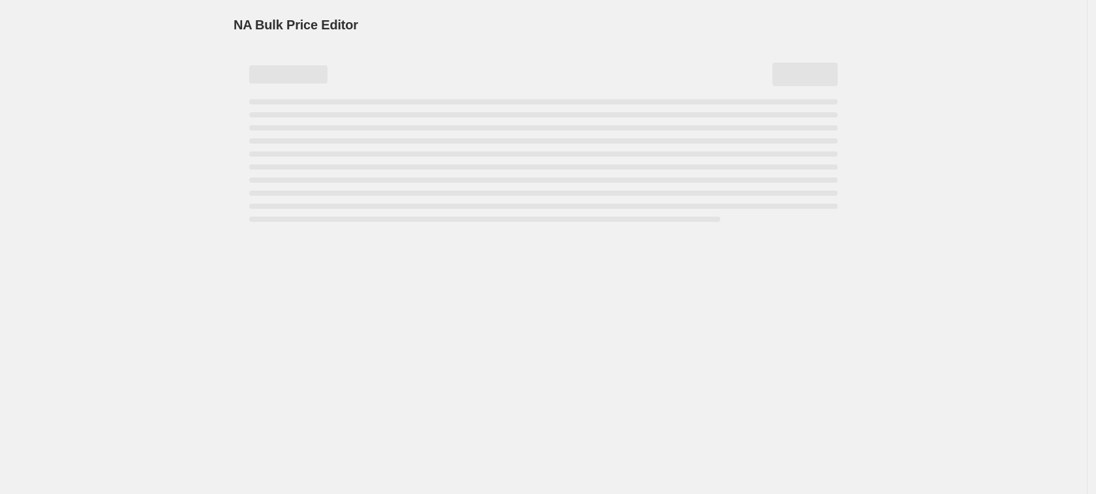
drag, startPoint x: 239, startPoint y: 23, endPoint x: 254, endPoint y: 43, distance: 24.7
click at [239, 23] on span "NA Bulk Price Editor" at bounding box center [295, 25] width 125 height 14
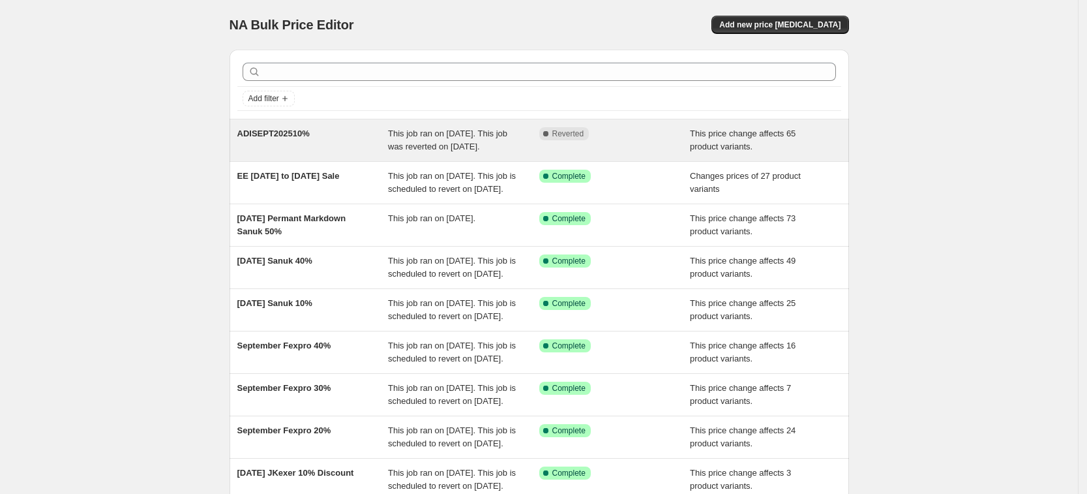
click at [328, 133] on div "ADISEPT202510%" at bounding box center [312, 140] width 151 height 26
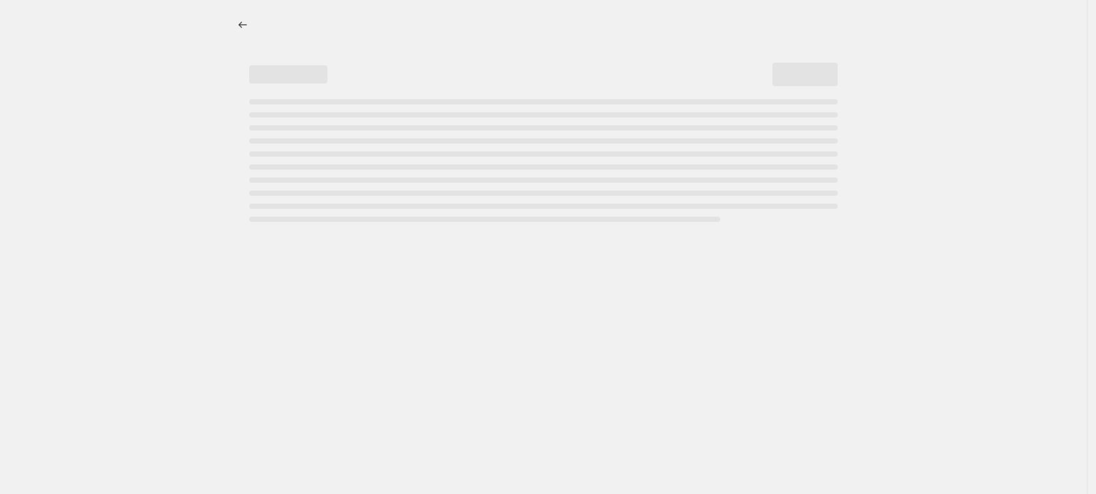
select select "pcap"
select select "no_change"
select select "tag"
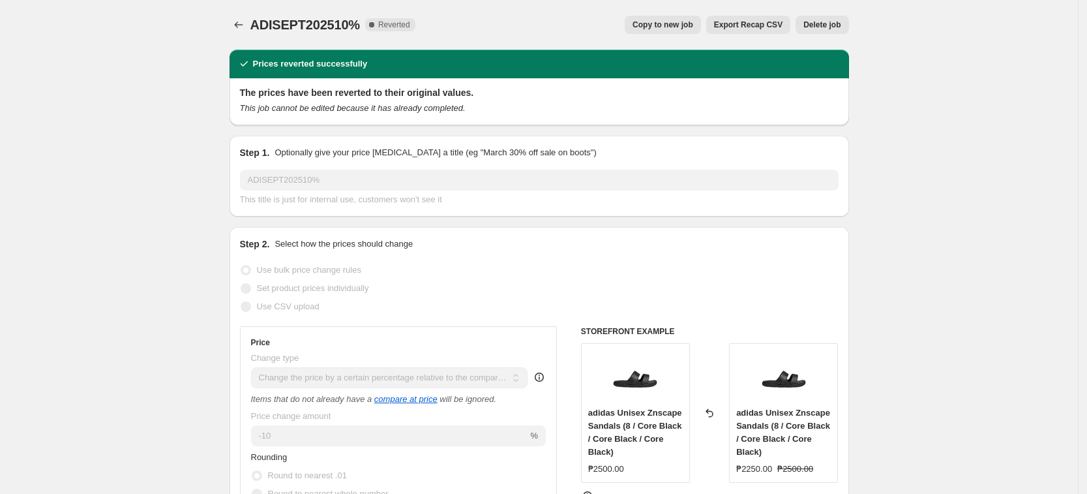
click at [680, 6] on div "ADISEPT202510%. This page is ready ADISEPT202510% Complete Reverted Copy to new…" at bounding box center [540, 25] width 620 height 50
click at [672, 16] on button "Copy to new job" at bounding box center [663, 25] width 76 height 18
select select "pcap"
select select "no_change"
select select "tag"
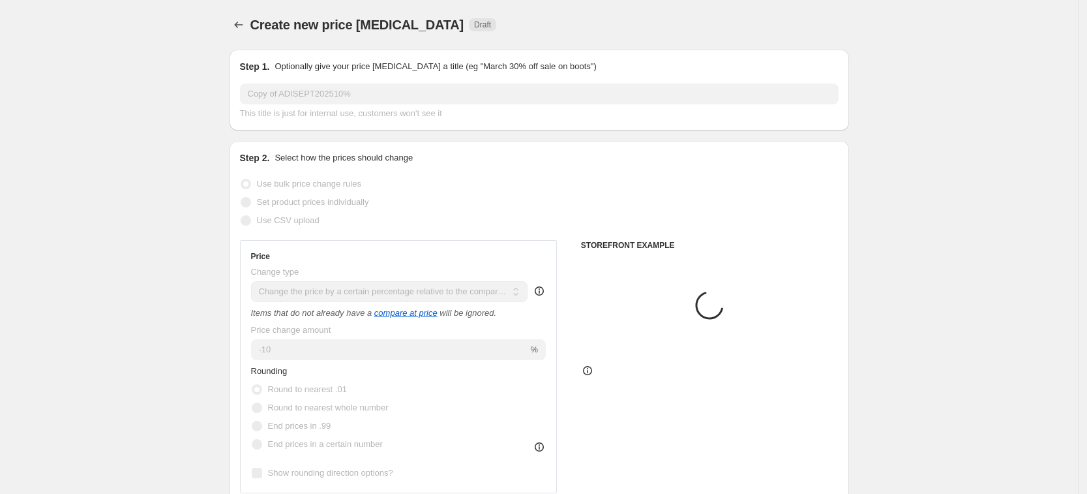
click at [665, 29] on div "Create new price change job Draft" at bounding box center [540, 25] width 620 height 18
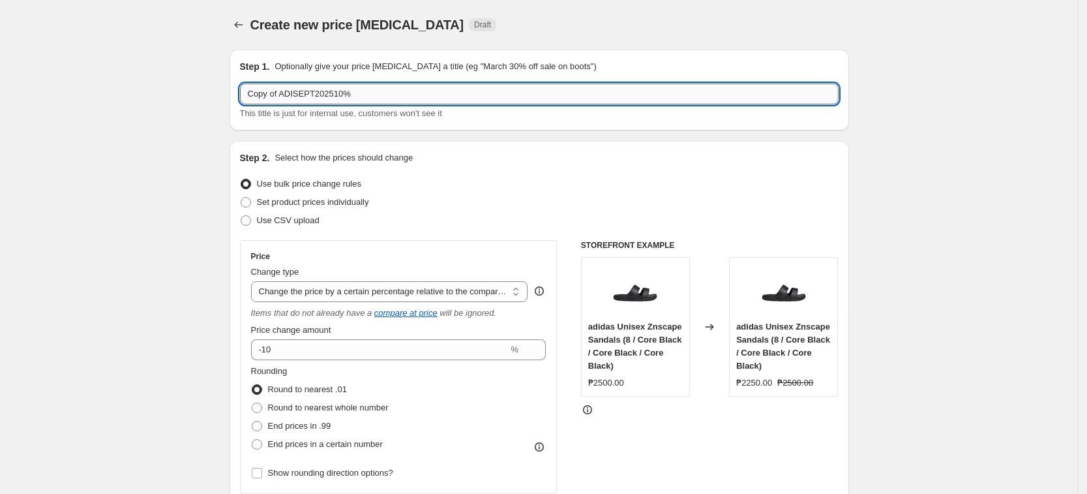
click at [282, 95] on input "Copy of ADISEPT202510%" at bounding box center [539, 93] width 599 height 21
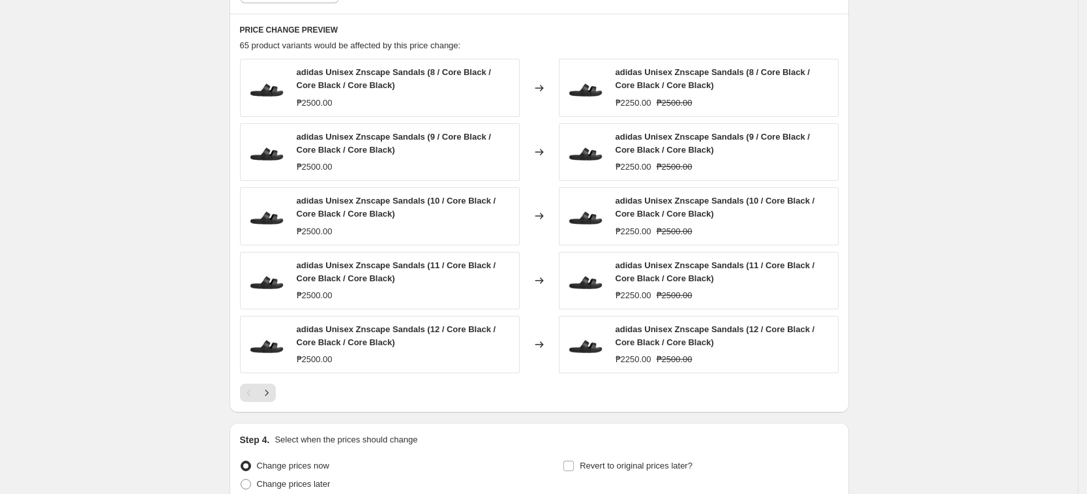
scroll to position [897, 0]
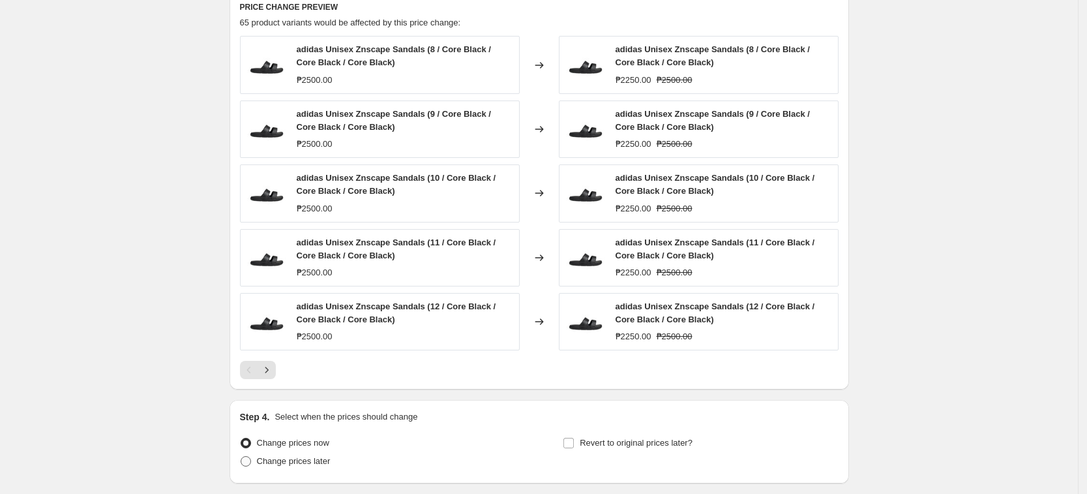
type input "ADISEPT202510%"
click at [269, 464] on span "Change prices later" at bounding box center [294, 461] width 74 height 10
click at [241, 457] on input "Change prices later" at bounding box center [241, 456] width 1 height 1
radio input "true"
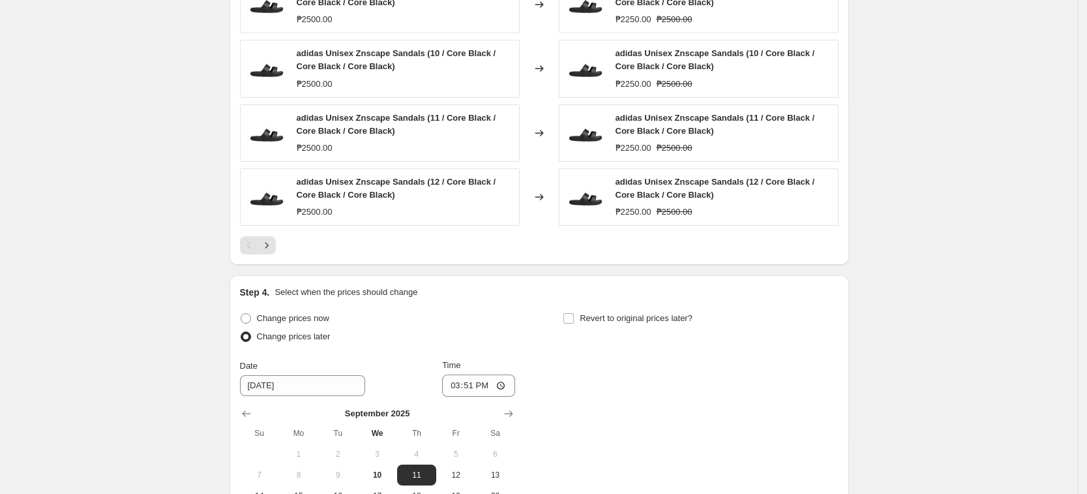
scroll to position [1141, 0]
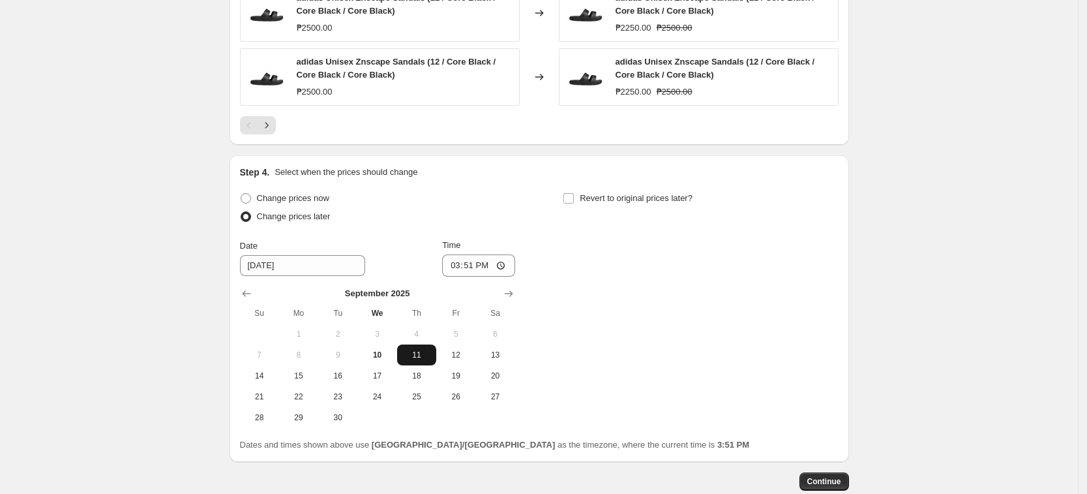
click at [431, 355] on span "11" at bounding box center [416, 355] width 29 height 10
click at [458, 254] on input "15:51" at bounding box center [478, 265] width 73 height 22
type input "00:00"
click at [765, 310] on div "Change prices now Change prices later Date [DATE] Time 00:00 [DATE] Su Mo Tu We…" at bounding box center [539, 308] width 599 height 239
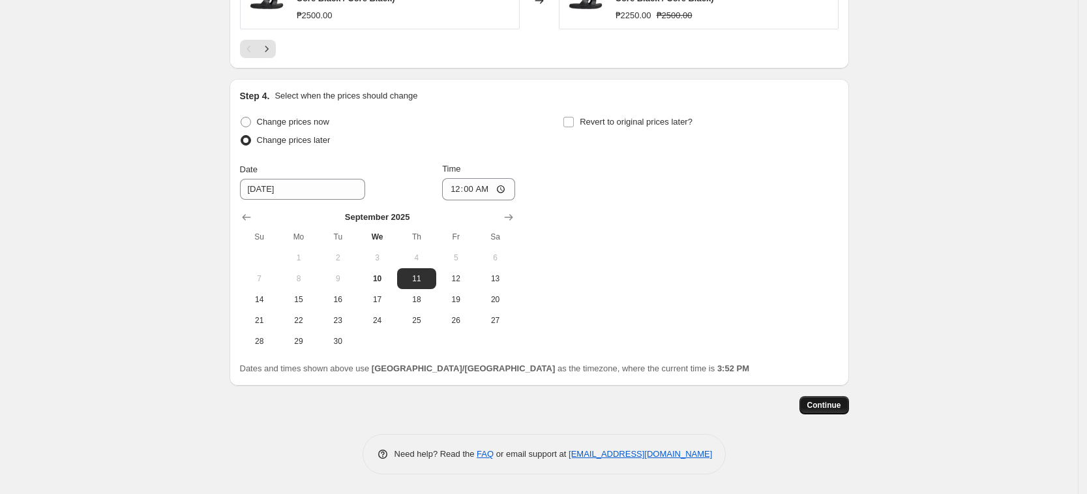
click at [833, 400] on span "Continue" at bounding box center [824, 405] width 34 height 10
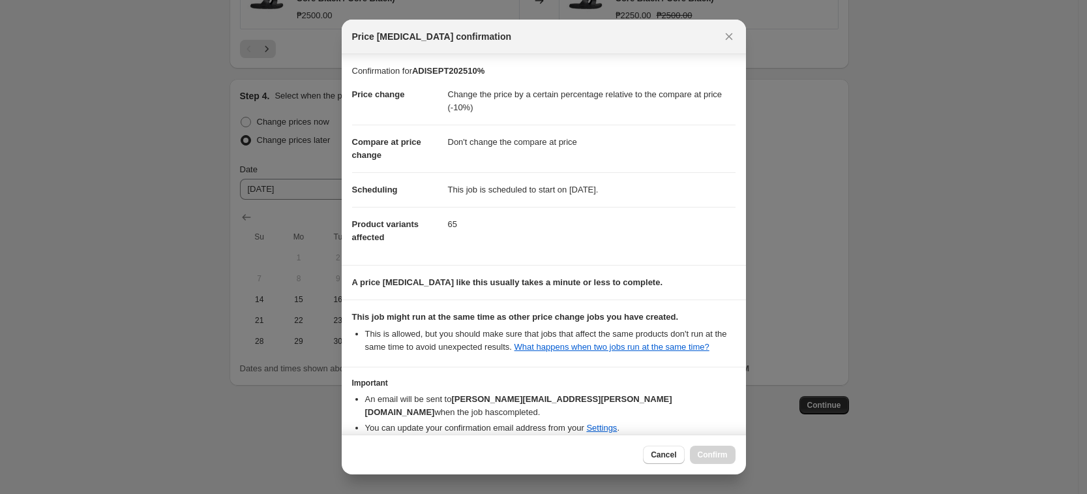
scroll to position [53, 0]
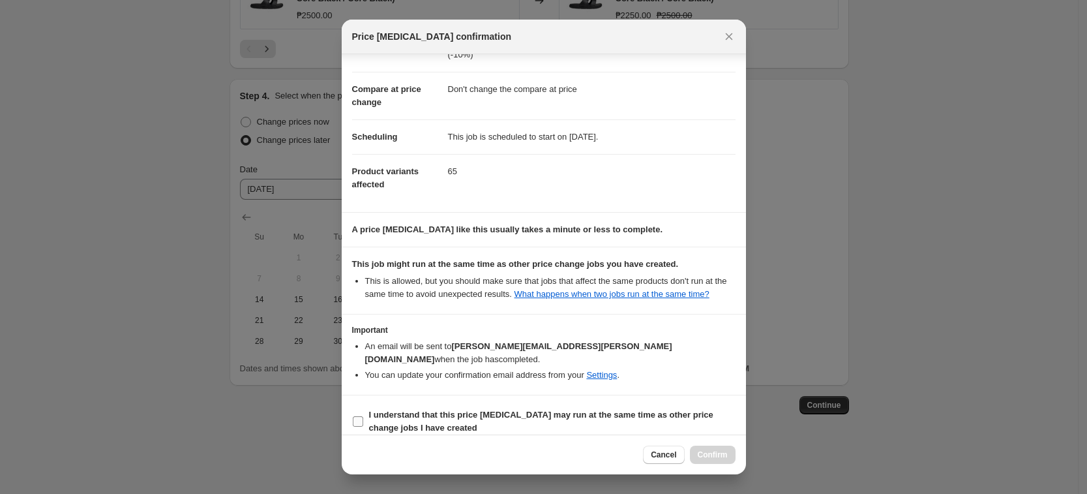
click at [658, 410] on b "I understand that this price [MEDICAL_DATA] may run at the same time as other p…" at bounding box center [541, 421] width 344 height 23
click at [363, 416] on input "I understand that this price [MEDICAL_DATA] may run at the same time as other p…" at bounding box center [358, 421] width 10 height 10
click at [658, 410] on b "I understand that this price [MEDICAL_DATA] may run at the same time as other p…" at bounding box center [541, 421] width 344 height 23
click at [363, 416] on input "I understand that this price [MEDICAL_DATA] may run at the same time as other p…" at bounding box center [358, 421] width 10 height 10
click at [473, 410] on b "I understand that this price [MEDICAL_DATA] may run at the same time as other p…" at bounding box center [541, 421] width 344 height 23
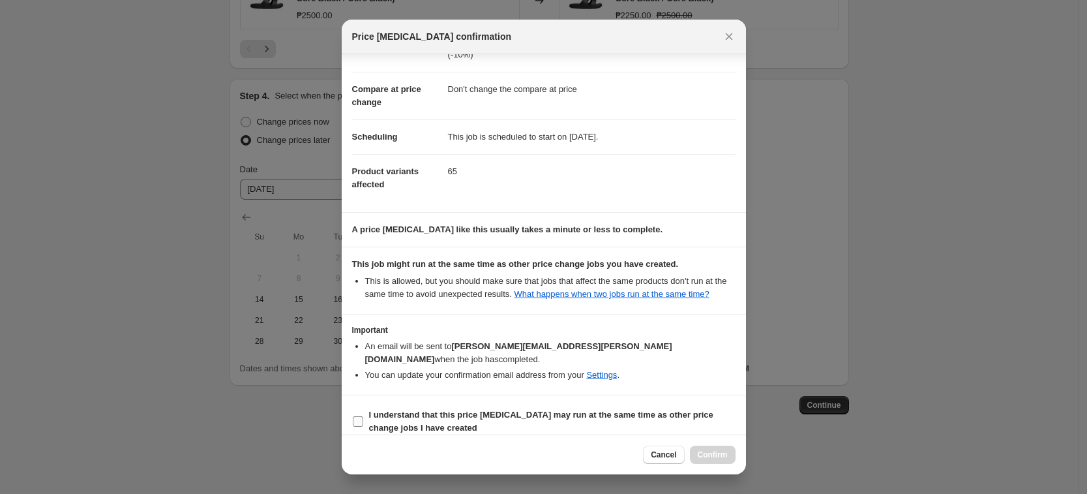
click at [363, 416] on input "I understand that this price [MEDICAL_DATA] may run at the same time as other p…" at bounding box center [358, 421] width 10 height 10
checkbox input "true"
click at [708, 460] on button "Confirm" at bounding box center [713, 454] width 46 height 18
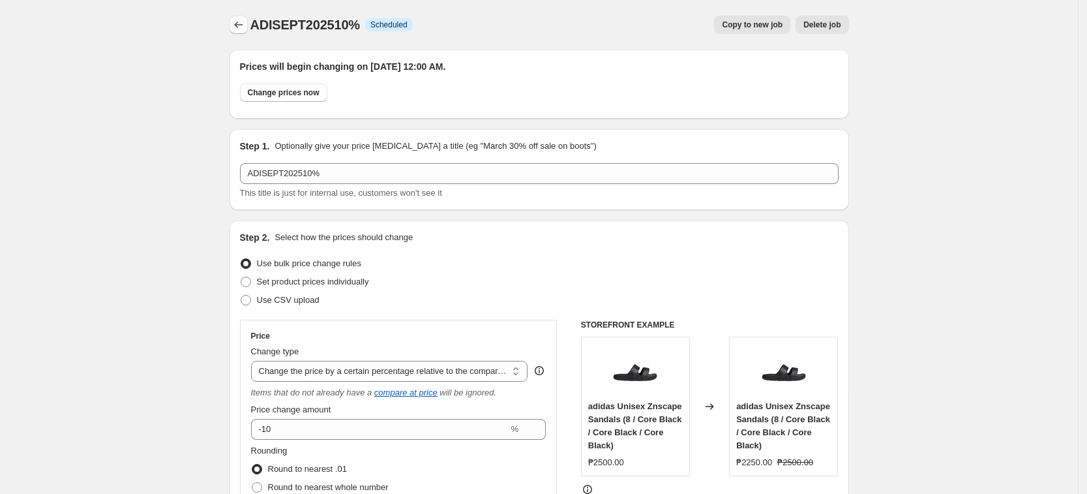
click at [243, 18] on icon "Price change jobs" at bounding box center [238, 24] width 13 height 13
